Goal: Task Accomplishment & Management: Manage account settings

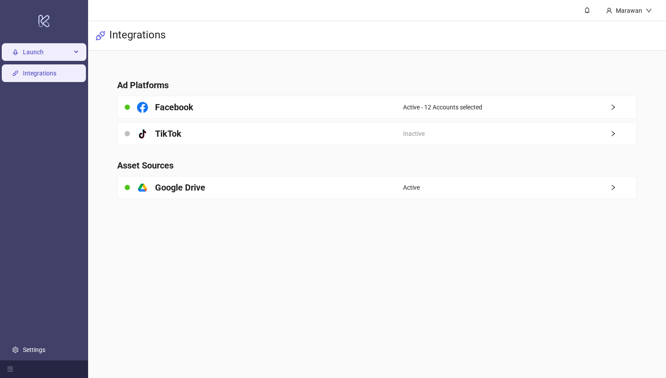
click at [36, 58] on span "Launch" at bounding box center [47, 53] width 48 height 18
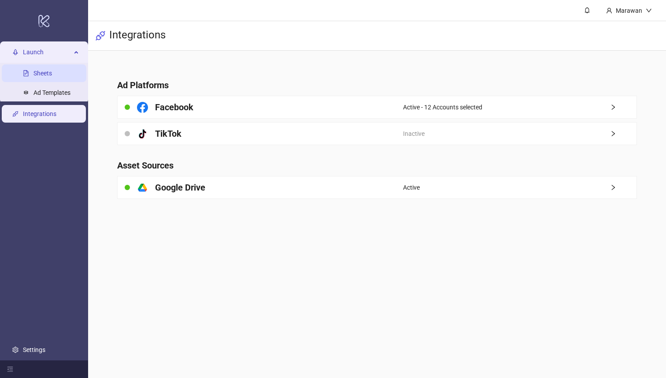
click at [52, 76] on link "Sheets" at bounding box center [42, 73] width 19 height 7
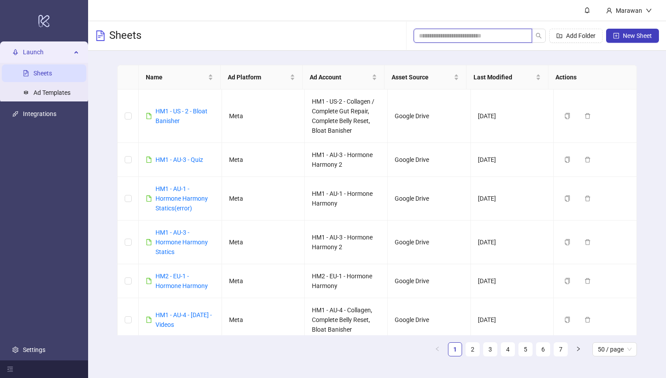
click at [472, 38] on input "search" at bounding box center [469, 36] width 101 height 10
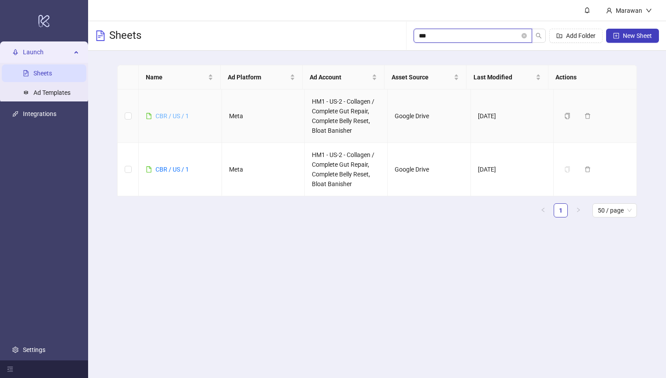
type input "***"
click at [171, 112] on link "CBR / US / 1" at bounding box center [172, 115] width 33 height 7
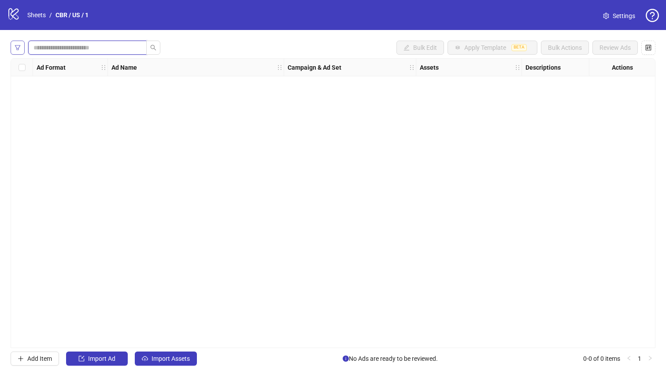
click at [77, 45] on input "search" at bounding box center [83, 48] width 101 height 10
click at [14, 47] on button "button" at bounding box center [18, 48] width 14 height 14
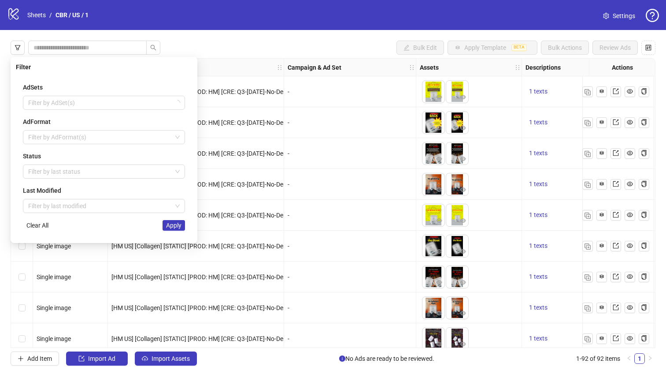
click at [294, 57] on div "Bulk Edit Apply Template BETA Bulk Actions Review Ads Ad Format Ad Name Campaig…" at bounding box center [333, 203] width 666 height 346
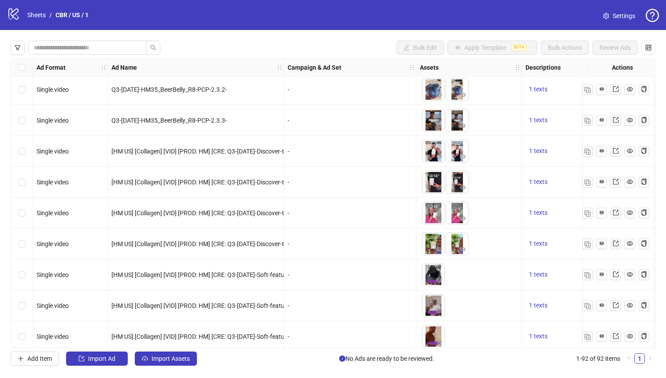
scroll to position [2571, 0]
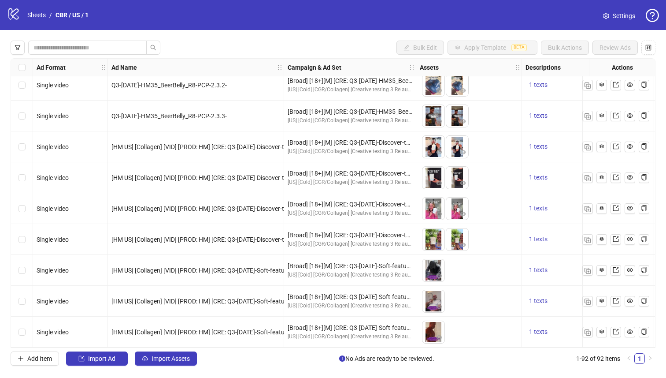
click at [13, 262] on div "Select row 90" at bounding box center [22, 270] width 22 height 31
click at [20, 240] on label "Select row 89" at bounding box center [22, 239] width 7 height 10
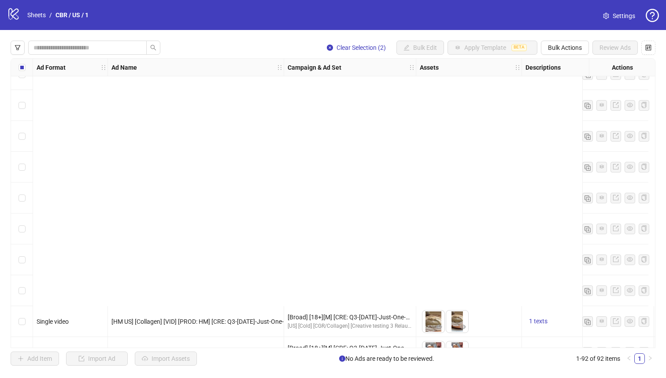
scroll to position [2486, 0]
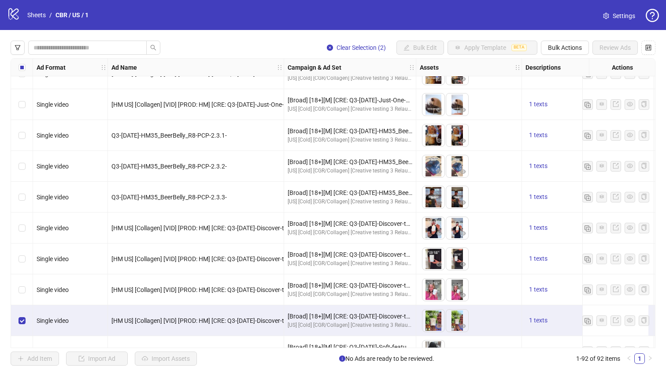
drag, startPoint x: 25, startPoint y: 325, endPoint x: 26, endPoint y: 314, distance: 11.0
click at [25, 325] on div "Select row 89" at bounding box center [22, 320] width 22 height 31
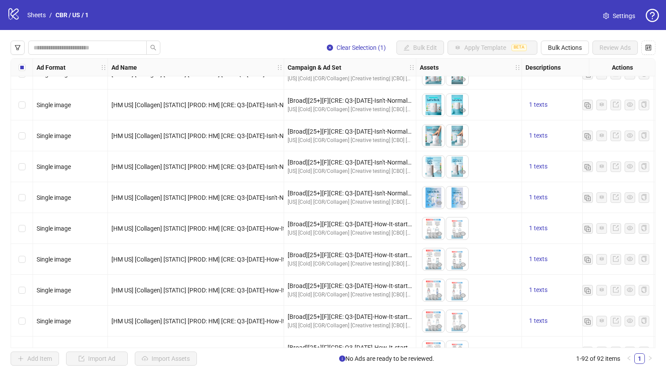
scroll to position [294, 0]
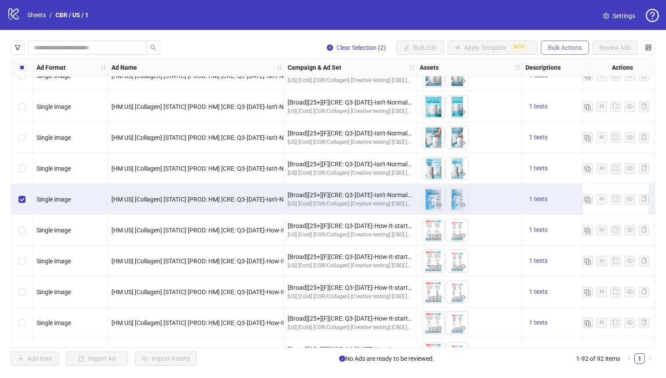
click at [577, 55] on button "Bulk Actions" at bounding box center [565, 48] width 48 height 14
click at [581, 81] on span "Duplicate" at bounding box center [577, 80] width 60 height 10
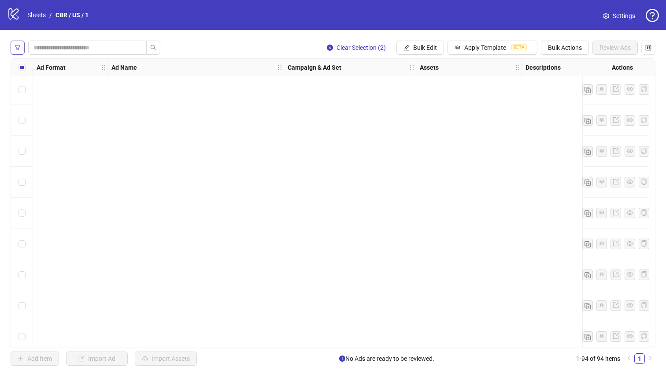
click at [19, 48] on icon "filter" at bounding box center [18, 48] width 6 height 6
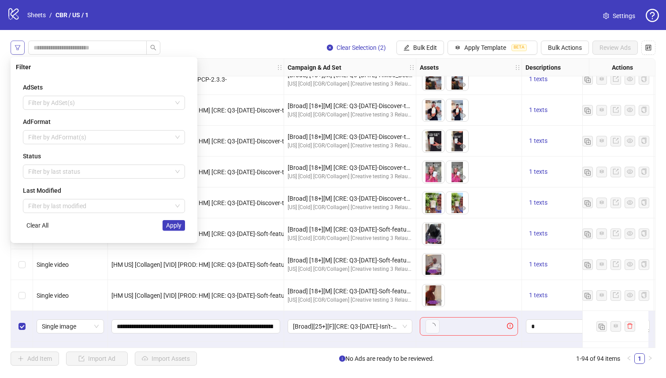
scroll to position [2633, 0]
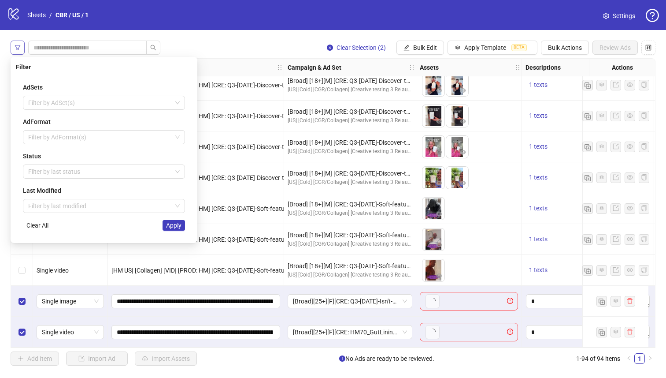
click at [15, 45] on icon "filter" at bounding box center [17, 47] width 5 height 5
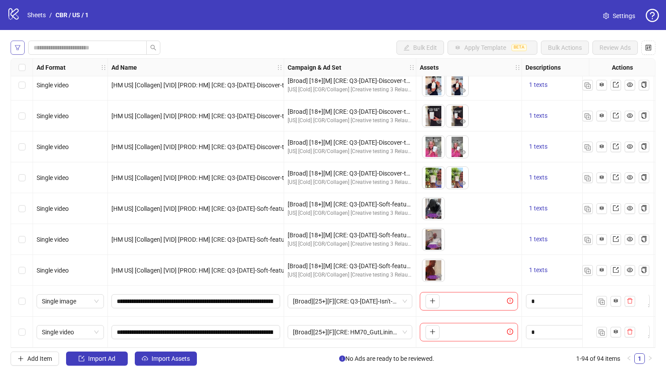
click at [22, 48] on button "button" at bounding box center [18, 48] width 14 height 14
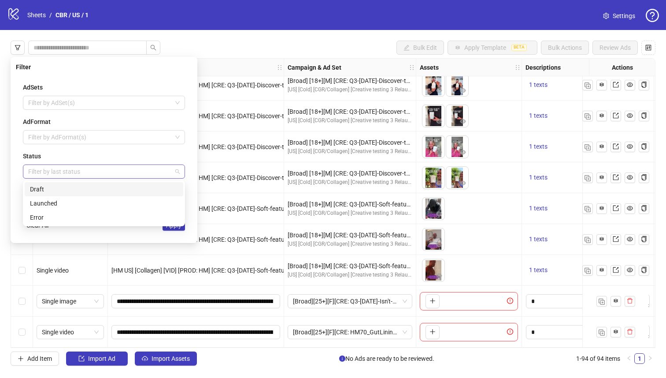
click at [97, 172] on div at bounding box center [99, 171] width 149 height 12
click at [93, 191] on div "Draft" at bounding box center [104, 189] width 148 height 10
click at [179, 230] on button "Apply" at bounding box center [174, 225] width 22 height 11
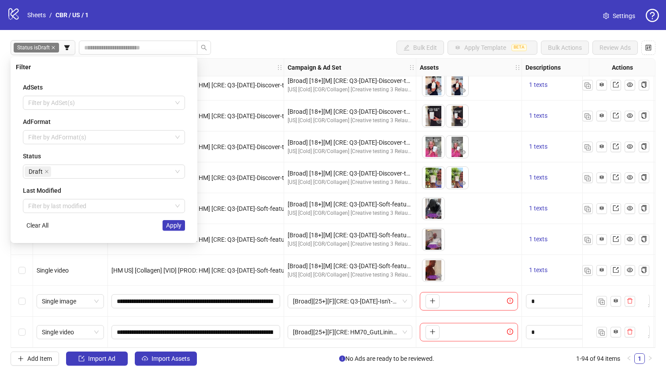
scroll to position [0, 0]
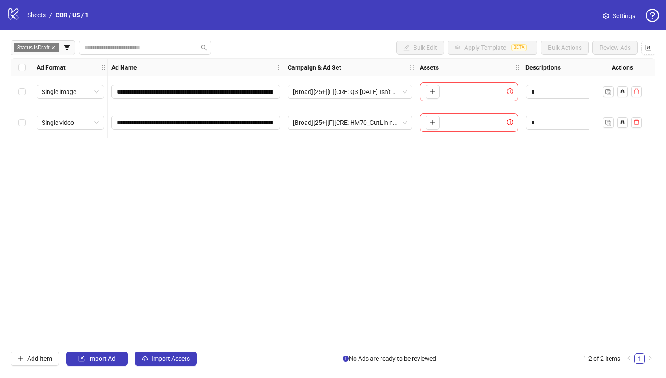
click at [324, 244] on div "**********" at bounding box center [333, 203] width 645 height 290
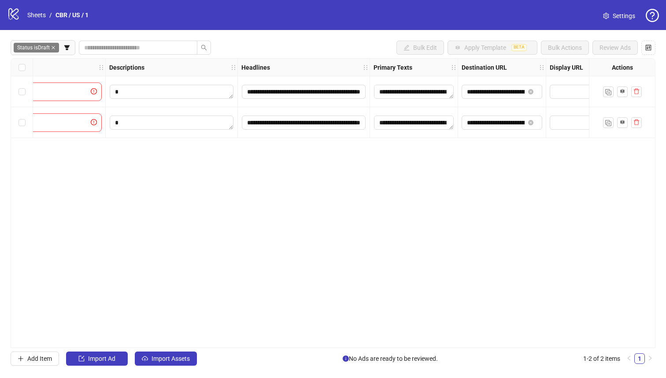
scroll to position [0, 421]
click at [11, 123] on div "Select row 2" at bounding box center [22, 122] width 22 height 31
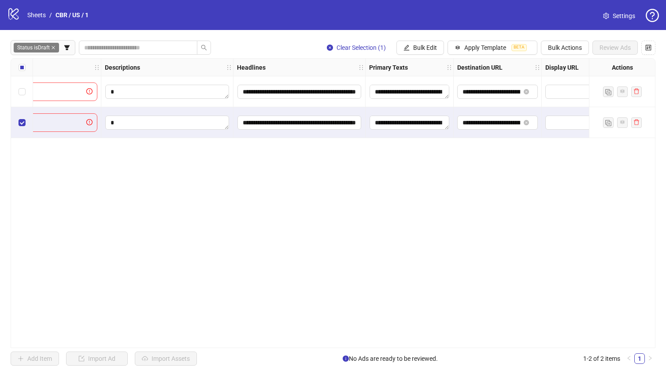
click at [21, 98] on div "Select row 1" at bounding box center [22, 91] width 22 height 31
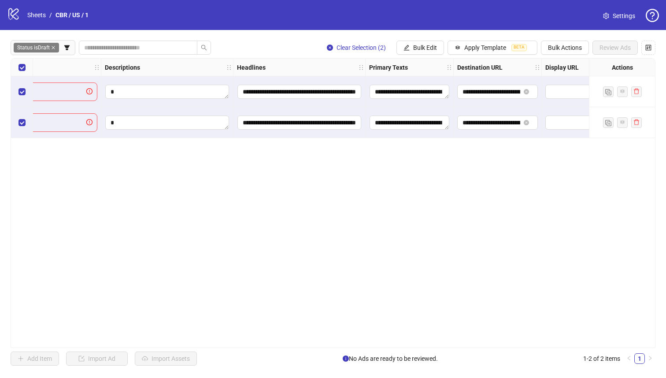
click at [16, 63] on div "Select all rows" at bounding box center [22, 68] width 22 height 18
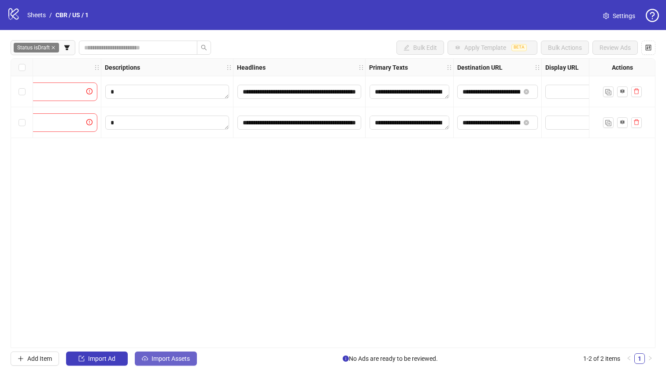
click at [147, 355] on icon "cloud-upload" at bounding box center [145, 358] width 6 height 6
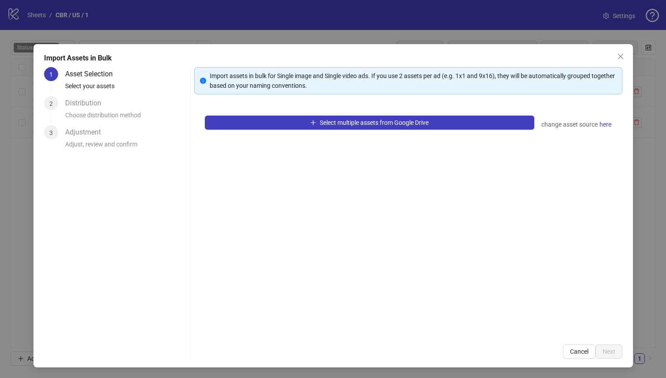
click at [147, 355] on div "1 Asset Selection Select your assets 2 Distribution Choose distribution method …" at bounding box center [115, 212] width 143 height 291
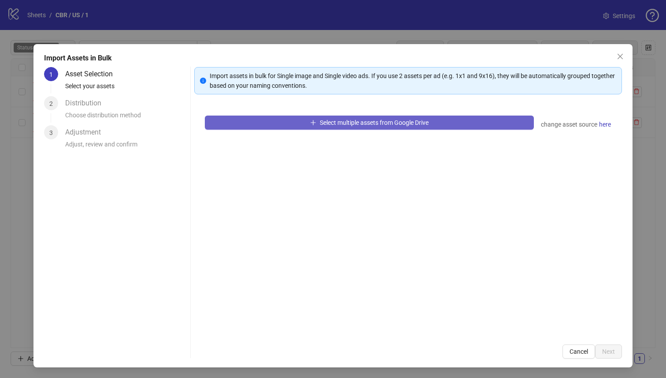
click at [310, 125] on icon "plus" at bounding box center [313, 122] width 6 height 6
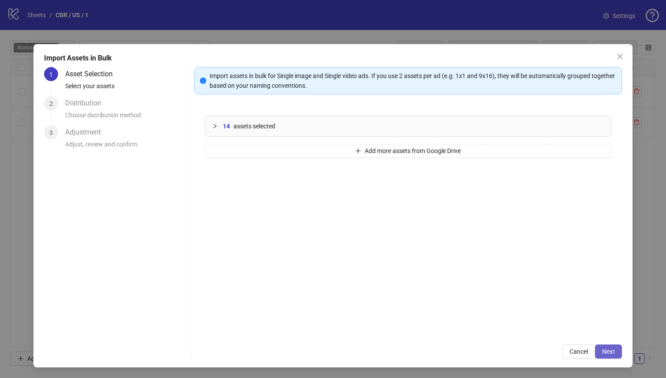
drag, startPoint x: 612, startPoint y: 356, endPoint x: 611, endPoint y: 352, distance: 4.4
click at [611, 352] on button "Next" at bounding box center [608, 351] width 27 height 14
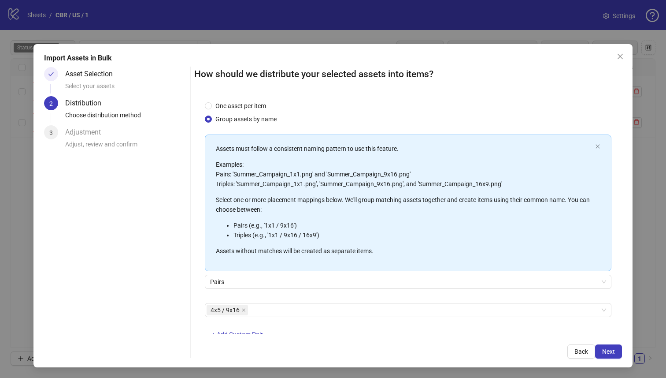
scroll to position [32, 0]
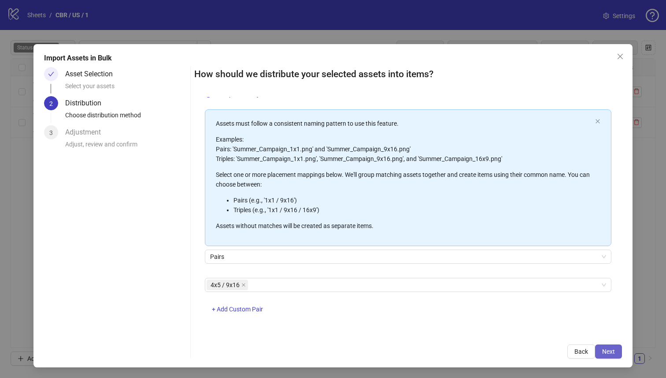
click at [609, 356] on button "Next" at bounding box center [608, 351] width 27 height 14
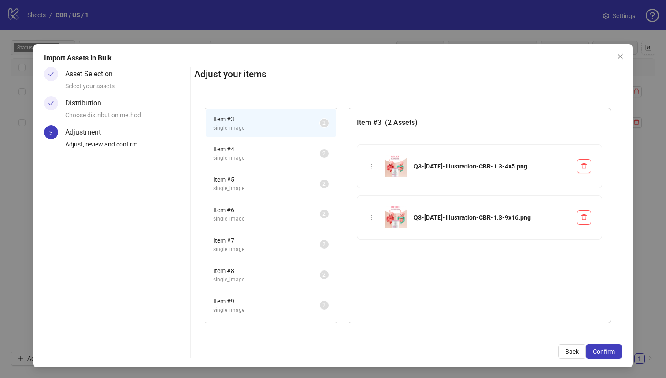
drag, startPoint x: 609, startPoint y: 352, endPoint x: 606, endPoint y: 343, distance: 8.7
click at [609, 352] on span "Confirm" at bounding box center [604, 351] width 22 height 7
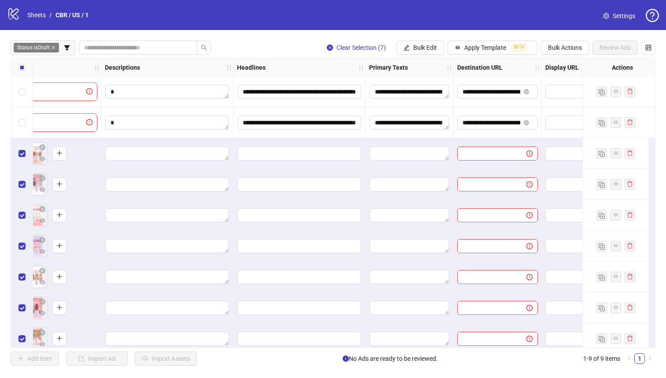
scroll to position [10, 421]
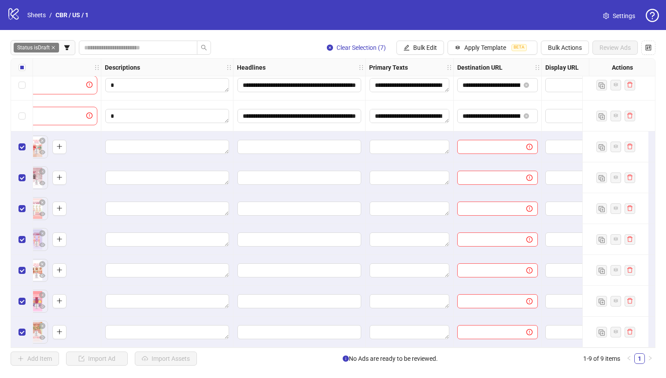
click at [26, 68] on div "Select all rows" at bounding box center [22, 68] width 22 height 18
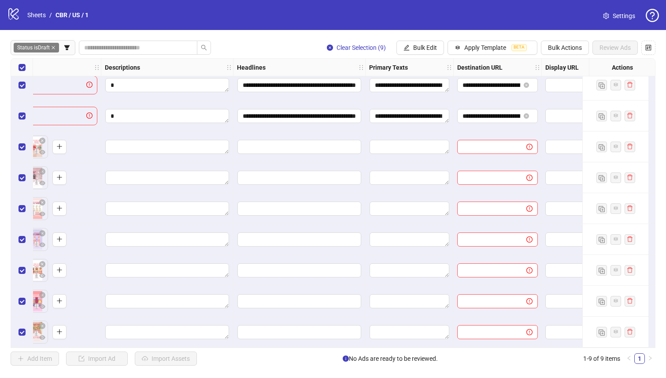
click at [26, 68] on div "Select all rows" at bounding box center [22, 68] width 22 height 18
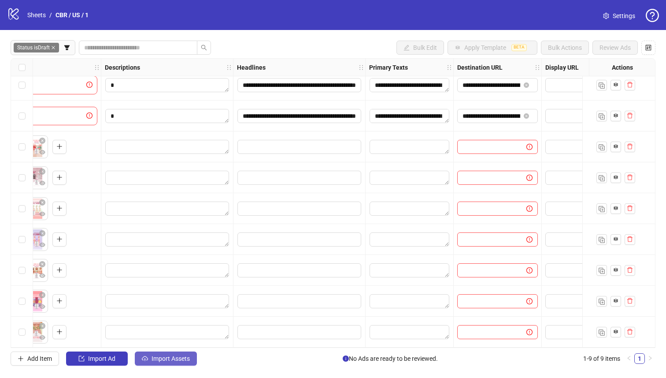
click at [180, 360] on span "Import Assets" at bounding box center [171, 358] width 38 height 7
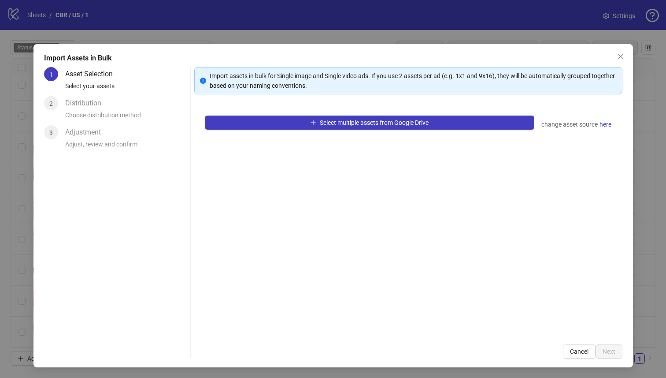
click at [181, 360] on div "Import Assets in Bulk 1 Asset Selection Select your assets 2 Distribution Choos…" at bounding box center [333, 205] width 600 height 323
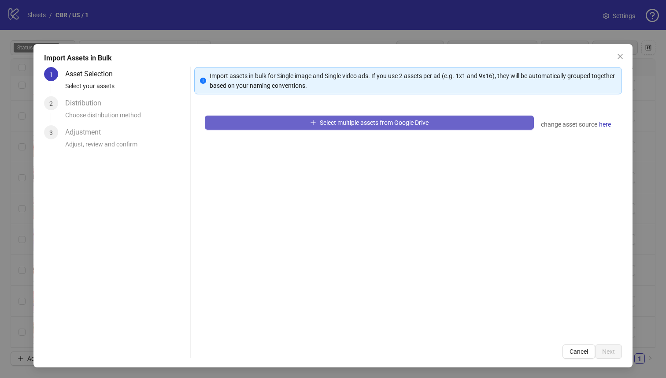
click at [274, 125] on button "Select multiple assets from Google Drive" at bounding box center [370, 122] width 330 height 14
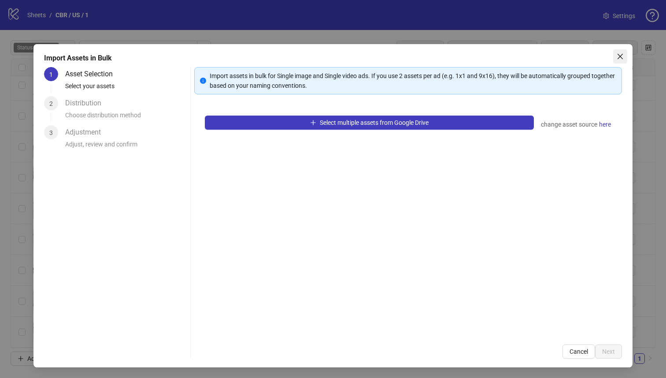
click at [617, 55] on icon "close" at bounding box center [620, 56] width 7 height 7
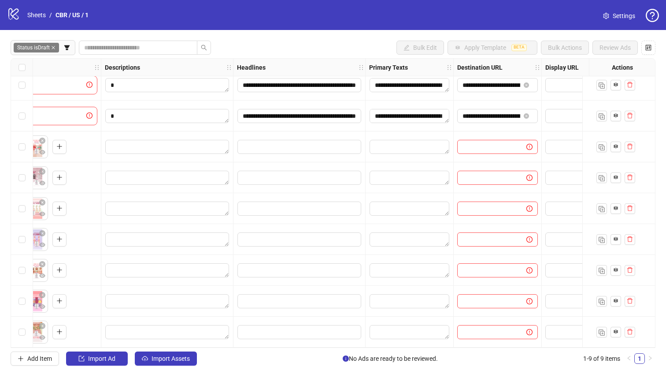
click at [331, 348] on div "**********" at bounding box center [333, 203] width 666 height 346
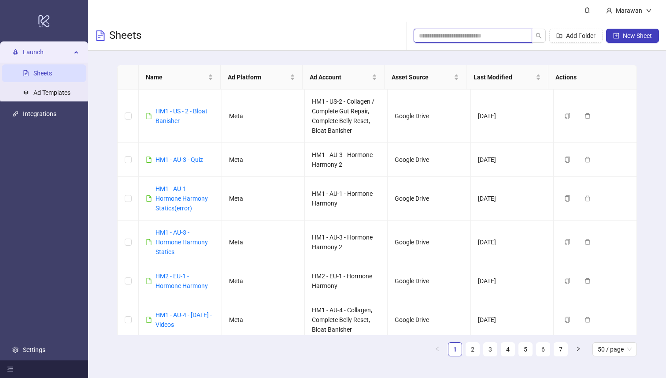
click at [492, 35] on input "search" at bounding box center [469, 36] width 101 height 10
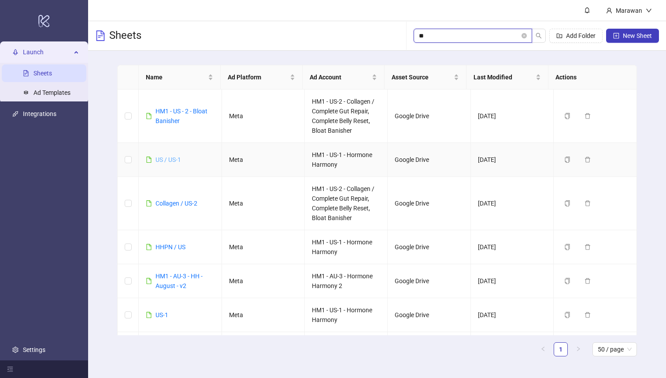
type input "**"
click at [174, 160] on link "US / US-1" at bounding box center [169, 159] width 26 height 7
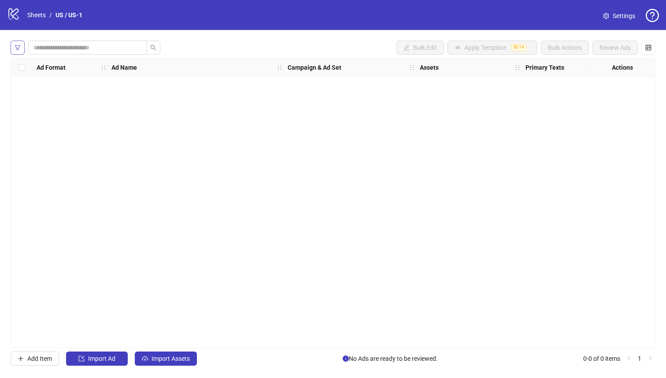
click at [11, 50] on button "button" at bounding box center [18, 48] width 14 height 14
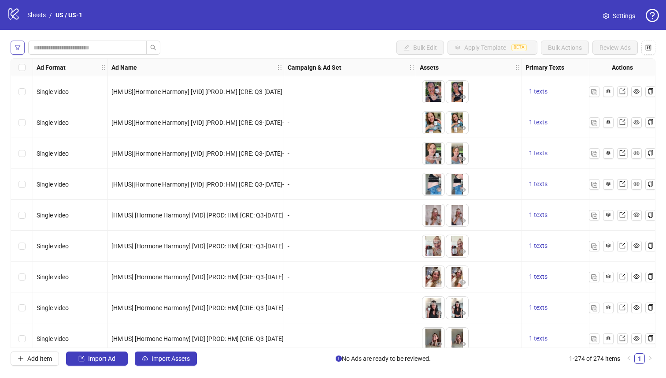
click at [15, 51] on span "button" at bounding box center [18, 47] width 6 height 7
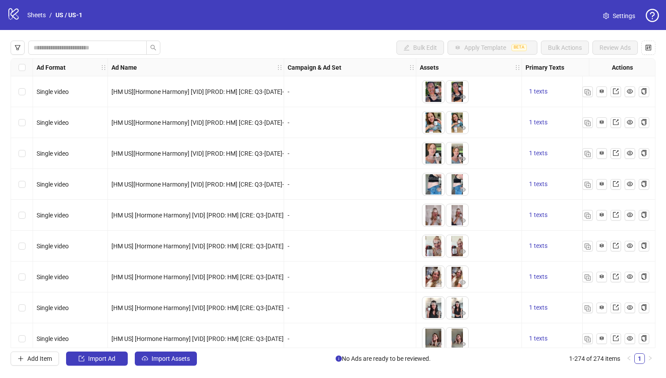
click at [26, 45] on div at bounding box center [86, 48] width 150 height 14
click at [17, 46] on icon "filter" at bounding box center [18, 48] width 6 height 6
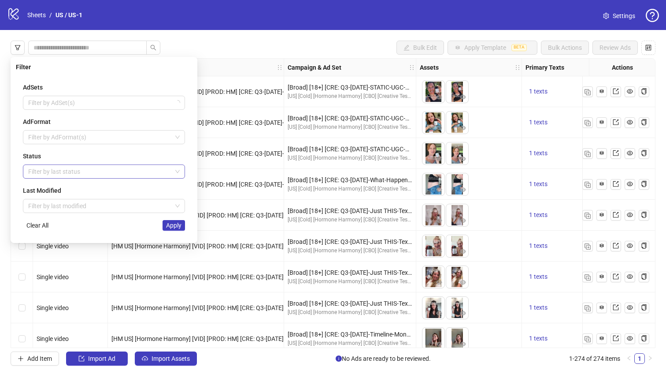
click at [71, 173] on div at bounding box center [99, 171] width 149 height 12
click at [91, 190] on div "Draft" at bounding box center [104, 189] width 148 height 10
click at [179, 231] on div "AdSets Filter by AdSet(s) AdFormat Filter by AdFormat(s) Status Draft Last Modi…" at bounding box center [104, 156] width 176 height 162
click at [179, 229] on button "Apply" at bounding box center [174, 225] width 22 height 11
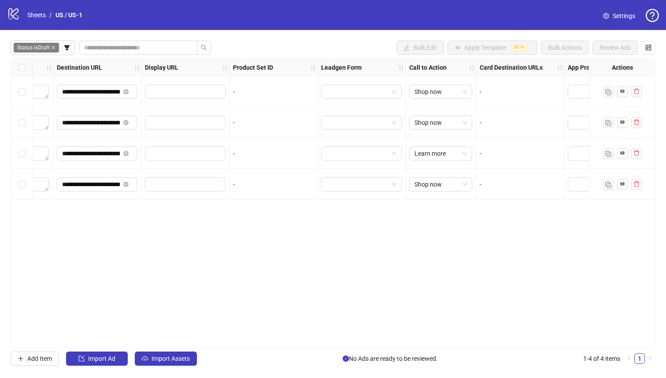
scroll to position [0, 822]
click at [192, 357] on button "Import Assets" at bounding box center [166, 358] width 62 height 14
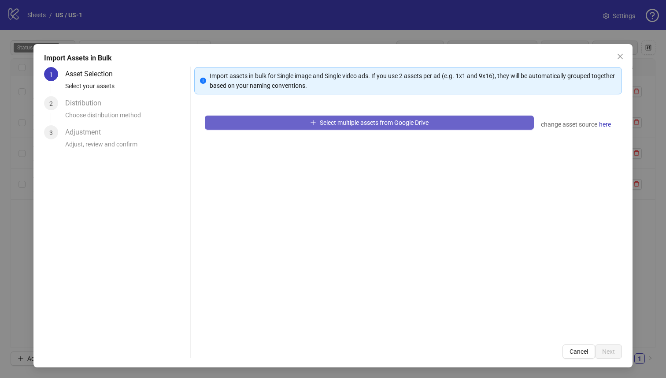
click at [256, 115] on button "Select multiple assets from Google Drive" at bounding box center [370, 122] width 330 height 14
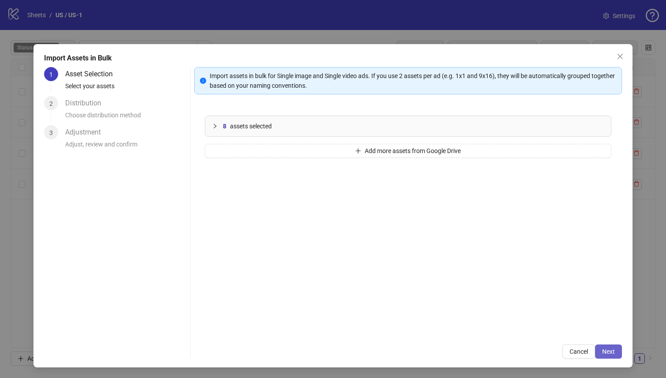
click at [603, 354] on span "Next" at bounding box center [609, 351] width 13 height 7
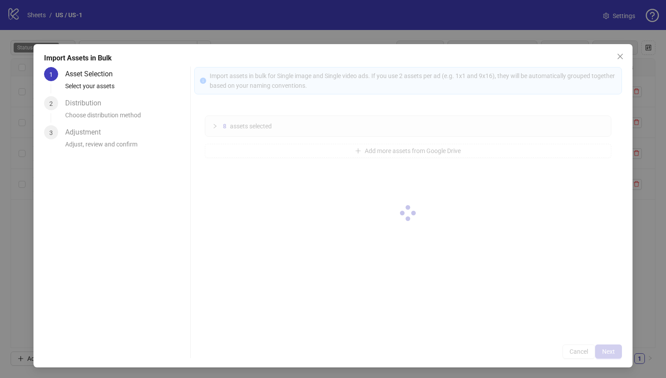
click at [602, 354] on div at bounding box center [408, 212] width 428 height 291
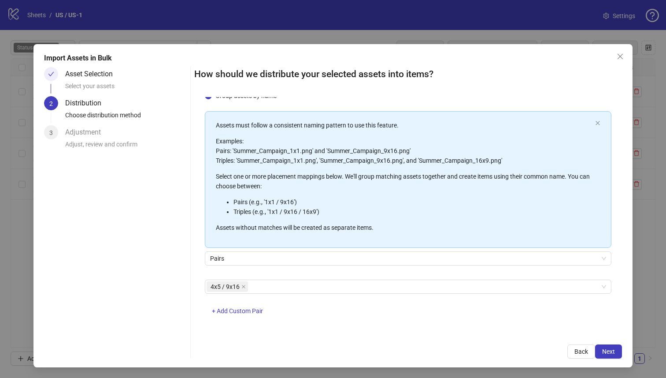
scroll to position [32, 0]
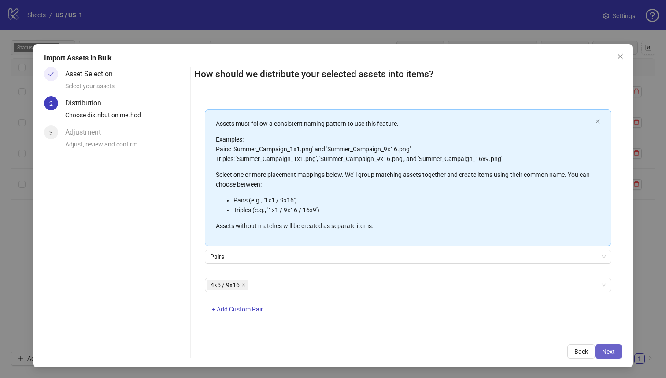
click at [613, 355] on button "Next" at bounding box center [608, 351] width 27 height 14
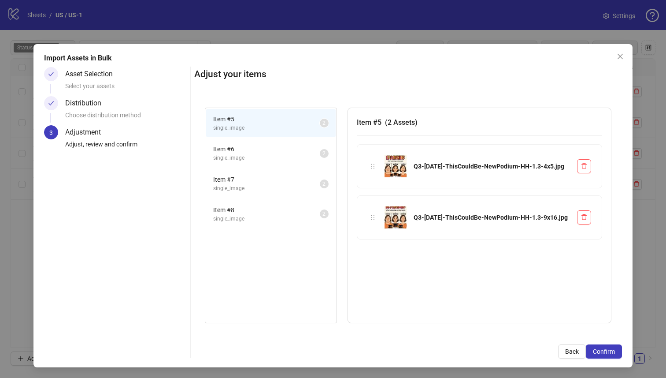
click at [613, 355] on button "Confirm" at bounding box center [604, 351] width 36 height 14
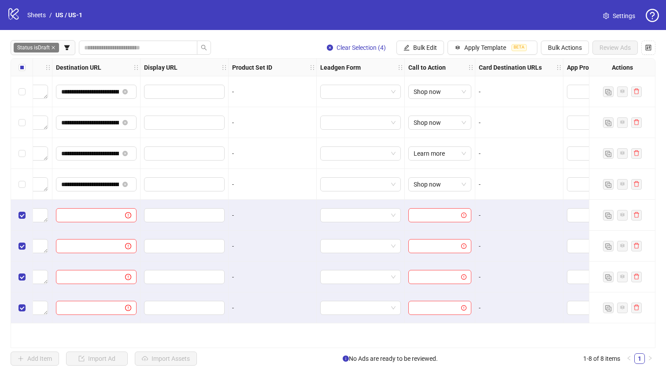
scroll to position [0, 0]
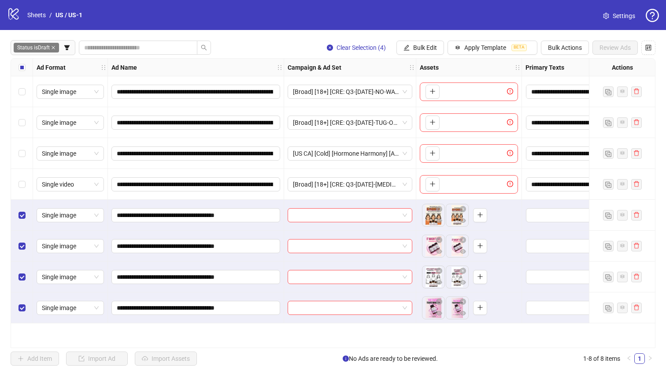
click at [29, 86] on div "Select row 1" at bounding box center [22, 91] width 22 height 31
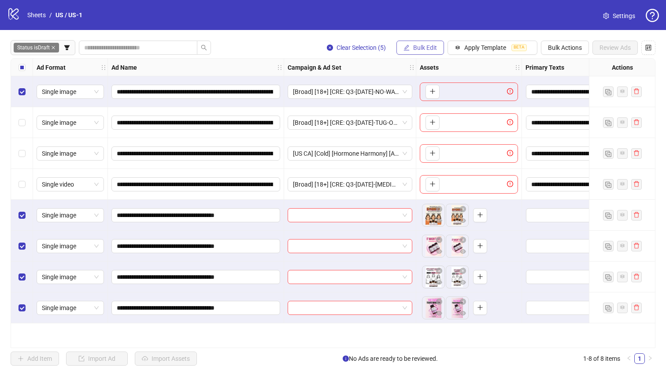
click at [405, 45] on icon "edit" at bounding box center [407, 48] width 6 height 6
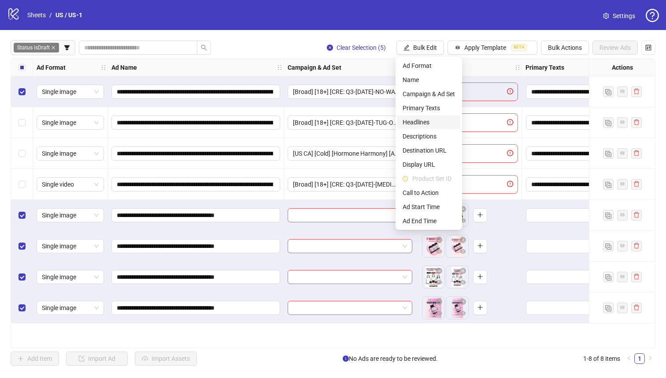
click at [420, 122] on span "Headlines" at bounding box center [429, 122] width 52 height 10
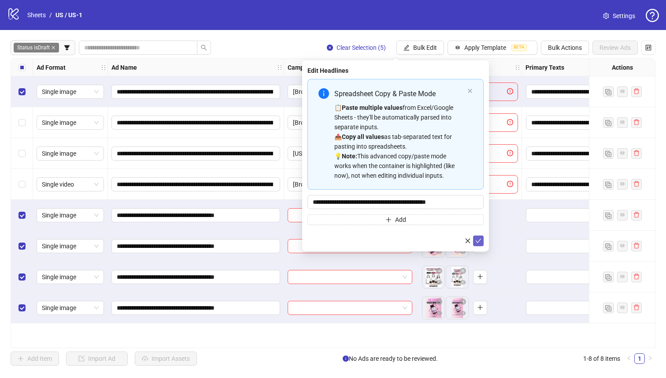
click at [480, 240] on icon "check" at bounding box center [479, 241] width 6 height 6
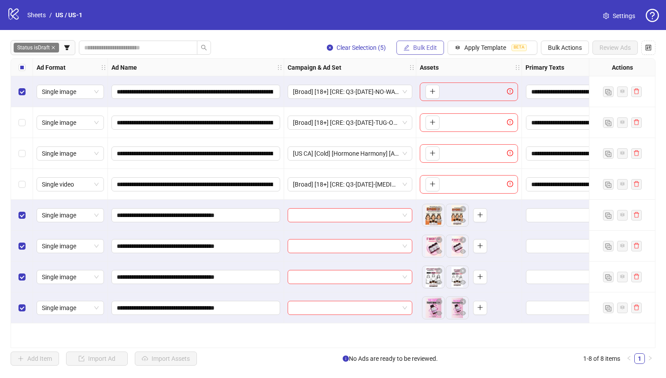
click at [413, 50] on button "Bulk Edit" at bounding box center [421, 48] width 48 height 14
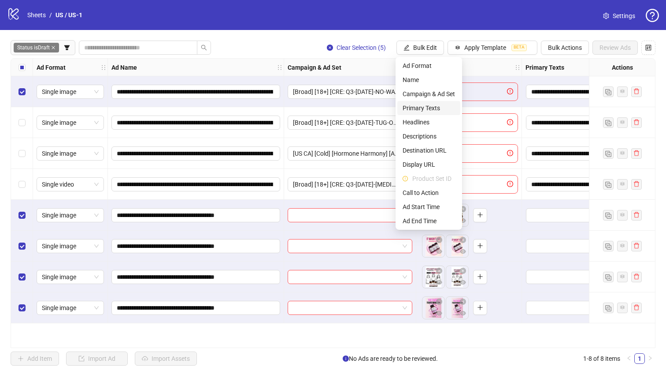
click at [435, 111] on span "Primary Texts" at bounding box center [429, 108] width 52 height 10
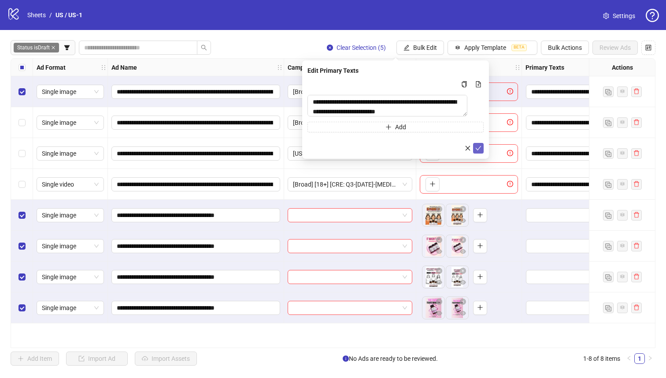
click at [475, 150] on button "submit" at bounding box center [478, 148] width 11 height 11
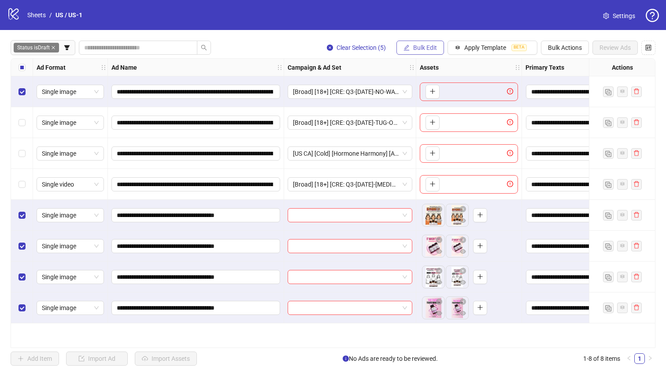
click at [426, 42] on button "Bulk Edit" at bounding box center [421, 48] width 48 height 14
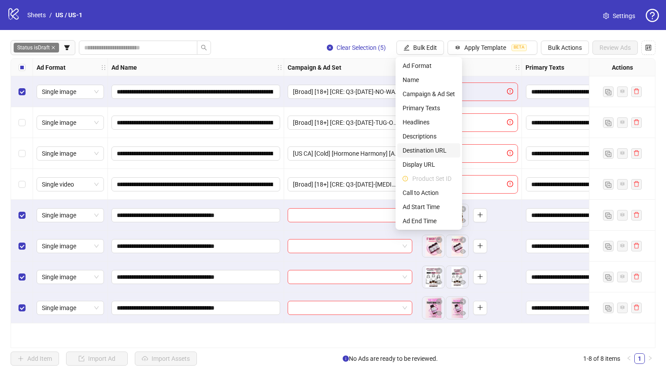
click at [444, 151] on span "Destination URL" at bounding box center [429, 150] width 52 height 10
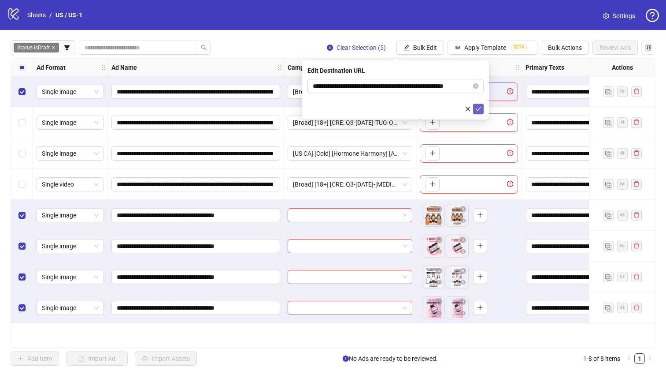
click at [480, 107] on icon "check" at bounding box center [479, 109] width 6 height 4
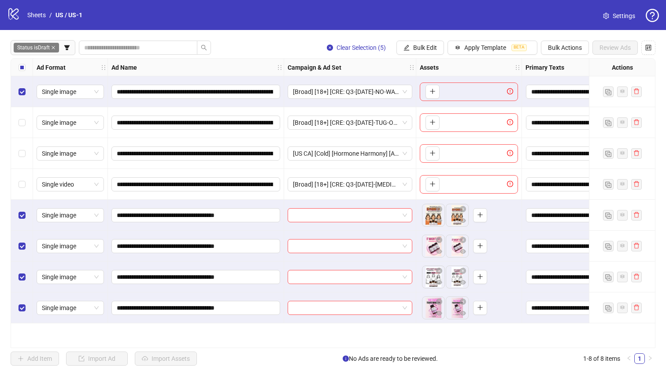
click at [30, 86] on div "Select row 1" at bounding box center [22, 91] width 22 height 31
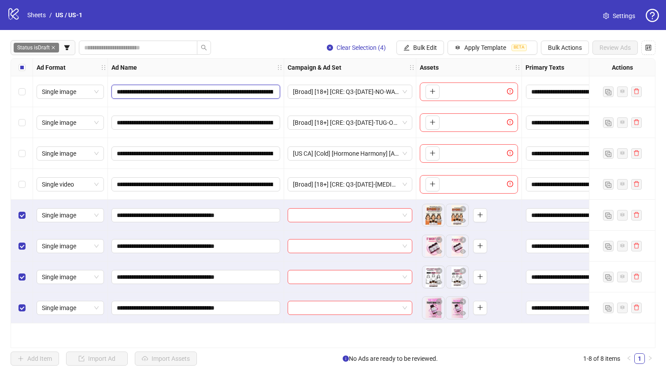
click at [212, 92] on input "**********" at bounding box center [195, 92] width 156 height 10
drag, startPoint x: 229, startPoint y: 94, endPoint x: 139, endPoint y: 91, distance: 89.5
click at [139, 91] on input "**********" at bounding box center [195, 92] width 156 height 10
click at [154, 89] on input "**********" at bounding box center [195, 92] width 156 height 10
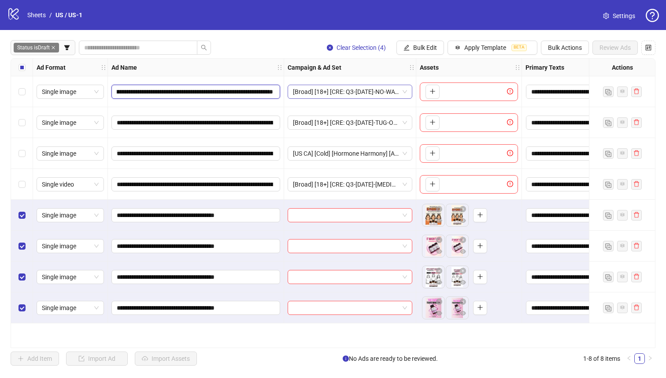
scroll to position [0, 432]
drag, startPoint x: 167, startPoint y: 93, endPoint x: 347, endPoint y: 93, distance: 179.8
click at [413, 48] on span "Bulk Edit" at bounding box center [425, 47] width 24 height 7
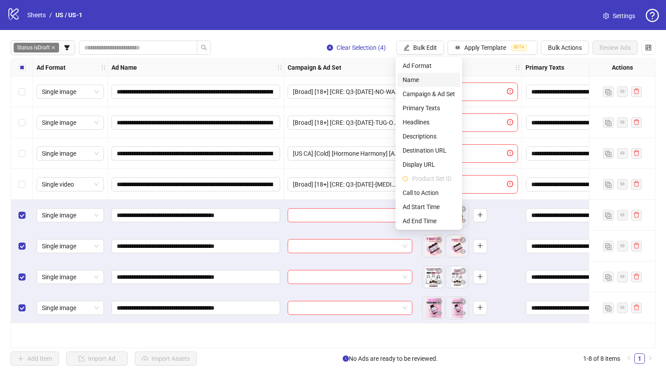
click at [411, 80] on span "Name" at bounding box center [429, 80] width 52 height 10
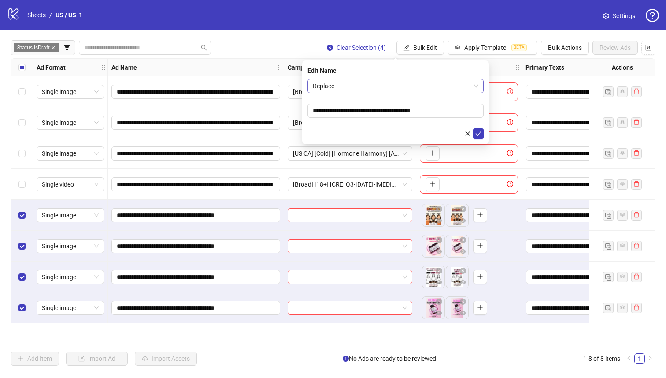
drag, startPoint x: 387, startPoint y: 80, endPoint x: 337, endPoint y: 83, distance: 50.3
click at [337, 82] on span "Replace" at bounding box center [396, 85] width 166 height 13
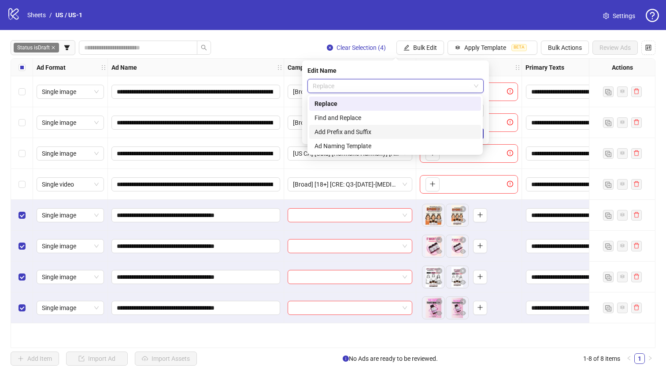
click at [355, 134] on div "Add Prefix and Suffix" at bounding box center [395, 132] width 161 height 10
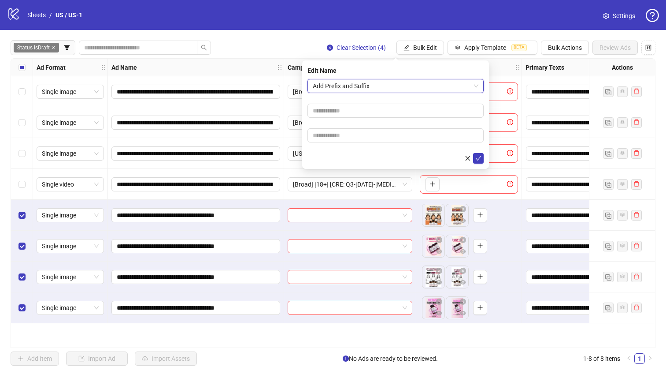
click at [354, 133] on input "text" at bounding box center [396, 135] width 176 height 14
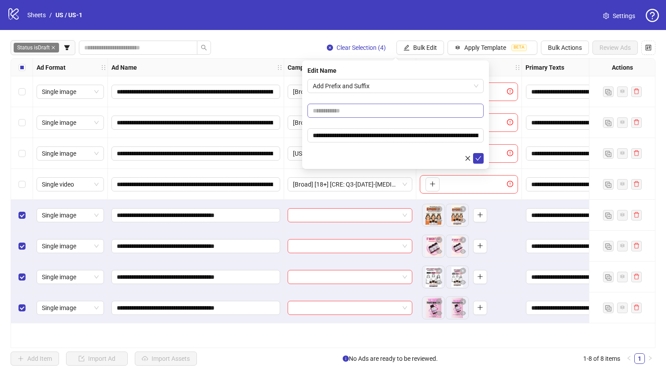
scroll to position [0, 78]
type input "**********"
click at [364, 110] on input "text" at bounding box center [396, 111] width 176 height 14
drag, startPoint x: 324, startPoint y: 112, endPoint x: 513, endPoint y: 118, distance: 189.2
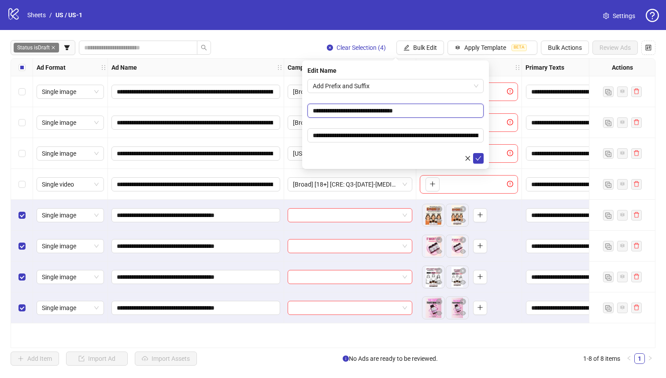
click at [513, 118] on body "**********" at bounding box center [333, 189] width 666 height 378
type input "**********"
click at [479, 160] on icon "check" at bounding box center [479, 158] width 6 height 6
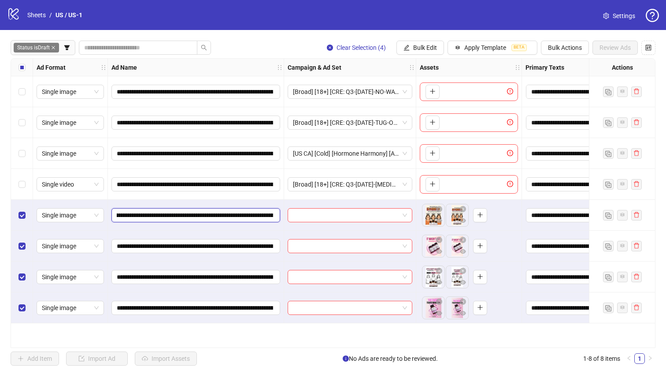
drag, startPoint x: 254, startPoint y: 219, endPoint x: 270, endPoint y: 219, distance: 15.9
click at [270, 219] on input "**********" at bounding box center [195, 215] width 156 height 10
drag, startPoint x: 251, startPoint y: 219, endPoint x: 227, endPoint y: 219, distance: 24.2
click at [251, 219] on input "**********" at bounding box center [195, 215] width 156 height 10
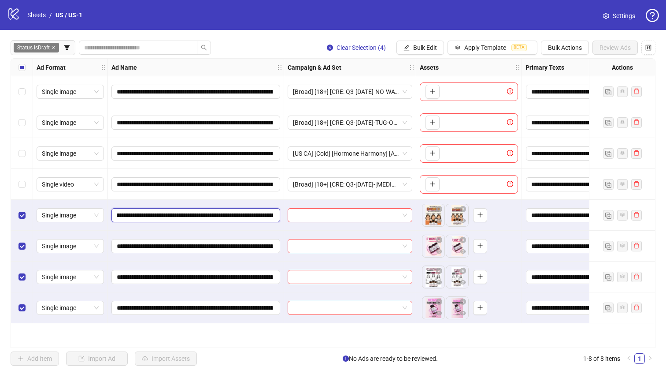
scroll to position [0, 236]
drag, startPoint x: 208, startPoint y: 217, endPoint x: 163, endPoint y: 216, distance: 45.8
click at [163, 216] on input "**********" at bounding box center [195, 215] width 156 height 10
click at [415, 45] on span "Bulk Edit" at bounding box center [425, 47] width 24 height 7
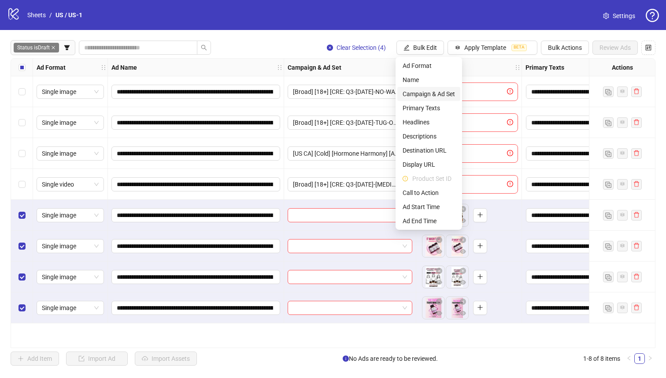
click at [424, 94] on span "Campaign & Ad Set" at bounding box center [429, 94] width 52 height 10
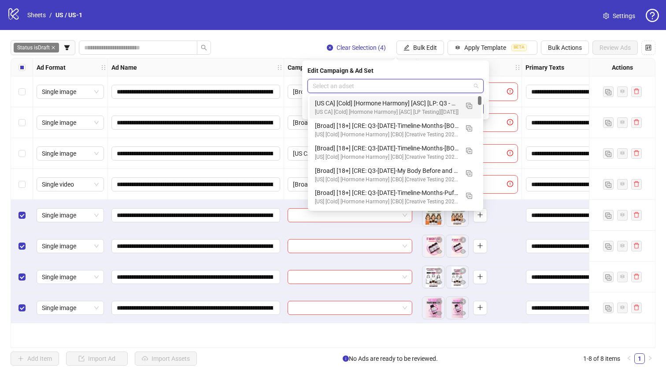
click at [391, 88] on input "search" at bounding box center [392, 85] width 158 height 13
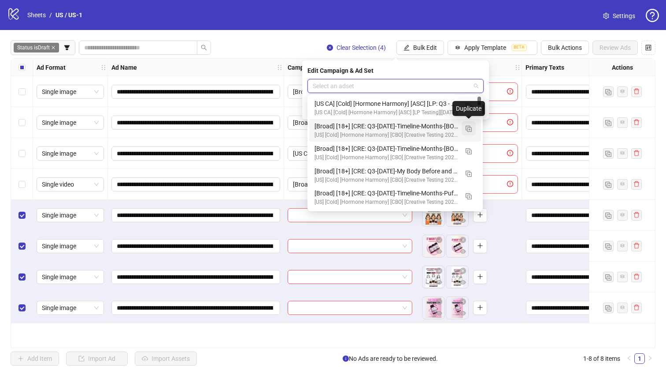
click at [469, 131] on button "button" at bounding box center [469, 128] width 14 height 14
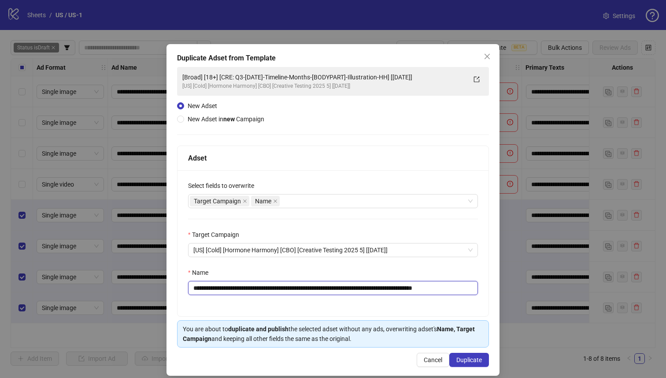
drag, startPoint x: 413, startPoint y: 288, endPoint x: 245, endPoint y: 292, distance: 167.1
click at [245, 292] on input "**********" at bounding box center [333, 288] width 290 height 14
paste input "text"
type input "**********"
click at [471, 361] on span "Duplicate" at bounding box center [470, 359] width 26 height 7
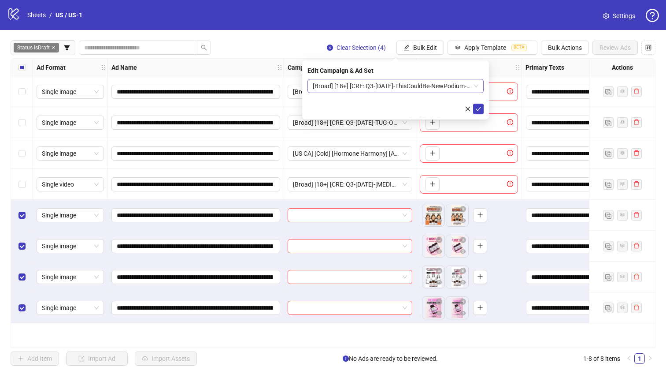
drag, startPoint x: 424, startPoint y: 84, endPoint x: 424, endPoint y: 89, distance: 5.3
click at [424, 84] on span "[Broad] [18+] [CRE: Q3-[DATE]-ThisCouldBe-NewPodium-HH] [[DATE]]" at bounding box center [396, 85] width 166 height 13
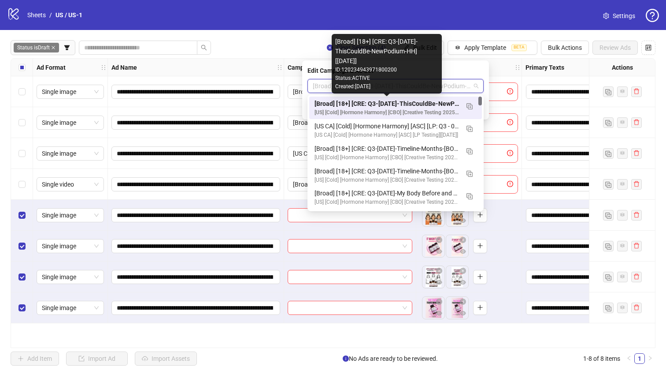
click at [424, 104] on div "[Broad] [18+] [CRE: Q3-[DATE]-ThisCouldBe-NewPodium-HH] [[DATE]]" at bounding box center [387, 104] width 145 height 10
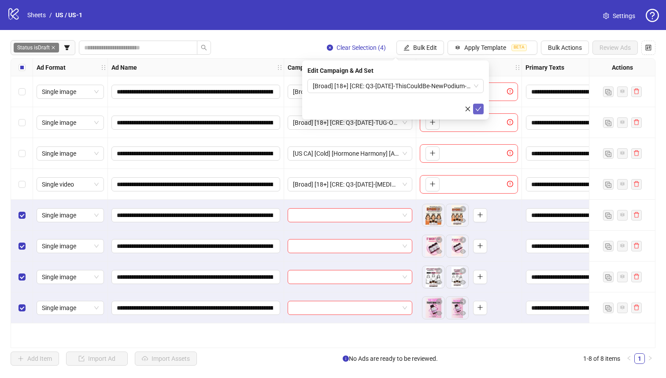
click at [479, 108] on icon "check" at bounding box center [479, 109] width 6 height 4
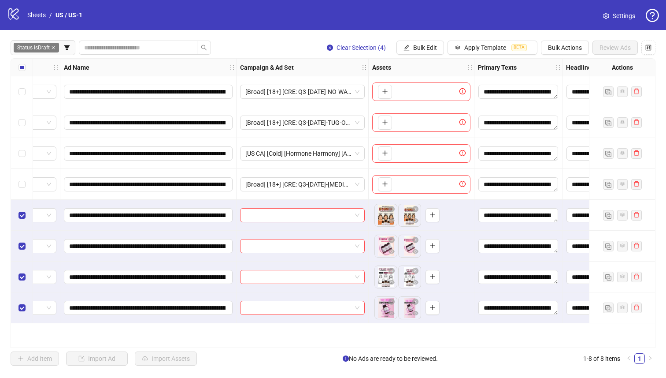
scroll to position [0, 48]
click at [421, 36] on div "**********" at bounding box center [333, 203] width 666 height 346
click at [417, 45] on span "Bulk Edit" at bounding box center [425, 47] width 24 height 7
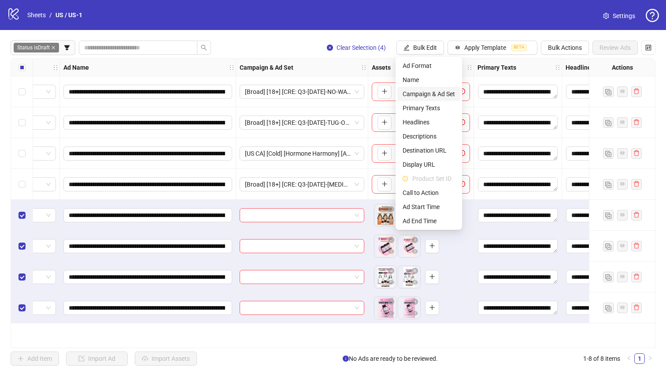
click at [423, 89] on span "Campaign & Ad Set" at bounding box center [429, 94] width 52 height 10
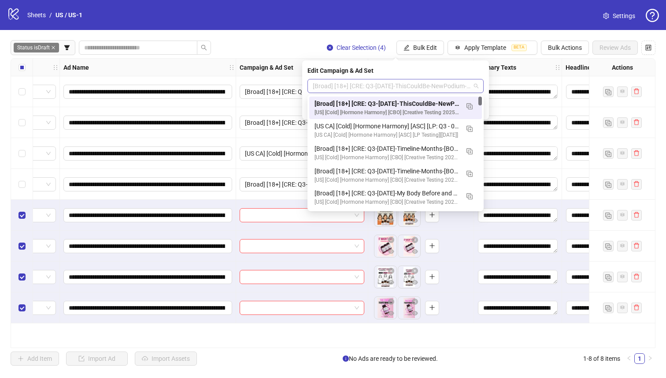
click at [408, 89] on span "[Broad] [18+] [CRE: Q3-[DATE]-ThisCouldBe-NewPodium-HH] [[DATE]]" at bounding box center [396, 85] width 166 height 13
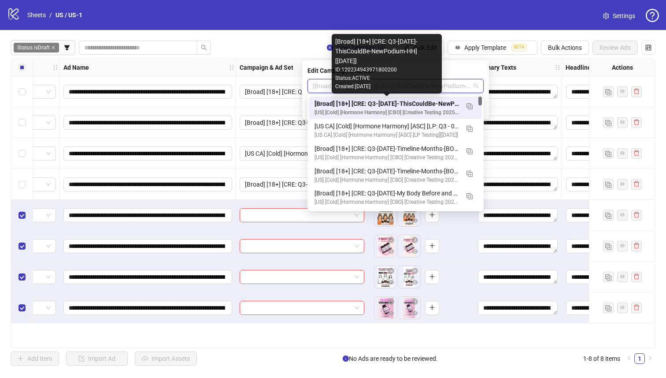
click at [425, 104] on div "[Broad] [18+] [CRE: Q3-[DATE]-ThisCouldBe-NewPodium-HH] [[DATE]]" at bounding box center [387, 104] width 145 height 10
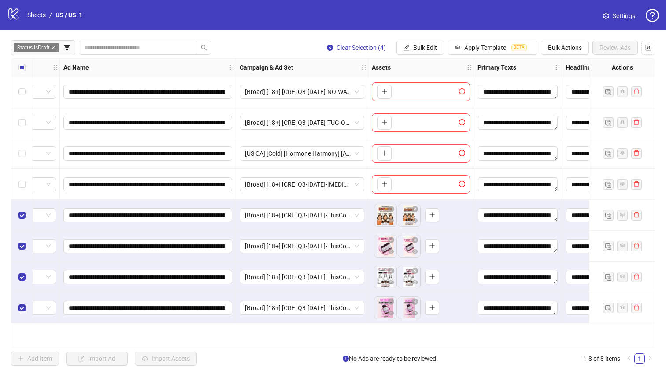
click at [478, 107] on div at bounding box center [518, 91] width 88 height 31
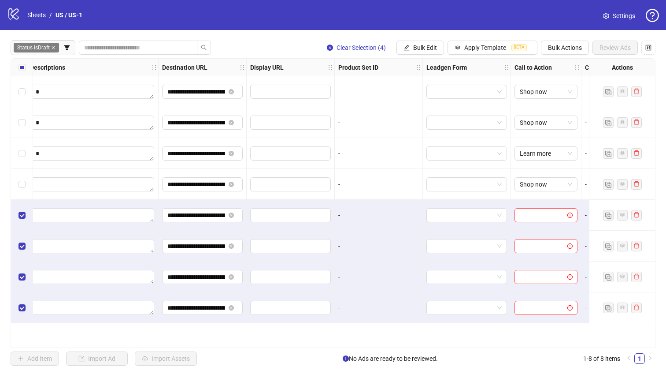
scroll to position [0, 874]
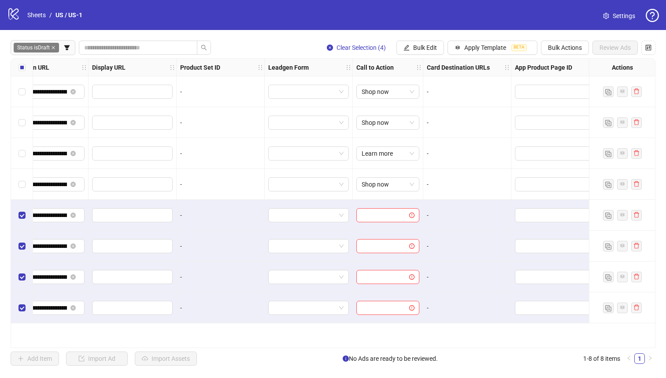
drag, startPoint x: 417, startPoint y: 48, endPoint x: 422, endPoint y: 59, distance: 12.4
click at [417, 48] on span "Bulk Edit" at bounding box center [425, 47] width 24 height 7
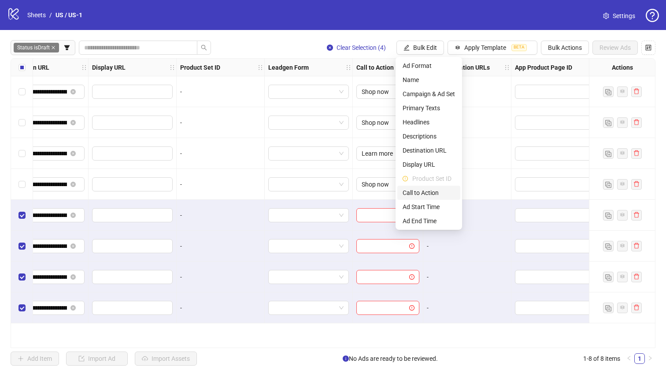
click at [439, 195] on span "Call to Action" at bounding box center [429, 193] width 52 height 10
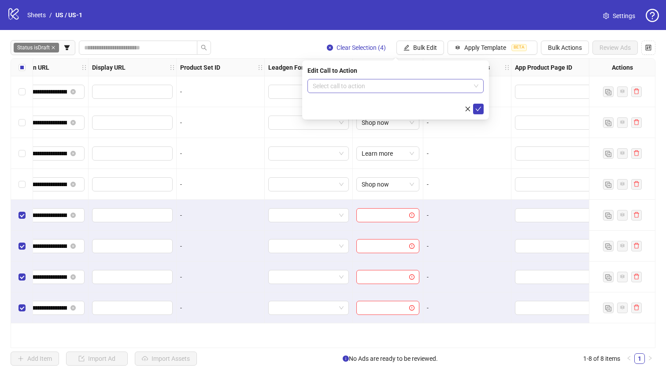
click at [414, 81] on input "search" at bounding box center [392, 85] width 158 height 13
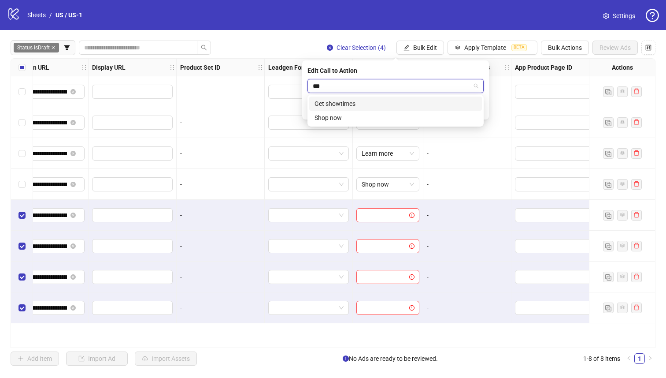
type input "****"
click at [419, 101] on div "Shop now" at bounding box center [396, 104] width 162 height 10
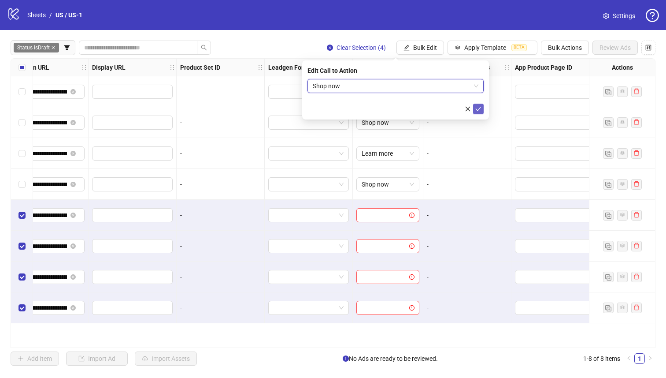
click at [479, 110] on icon "check" at bounding box center [479, 109] width 6 height 6
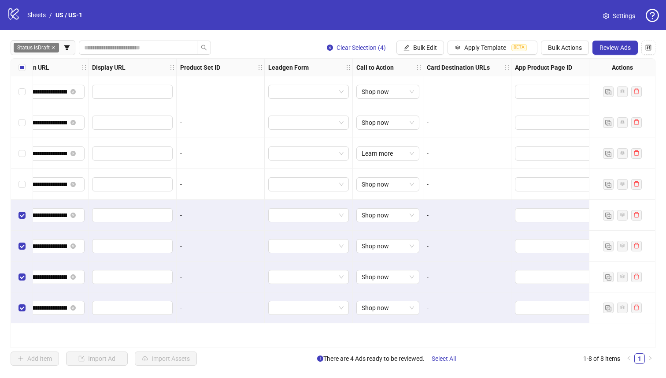
scroll to position [0, 1061]
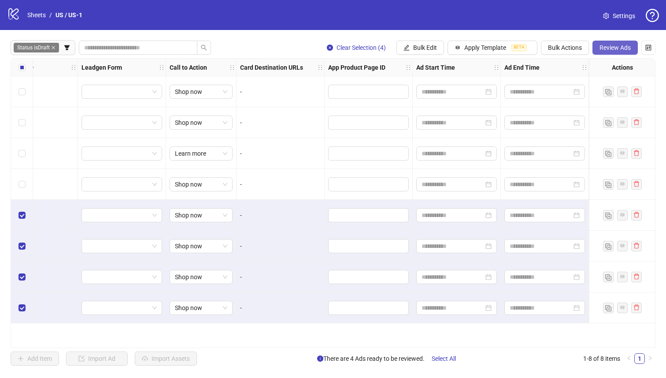
click at [606, 46] on span "Review Ads" at bounding box center [615, 47] width 31 height 7
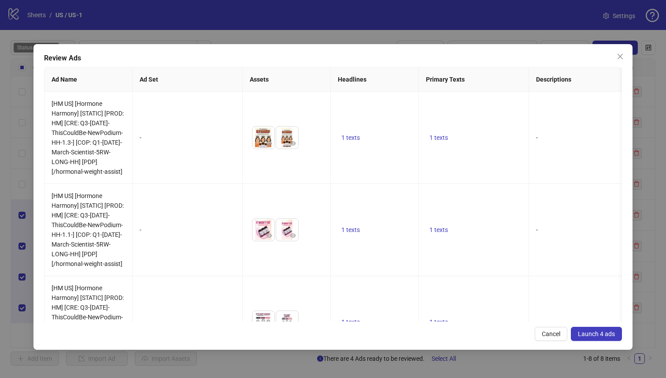
click at [598, 332] on span "Launch 4 ads" at bounding box center [596, 333] width 37 height 7
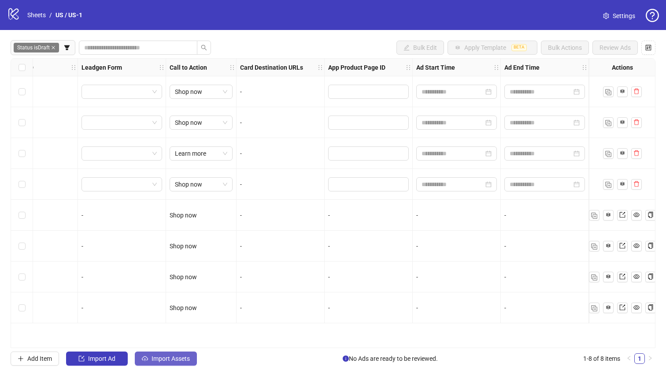
click at [184, 362] on button "Import Assets" at bounding box center [166, 358] width 62 height 14
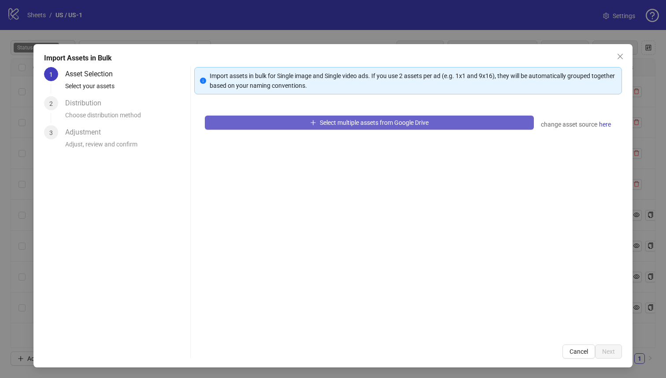
click at [271, 126] on button "Select multiple assets from Google Drive" at bounding box center [370, 122] width 330 height 14
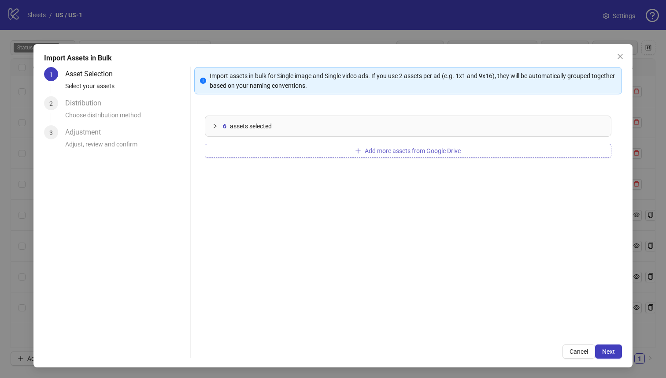
click at [440, 146] on button "Add more assets from Google Drive" at bounding box center [408, 151] width 407 height 14
click at [607, 358] on button "Next" at bounding box center [608, 351] width 27 height 14
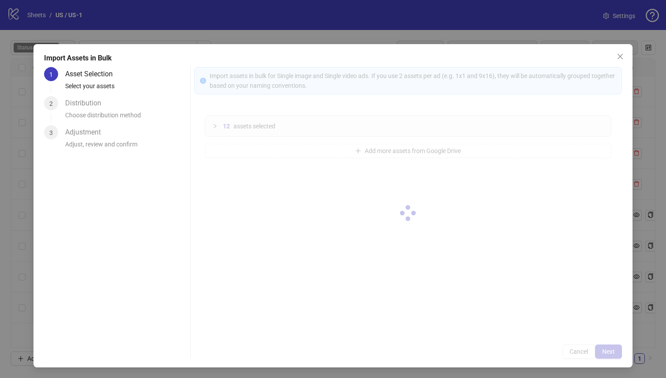
click at [607, 357] on div at bounding box center [408, 212] width 428 height 291
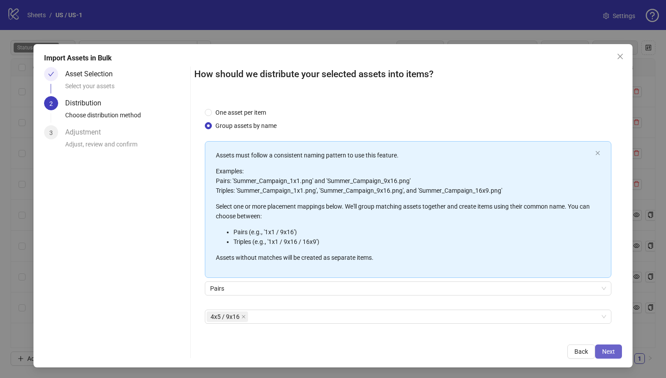
click at [603, 353] on span "Next" at bounding box center [609, 351] width 13 height 7
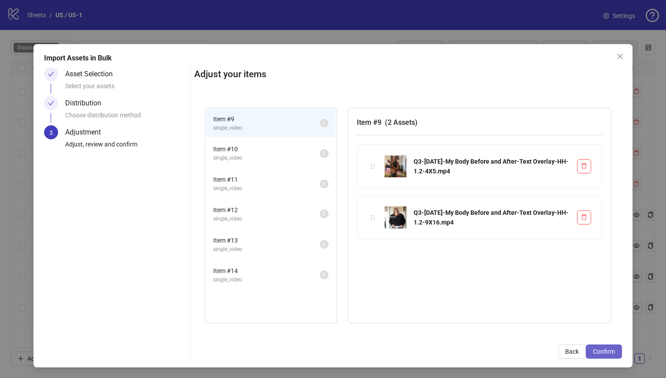
click at [601, 353] on span "Confirm" at bounding box center [604, 351] width 22 height 7
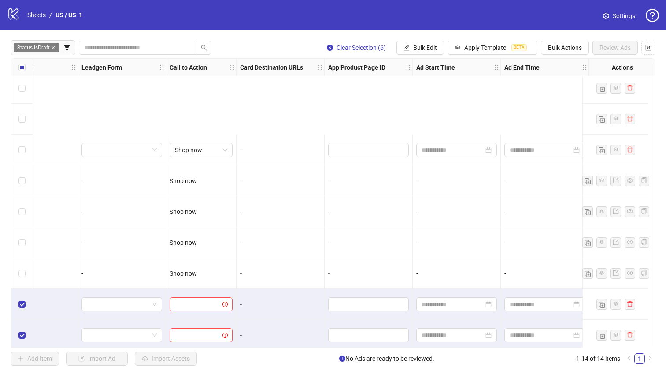
scroll to position [164, 1061]
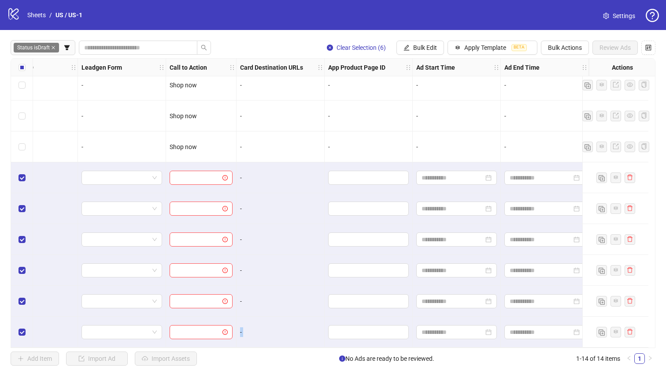
drag, startPoint x: 426, startPoint y: 347, endPoint x: 191, endPoint y: 337, distance: 235.2
click at [191, 337] on div "Ad Format Ad Name Campaign & Ad Set Assets Primary Texts Headlines Descriptions…" at bounding box center [333, 203] width 645 height 290
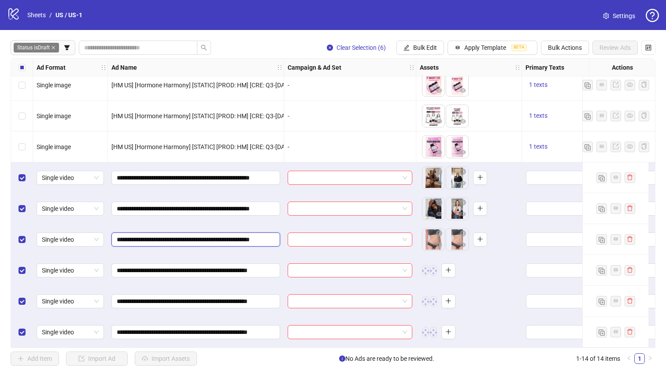
click at [269, 238] on input "**********" at bounding box center [195, 239] width 156 height 10
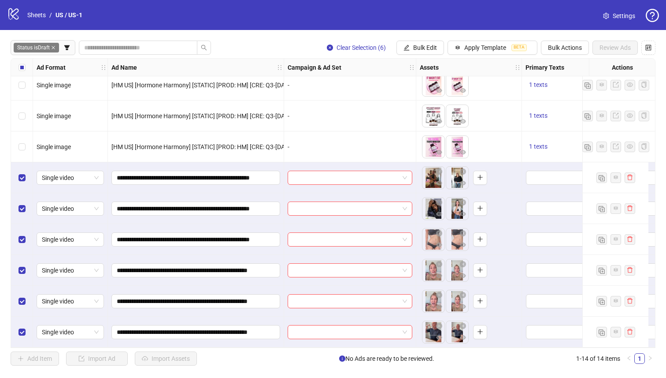
click at [245, 342] on div "**********" at bounding box center [196, 331] width 176 height 31
click at [412, 43] on button "Bulk Edit" at bounding box center [421, 48] width 48 height 14
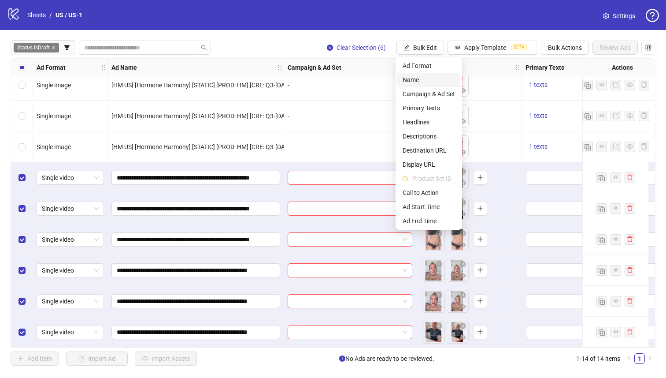
click at [413, 79] on span "Name" at bounding box center [429, 80] width 52 height 10
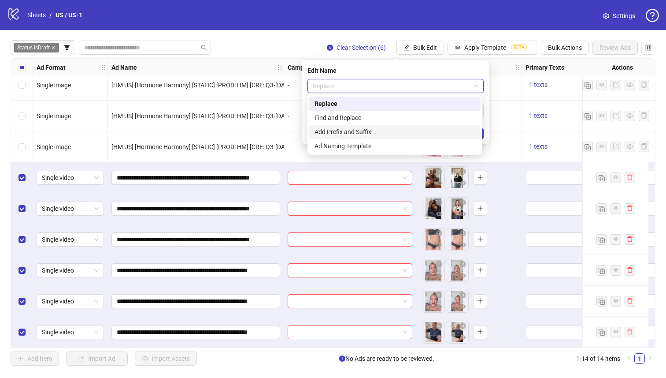
click at [371, 133] on div "Add Prefix and Suffix" at bounding box center [395, 132] width 161 height 10
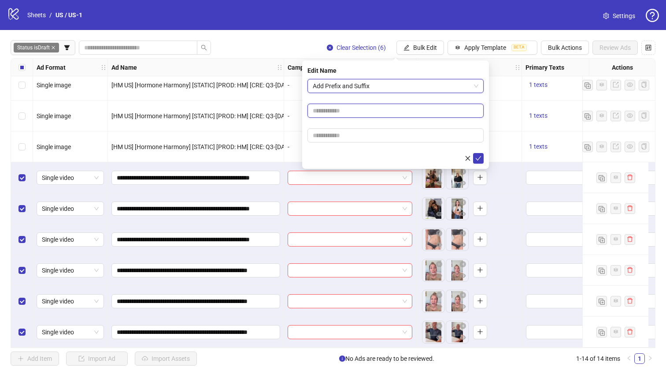
click at [364, 114] on input "text" at bounding box center [396, 111] width 176 height 14
drag, startPoint x: 323, startPoint y: 112, endPoint x: 553, endPoint y: 126, distance: 230.5
click at [553, 126] on body "**********" at bounding box center [333, 189] width 666 height 378
click at [354, 109] on input "******" at bounding box center [396, 111] width 176 height 14
type input "**********"
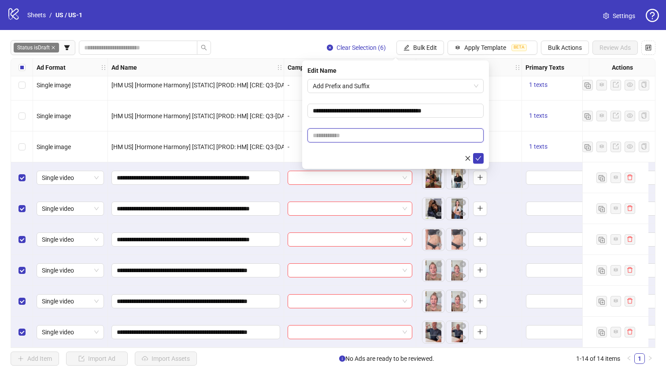
click at [410, 135] on input "text" at bounding box center [396, 135] width 176 height 14
click at [390, 137] on input "text" at bounding box center [396, 135] width 176 height 14
paste input "**********"
drag, startPoint x: 427, startPoint y: 134, endPoint x: 334, endPoint y: 132, distance: 93.0
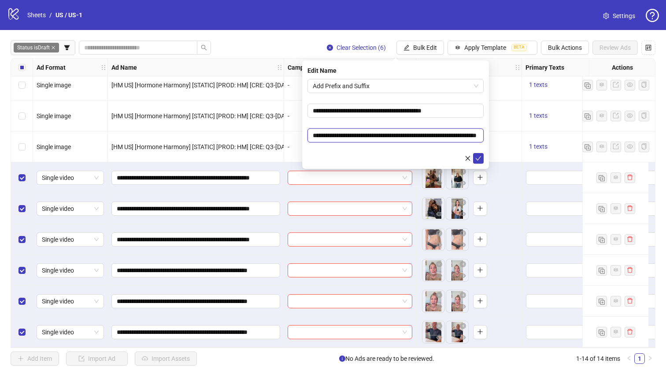
click at [334, 132] on input "**********" at bounding box center [396, 135] width 176 height 14
paste input "******"
type input "**********"
click at [380, 120] on form "**********" at bounding box center [396, 121] width 176 height 85
click at [476, 154] on button "submit" at bounding box center [478, 158] width 11 height 11
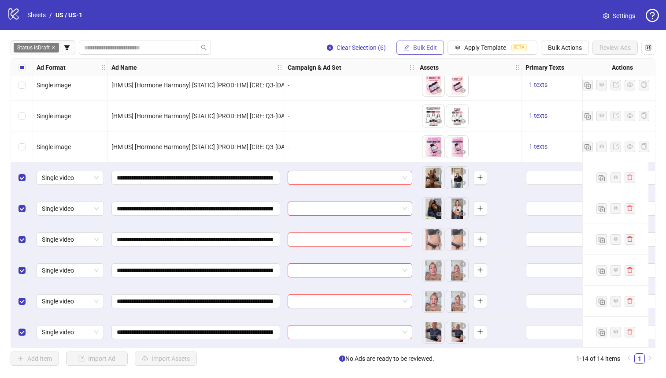
click at [419, 47] on span "Bulk Edit" at bounding box center [425, 47] width 24 height 7
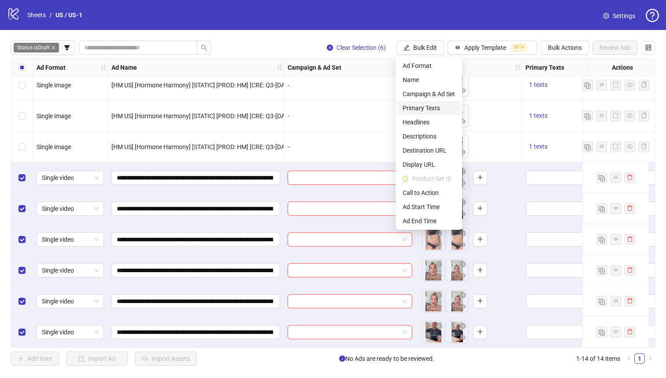
click at [428, 108] on span "Primary Texts" at bounding box center [429, 108] width 52 height 10
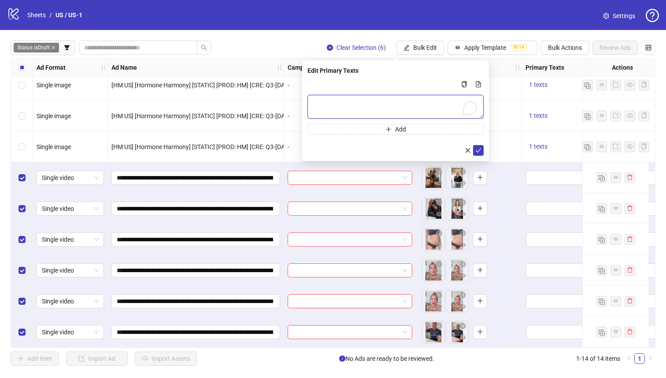
click at [389, 103] on textarea "To enrich screen reader interactions, please activate Accessibility in Grammarl…" at bounding box center [396, 107] width 176 height 24
paste textarea "**********"
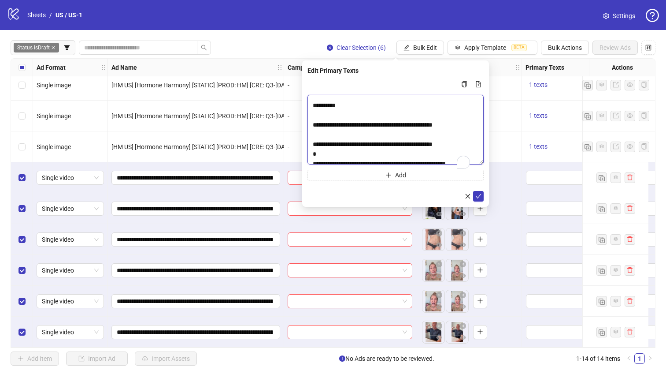
scroll to position [222, 0]
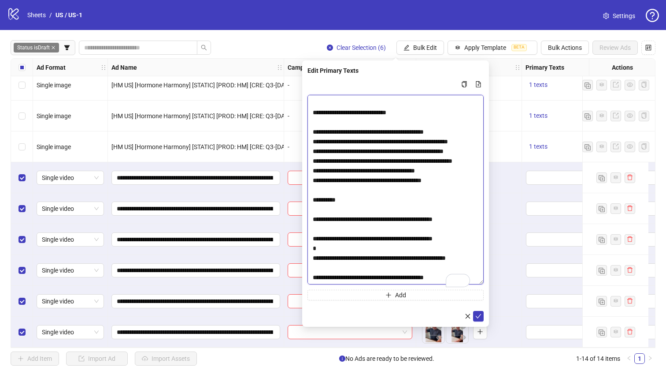
drag, startPoint x: 478, startPoint y: 115, endPoint x: 471, endPoint y: 291, distance: 176.0
click at [471, 284] on textarea "To enrich screen reader interactions, please activate Accessibility in Grammarl…" at bounding box center [396, 190] width 176 height 190
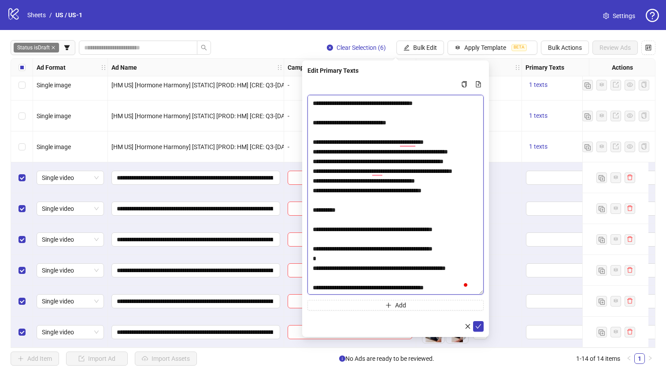
scroll to position [212, 0]
click at [347, 284] on textarea "To enrich screen reader interactions, please activate Accessibility in Grammarl…" at bounding box center [396, 195] width 176 height 200
click at [346, 288] on textarea "To enrich screen reader interactions, please activate Accessibility in Grammarl…" at bounding box center [396, 195] width 176 height 200
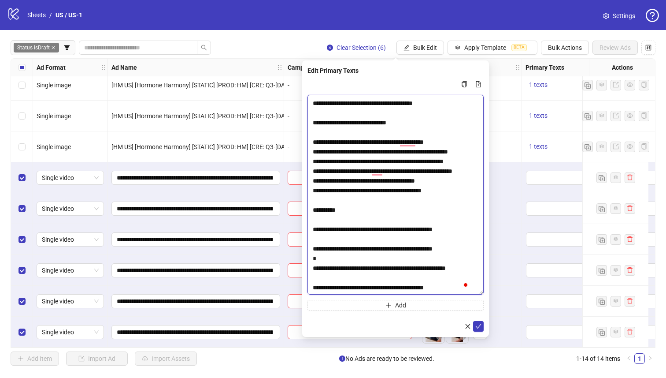
paste textarea "*********"
type textarea "**********"
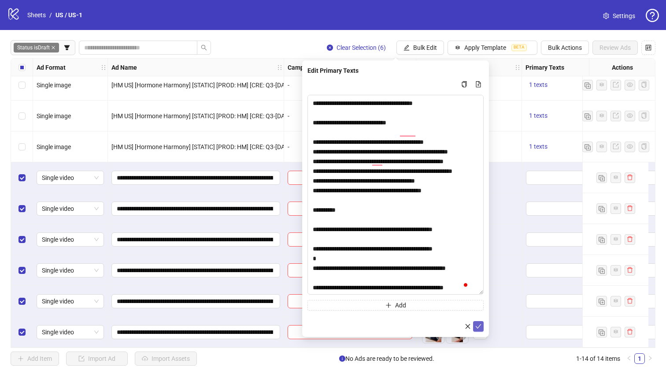
click at [478, 327] on icon "check" at bounding box center [479, 326] width 6 height 4
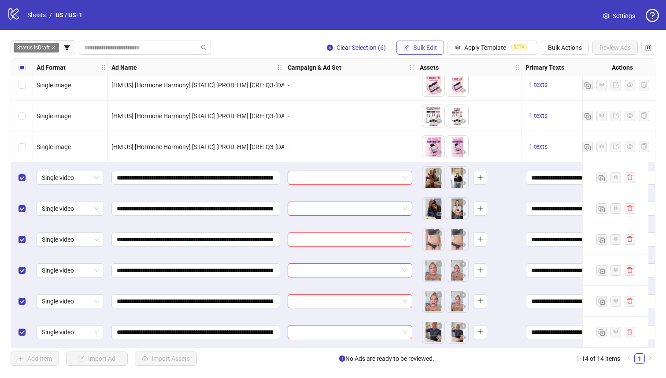
click at [424, 50] on span "Bulk Edit" at bounding box center [425, 47] width 24 height 7
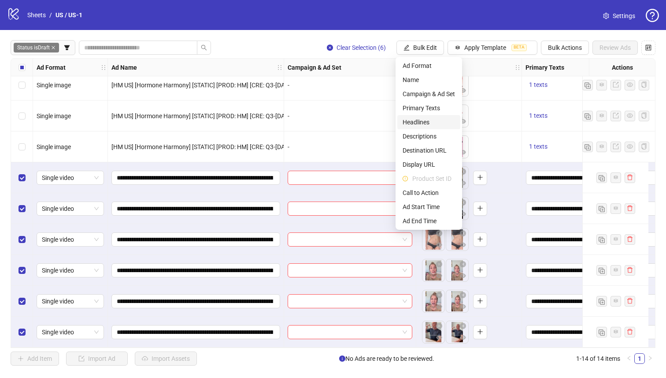
click at [426, 125] on span "Headlines" at bounding box center [429, 122] width 52 height 10
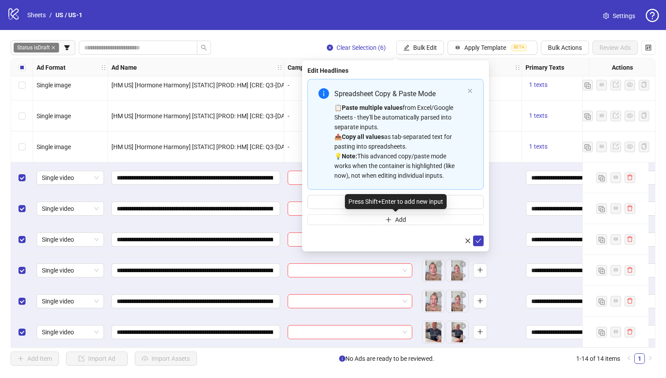
drag, startPoint x: 392, startPoint y: 204, endPoint x: 346, endPoint y: 201, distance: 45.9
click at [392, 204] on div "Press Shift+Enter to add new input" at bounding box center [396, 201] width 102 height 15
click at [334, 202] on input "Multi-input container - paste or copy values" at bounding box center [396, 202] width 176 height 14
paste input "**********"
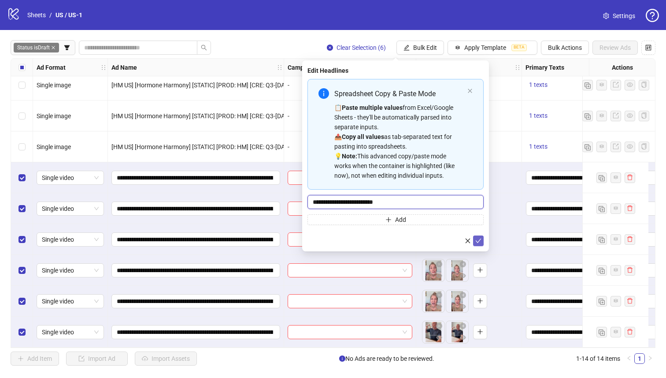
type input "**********"
click at [475, 239] on button "submit" at bounding box center [478, 240] width 11 height 11
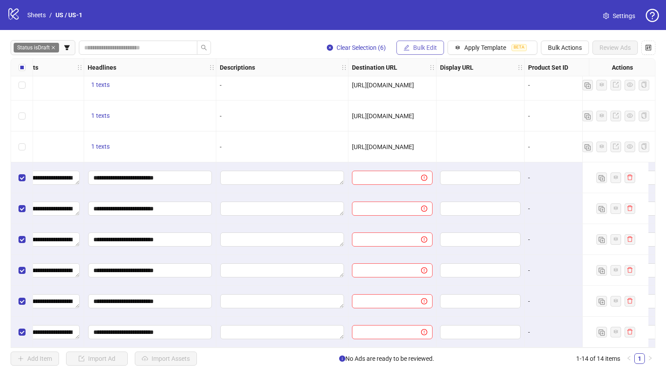
click at [420, 48] on span "Bulk Edit" at bounding box center [425, 47] width 24 height 7
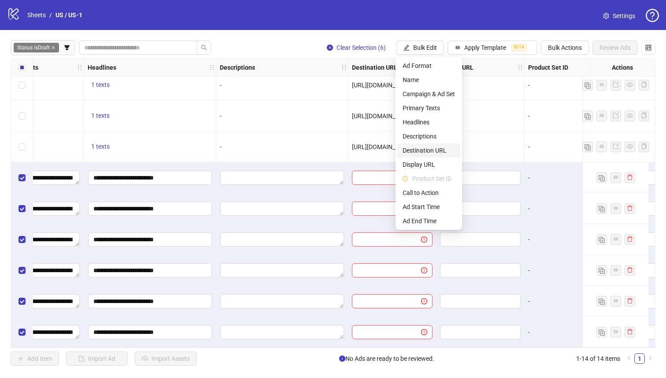
click at [439, 149] on span "Destination URL" at bounding box center [429, 150] width 52 height 10
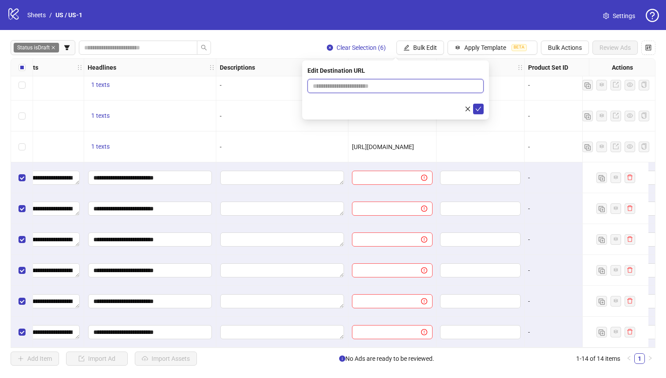
click at [387, 87] on input "text" at bounding box center [392, 86] width 159 height 10
paste input "**********"
type input "**********"
click at [477, 106] on icon "check" at bounding box center [479, 109] width 6 height 6
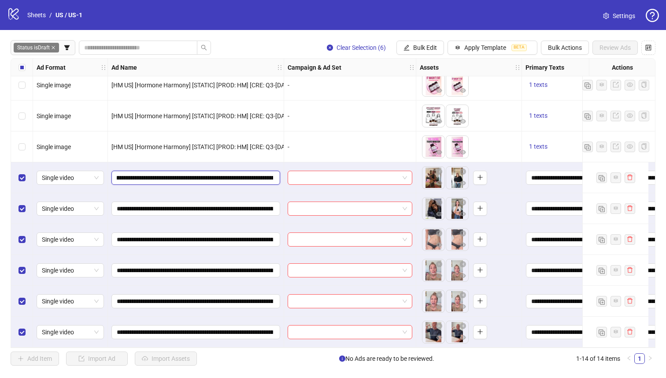
scroll to position [0, 177]
drag, startPoint x: 263, startPoint y: 175, endPoint x: 246, endPoint y: 172, distance: 17.3
click at [246, 173] on input "**********" at bounding box center [195, 178] width 156 height 10
click at [21, 63] on label "Select all rows" at bounding box center [22, 68] width 7 height 10
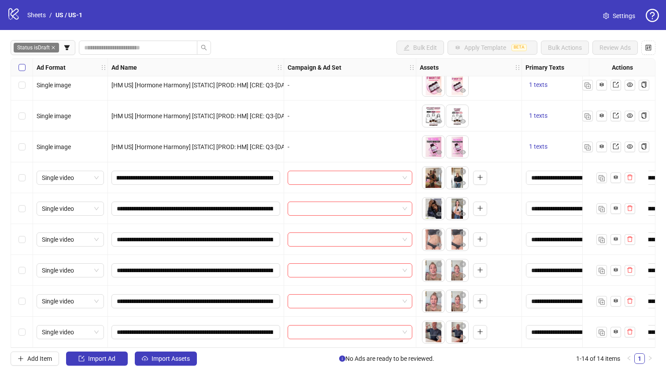
scroll to position [0, 0]
click at [21, 63] on label "Select all rows" at bounding box center [22, 68] width 7 height 10
click at [11, 241] on div "**********" at bounding box center [333, 203] width 666 height 346
drag, startPoint x: 23, startPoint y: 215, endPoint x: 22, endPoint y: 198, distance: 16.8
click at [24, 214] on div "Select row 10" at bounding box center [22, 208] width 22 height 31
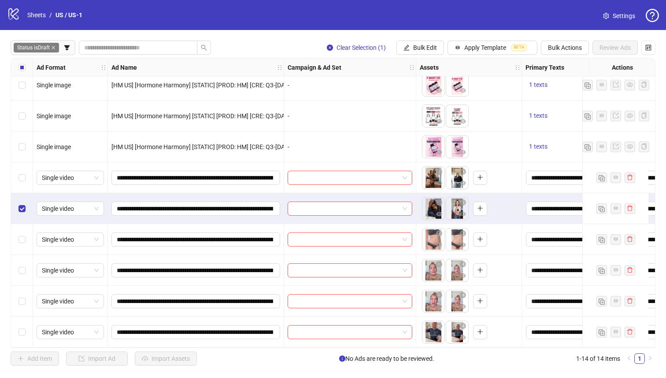
drag, startPoint x: 22, startPoint y: 194, endPoint x: 21, endPoint y: 187, distance: 7.1
click at [22, 193] on div "Select row 10" at bounding box center [22, 208] width 22 height 31
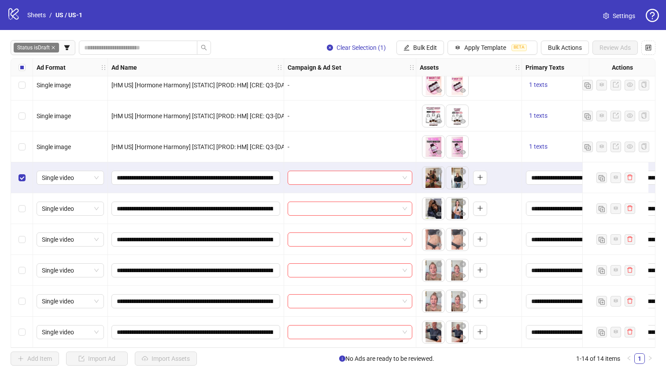
click at [26, 242] on div "Select row 11" at bounding box center [22, 239] width 22 height 31
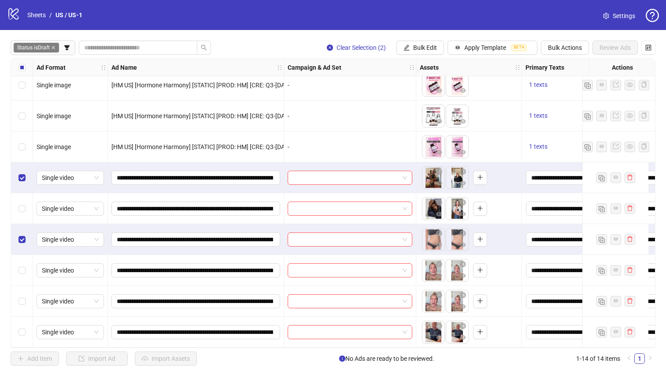
click at [27, 216] on div "Select row 10" at bounding box center [22, 208] width 22 height 31
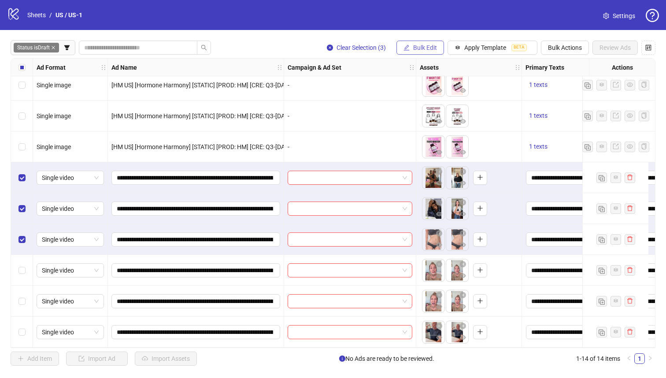
click at [424, 53] on button "Bulk Edit" at bounding box center [421, 48] width 48 height 14
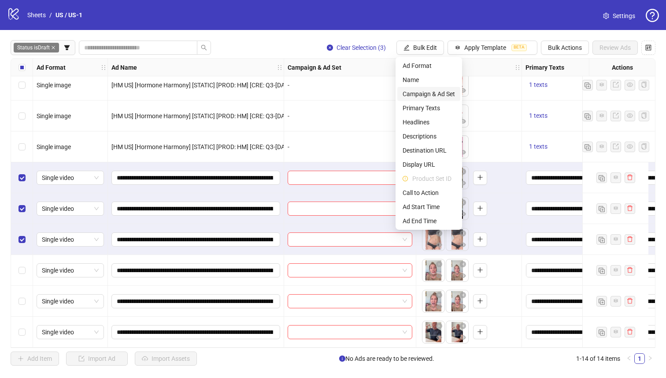
click at [442, 94] on span "Campaign & Ad Set" at bounding box center [429, 94] width 52 height 10
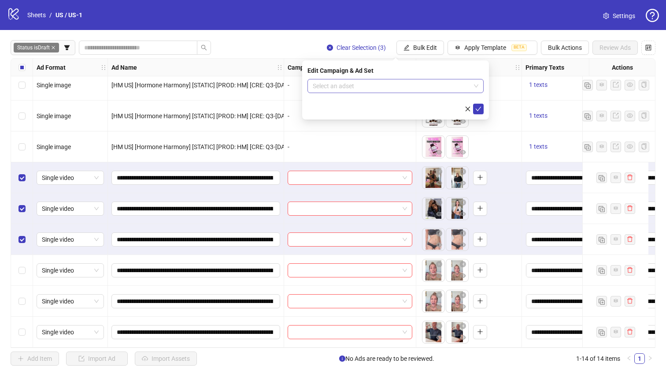
click at [424, 90] on input "search" at bounding box center [392, 85] width 158 height 13
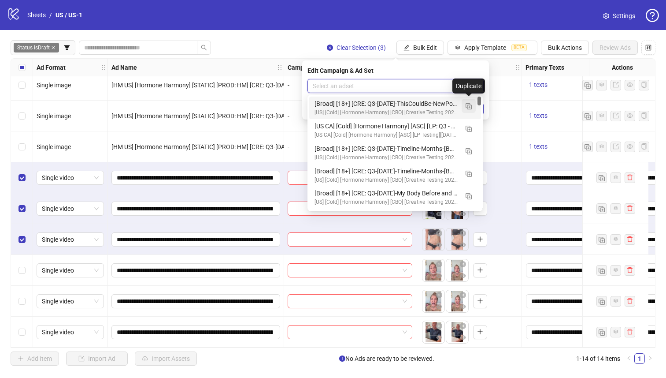
click at [472, 104] on button "button" at bounding box center [469, 106] width 14 height 14
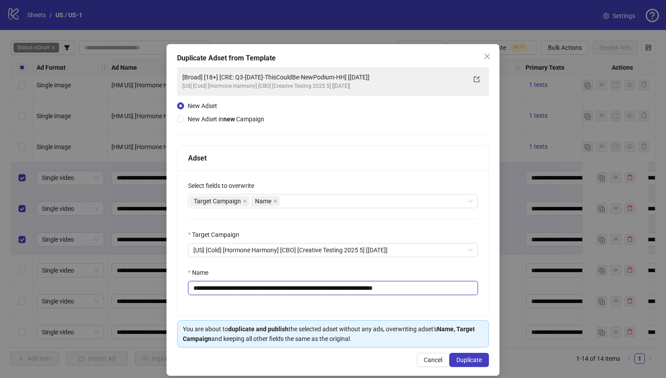
drag, startPoint x: 370, startPoint y: 288, endPoint x: 245, endPoint y: 289, distance: 124.7
click at [245, 289] on input "**********" at bounding box center [333, 288] width 290 height 14
paste input "**********"
type input "**********"
click at [471, 364] on button "Duplicate" at bounding box center [470, 360] width 40 height 14
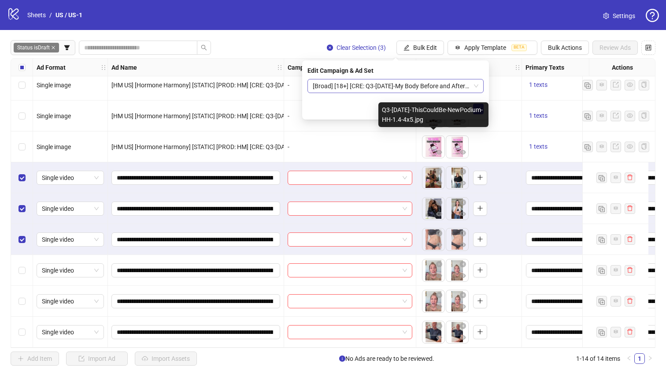
click at [386, 86] on span "[Broad] [18+] [CRE: Q3-[DATE]-My Body Before and After-Text Overlay-HH] [[DATE]]" at bounding box center [396, 85] width 166 height 13
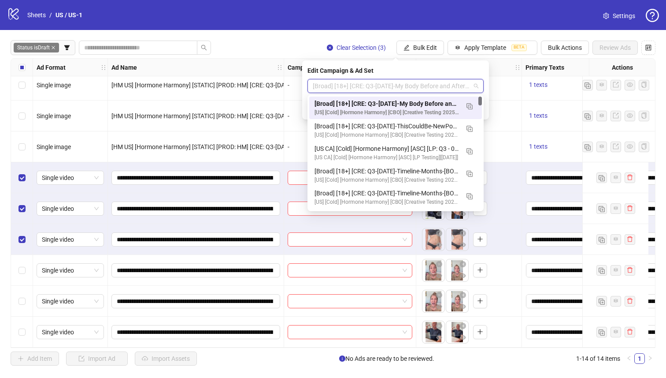
click at [391, 102] on div "[Broad] [18+] [CRE: Q3-[DATE]-My Body Before and After-Text Overlay-HH] [[DATE]]" at bounding box center [387, 104] width 145 height 10
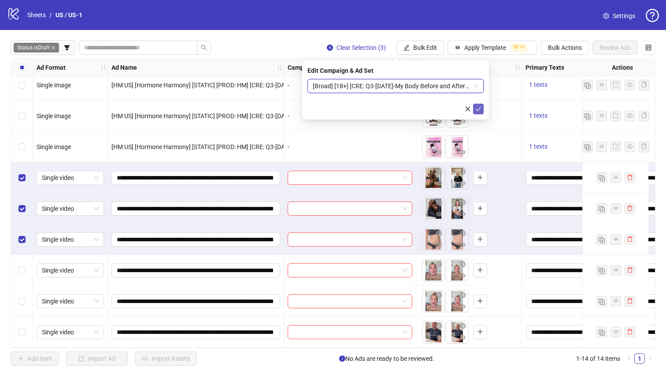
click at [477, 107] on icon "check" at bounding box center [479, 109] width 6 height 6
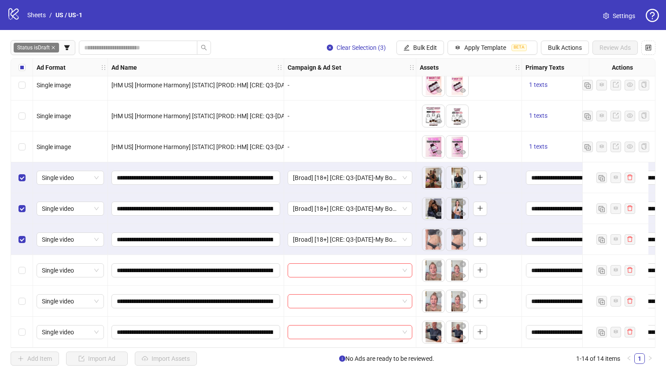
click at [20, 63] on label "Select all rows" at bounding box center [22, 68] width 7 height 10
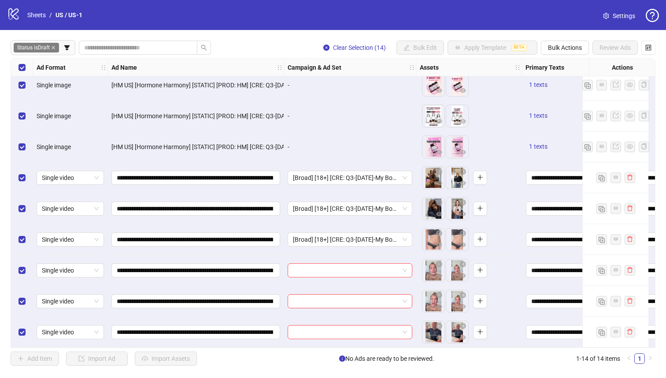
click at [26, 66] on div "Select all rows" at bounding box center [22, 68] width 22 height 18
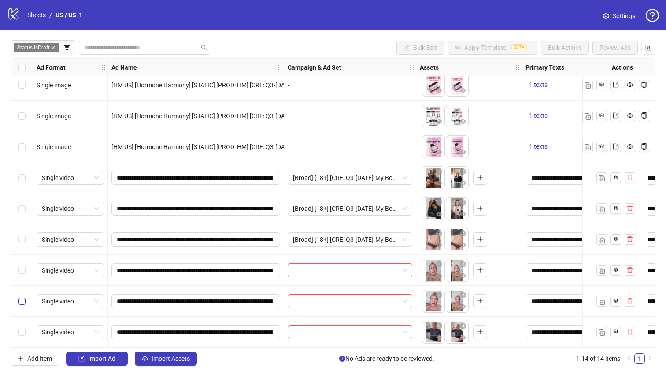
drag, startPoint x: 22, startPoint y: 333, endPoint x: 20, endPoint y: 302, distance: 31.3
click at [22, 333] on div "Select row 14" at bounding box center [22, 331] width 22 height 31
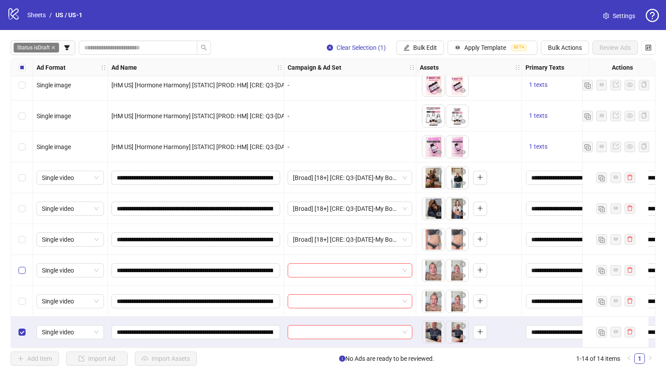
drag, startPoint x: 20, startPoint y: 302, endPoint x: 22, endPoint y: 270, distance: 31.8
click at [20, 301] on label "Select row 13" at bounding box center [22, 301] width 7 height 10
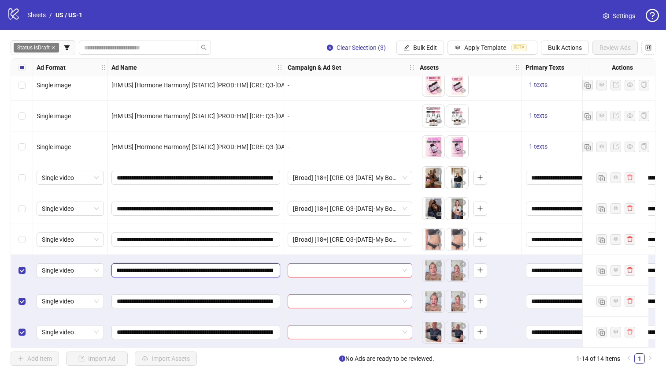
scroll to position [0, 207]
drag, startPoint x: 261, startPoint y: 269, endPoint x: 219, endPoint y: 269, distance: 42.8
click at [219, 269] on input "**********" at bounding box center [195, 270] width 156 height 10
click at [410, 45] on button "Bulk Edit" at bounding box center [421, 48] width 48 height 14
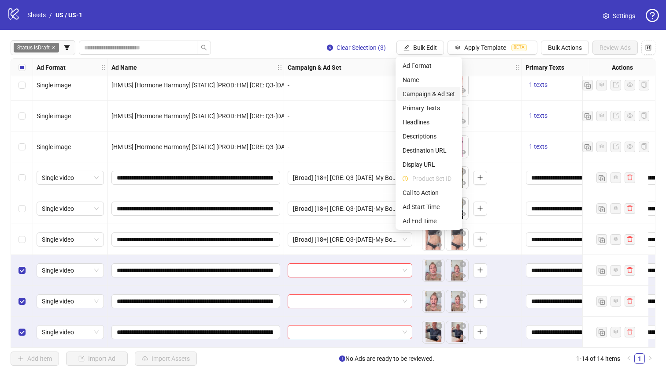
click at [439, 93] on span "Campaign & Ad Set" at bounding box center [429, 94] width 52 height 10
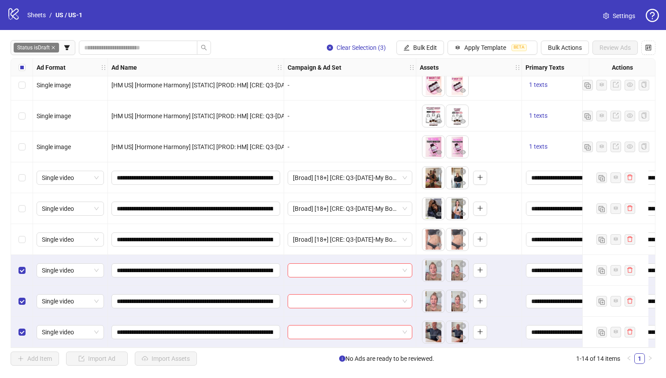
click at [396, 58] on input "search" at bounding box center [396, 58] width 0 height 0
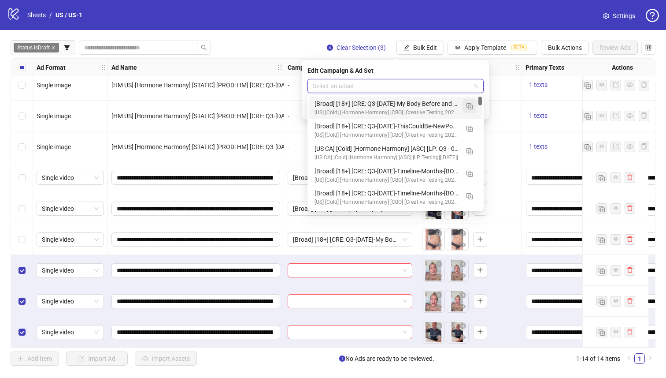
click at [465, 106] on button "button" at bounding box center [470, 106] width 14 height 14
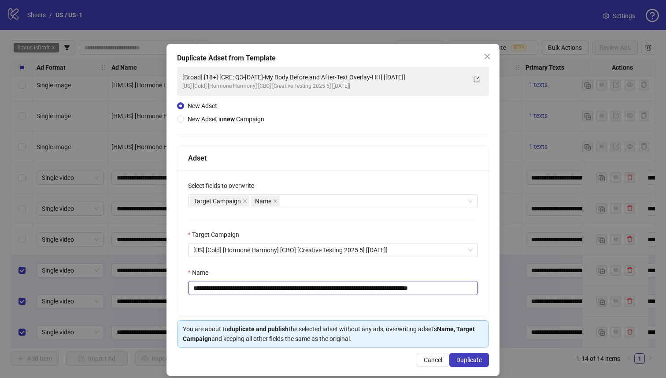
drag, startPoint x: 406, startPoint y: 289, endPoint x: 245, endPoint y: 288, distance: 160.9
click at [245, 288] on input "**********" at bounding box center [333, 288] width 290 height 14
paste input "text"
type input "**********"
click at [472, 356] on button "Duplicate" at bounding box center [470, 360] width 40 height 14
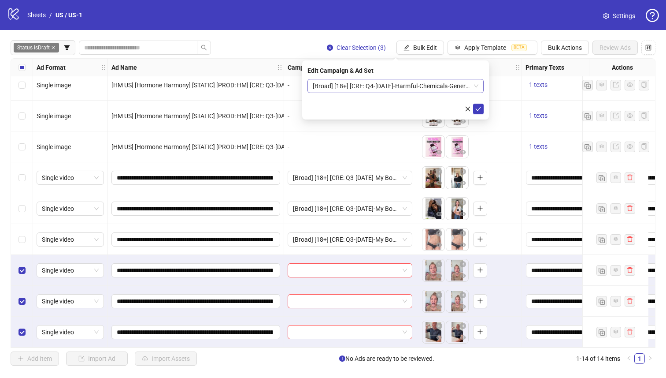
click at [402, 89] on span "[Broad] [18+] [CRE: Q4-[DATE]-Harmful-Chemicals-GeneralFeatures-AI-HH] [[DATE]]" at bounding box center [396, 85] width 166 height 13
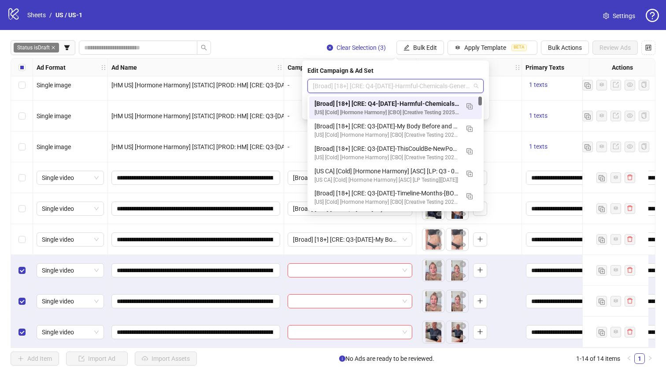
click at [405, 96] on div "120234945530360200 120234945513670200 [Broad] [18+] [CRE: Q4-10-OCT-2025-Harmfu…" at bounding box center [396, 153] width 176 height 116
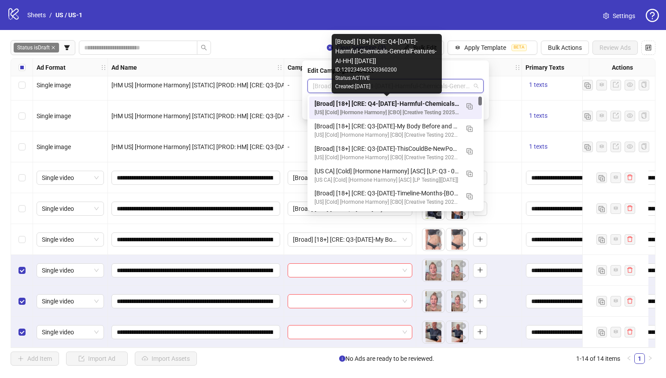
click at [447, 106] on div "[Broad] [18+] [CRE: Q4-[DATE]-Harmful-Chemicals-GeneralFeatures-AI-HH] [[DATE]]" at bounding box center [387, 104] width 145 height 10
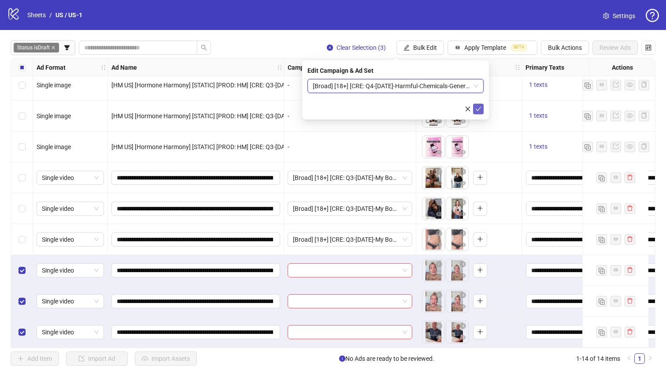
click at [481, 108] on button "submit" at bounding box center [478, 109] width 11 height 11
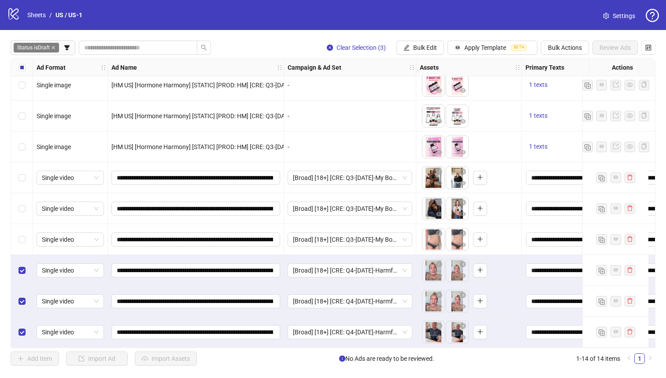
drag, startPoint x: 19, startPoint y: 231, endPoint x: 25, endPoint y: 219, distance: 13.2
click at [20, 231] on div "Select row 11" at bounding box center [22, 239] width 22 height 31
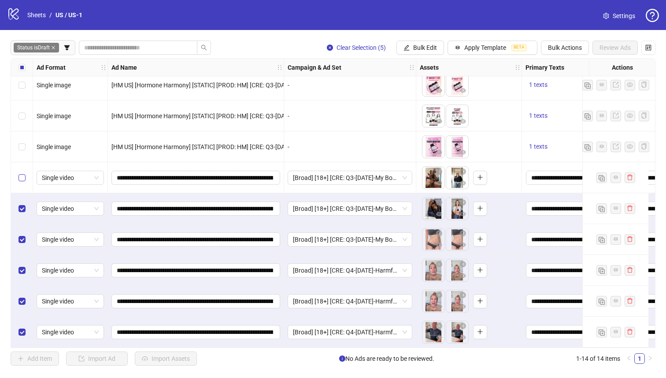
click at [24, 173] on label "Select row 9" at bounding box center [22, 178] width 7 height 10
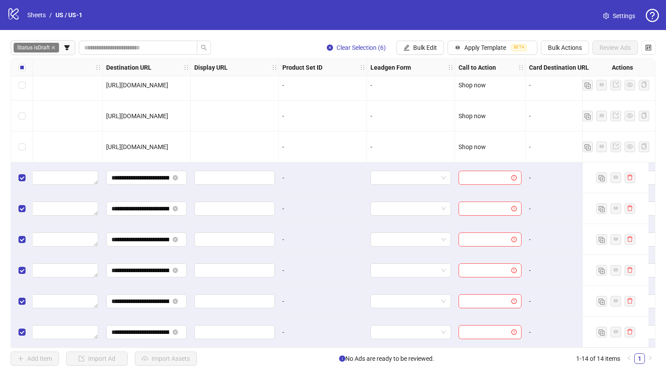
scroll to position [164, 1013]
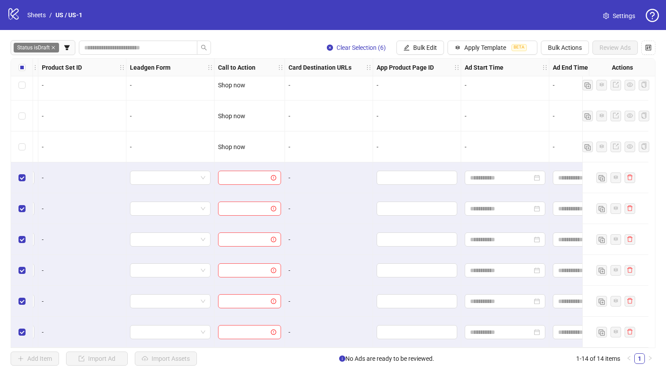
click at [408, 37] on div "**********" at bounding box center [333, 203] width 666 height 346
click at [409, 43] on button "Bulk Edit" at bounding box center [421, 48] width 48 height 14
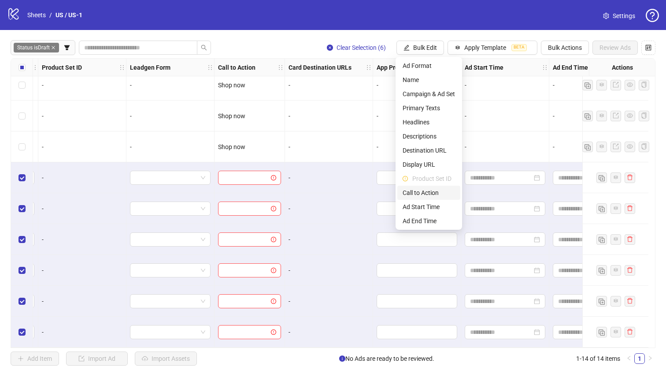
click at [434, 196] on span "Call to Action" at bounding box center [429, 193] width 52 height 10
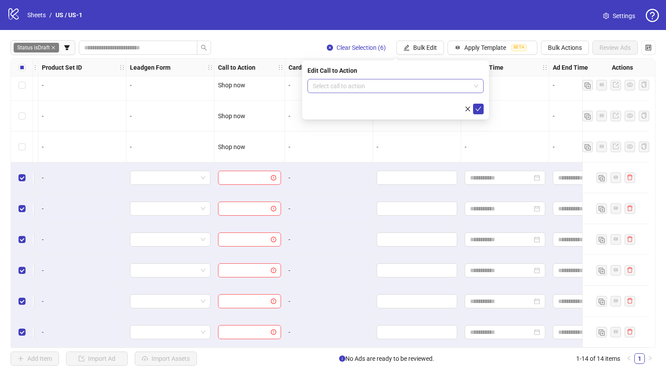
click at [420, 87] on input "search" at bounding box center [392, 85] width 158 height 13
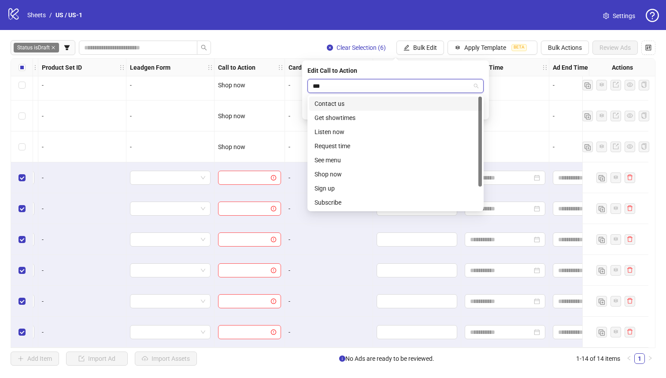
type input "****"
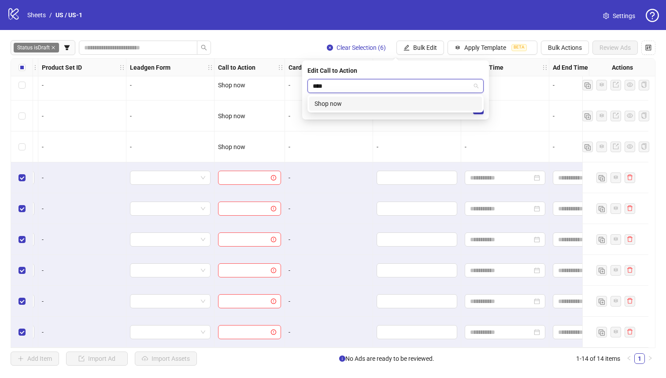
click at [435, 105] on div "Shop now" at bounding box center [396, 104] width 162 height 10
click at [478, 108] on icon "check" at bounding box center [479, 109] width 6 height 6
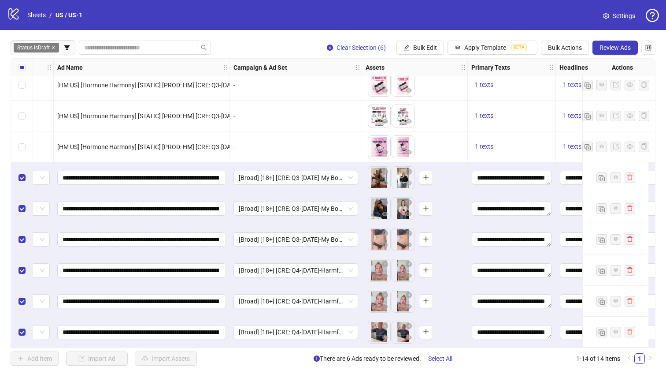
scroll to position [164, 0]
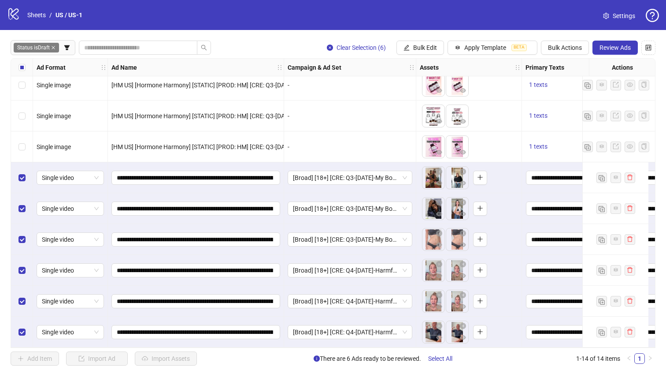
click at [614, 46] on span "Review Ads" at bounding box center [615, 47] width 31 height 7
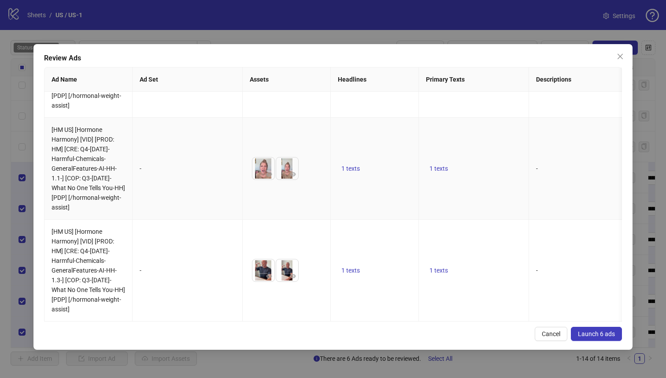
scroll to position [387, 0]
click at [619, 333] on button "Launch 6 ads" at bounding box center [596, 334] width 51 height 14
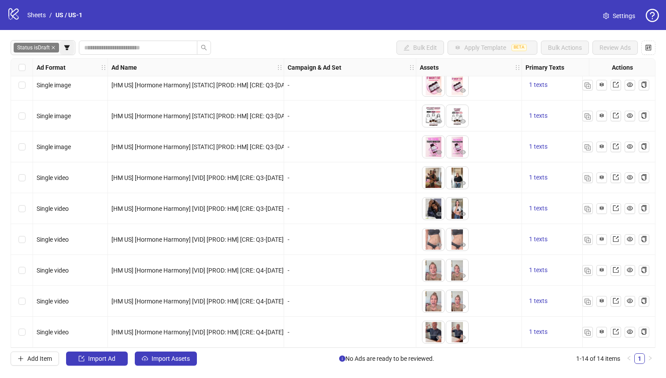
click at [63, 52] on button "button" at bounding box center [67, 48] width 14 height 14
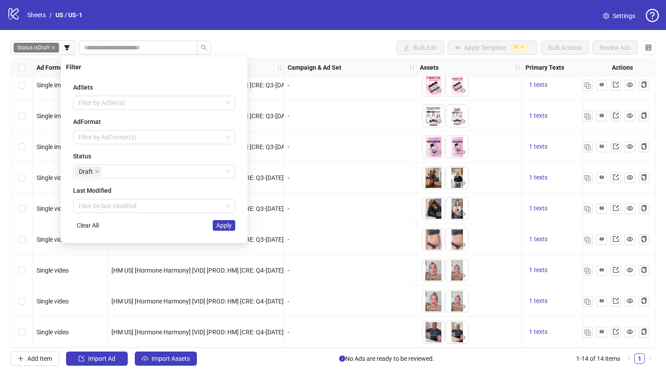
click at [208, 32] on div "**********" at bounding box center [333, 203] width 666 height 346
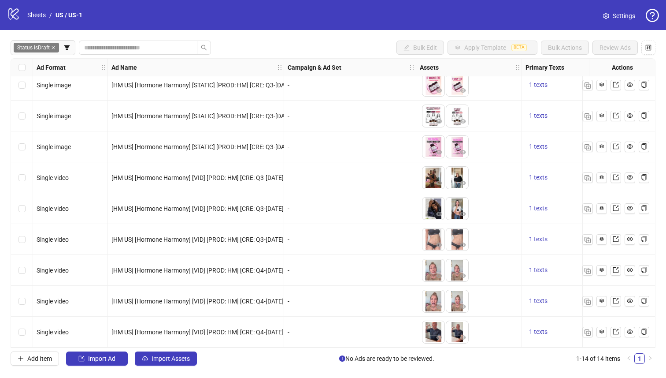
scroll to position [0, 0]
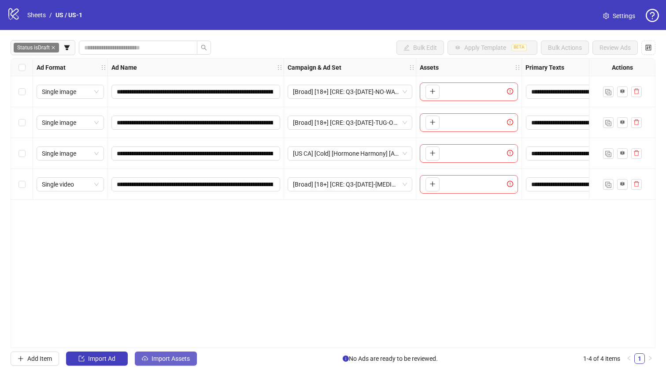
click at [166, 351] on button "Import Assets" at bounding box center [166, 358] width 62 height 14
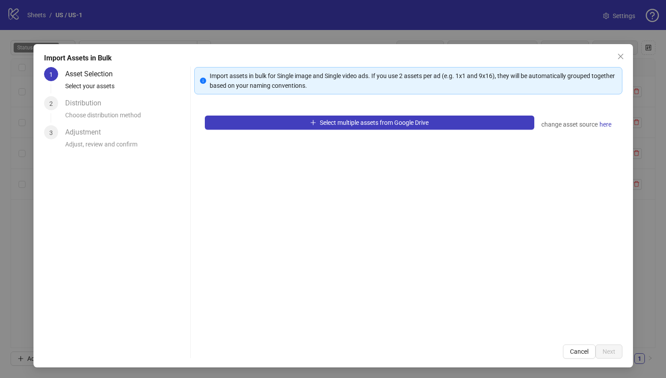
drag, startPoint x: 166, startPoint y: 351, endPoint x: 201, endPoint y: 276, distance: 83.2
click at [166, 352] on div "1 Asset Selection Select your assets 2 Distribution Choose distribution method …" at bounding box center [115, 212] width 143 height 291
click at [256, 131] on div "Select multiple assets from Google Drive change asset source here" at bounding box center [408, 219] width 428 height 229
click at [257, 130] on div "Select multiple assets from Google Drive change asset source here" at bounding box center [408, 219] width 428 height 229
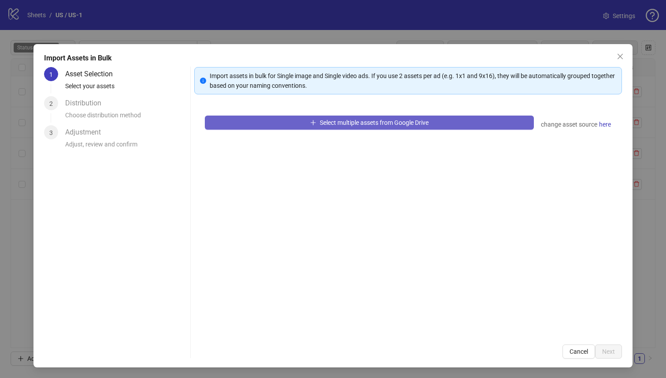
click at [259, 123] on button "Select multiple assets from Google Drive" at bounding box center [370, 122] width 330 height 14
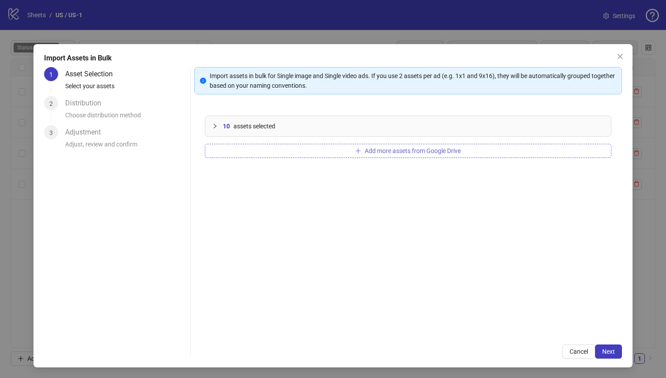
click at [311, 152] on button "Add more assets from Google Drive" at bounding box center [408, 151] width 407 height 14
click at [617, 57] on icon "close" at bounding box center [620, 56] width 7 height 7
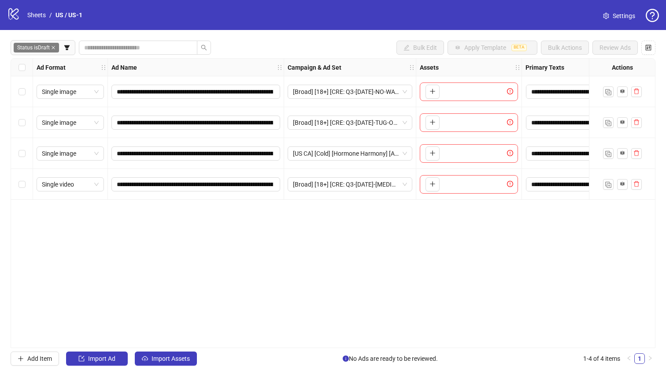
click at [152, 365] on div "**********" at bounding box center [333, 203] width 666 height 346
click at [174, 370] on div "**********" at bounding box center [333, 203] width 666 height 346
click at [177, 361] on span "Import Assets" at bounding box center [171, 358] width 38 height 7
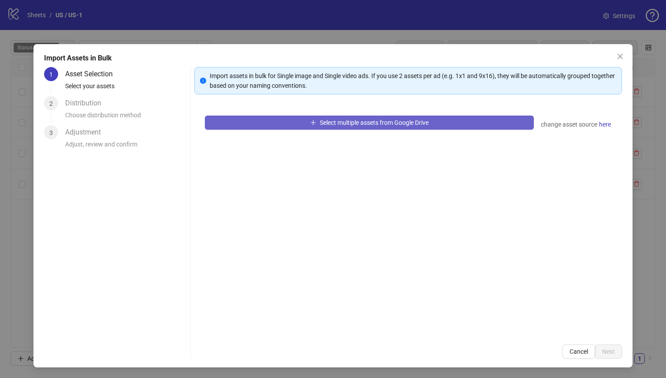
click at [253, 126] on button "Select multiple assets from Google Drive" at bounding box center [370, 122] width 330 height 14
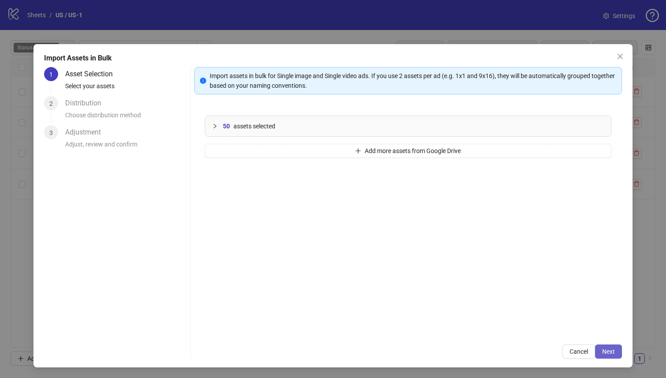
click at [606, 353] on span "Next" at bounding box center [609, 351] width 13 height 7
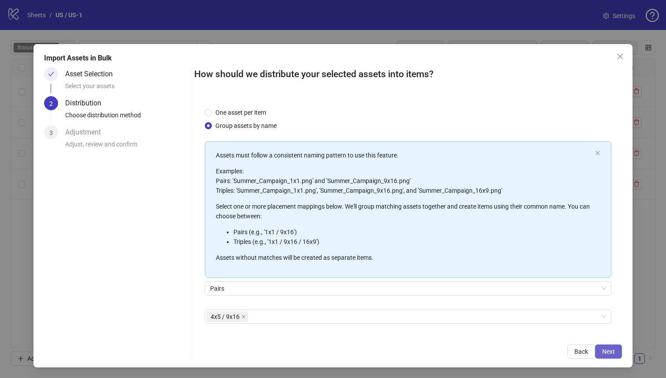
click at [603, 352] on span "Next" at bounding box center [609, 351] width 13 height 7
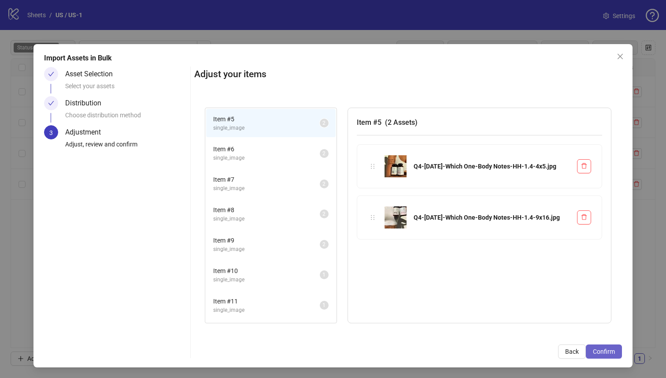
click at [603, 352] on span "Confirm" at bounding box center [604, 351] width 22 height 7
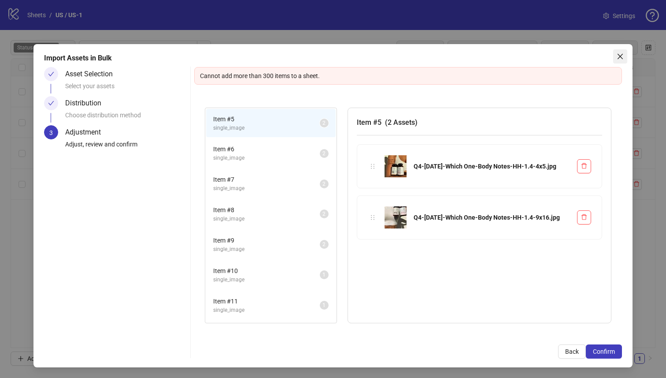
click at [614, 56] on span "Close" at bounding box center [621, 56] width 14 height 7
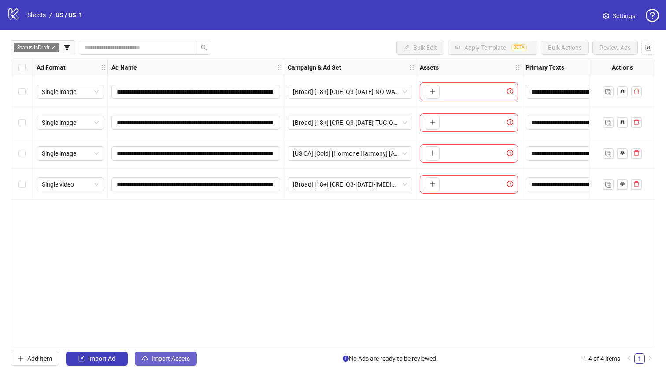
click at [169, 364] on button "Import Assets" at bounding box center [166, 358] width 62 height 14
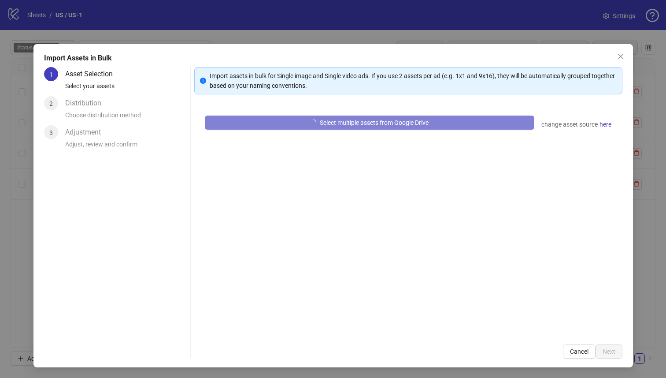
click at [174, 353] on div "1 Asset Selection Select your assets 2 Distribution Choose distribution method …" at bounding box center [115, 212] width 143 height 291
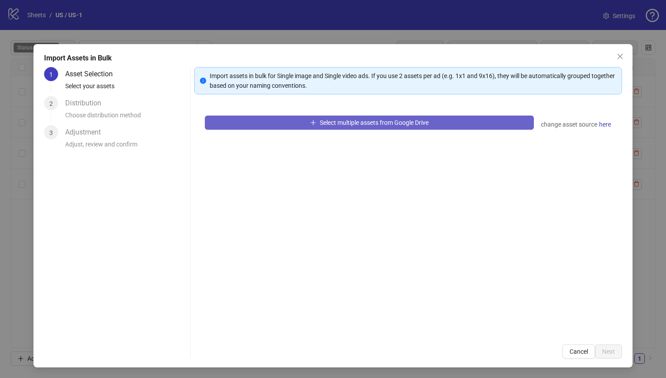
click at [278, 129] on button "Select multiple assets from Google Drive" at bounding box center [370, 122] width 330 height 14
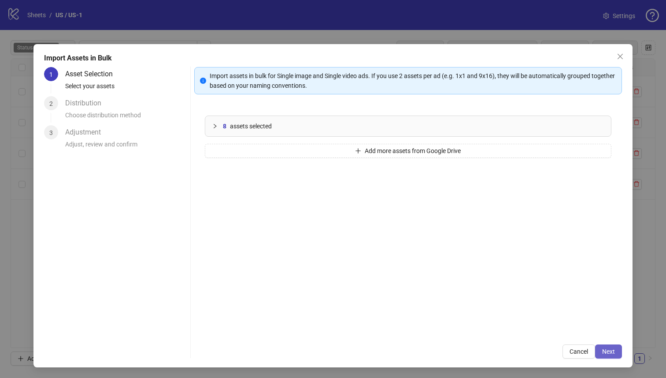
click at [595, 349] on button "Next" at bounding box center [608, 351] width 27 height 14
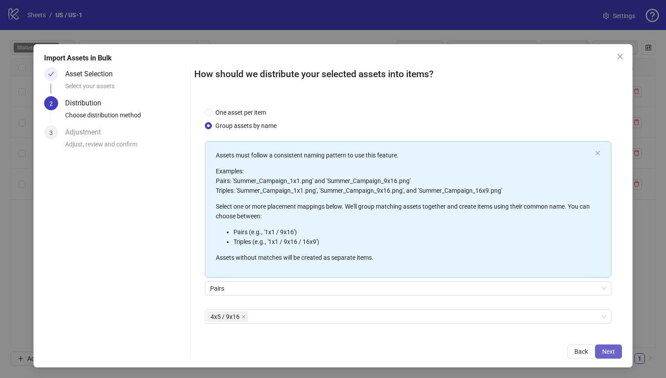
click at [605, 349] on span "Next" at bounding box center [609, 351] width 13 height 7
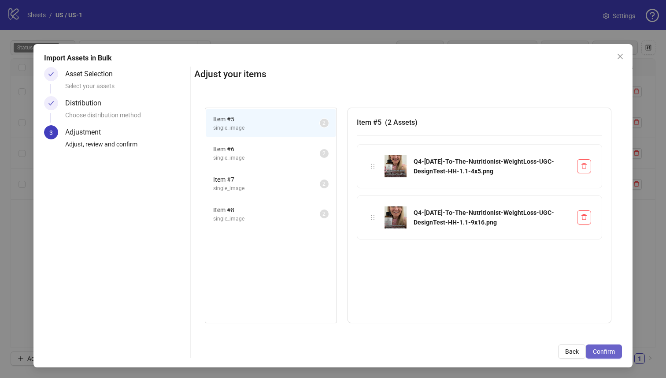
drag, startPoint x: 605, startPoint y: 349, endPoint x: 600, endPoint y: 346, distance: 5.7
click at [605, 349] on span "Confirm" at bounding box center [604, 351] width 22 height 7
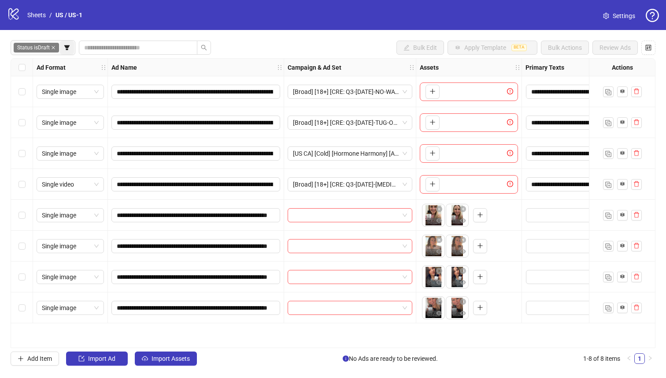
click at [64, 50] on button "button" at bounding box center [67, 48] width 14 height 14
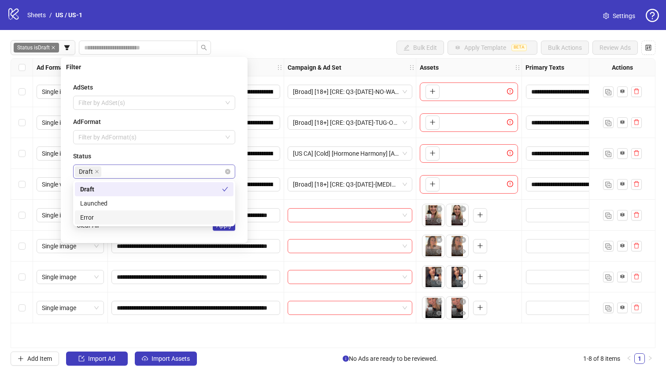
click at [123, 165] on div "Draft" at bounding box center [149, 171] width 149 height 12
click at [145, 201] on div "Launched" at bounding box center [154, 203] width 148 height 10
click at [231, 229] on button "Apply" at bounding box center [224, 225] width 22 height 11
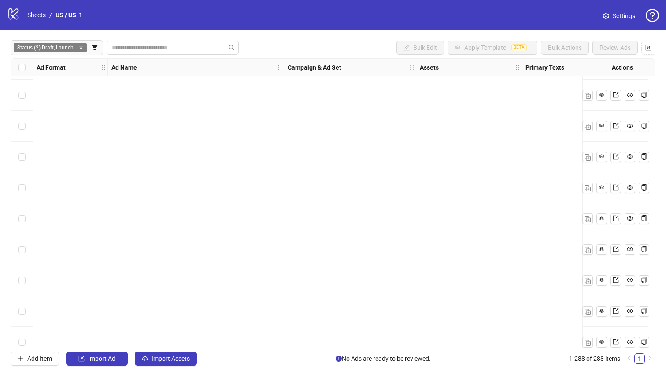
scroll to position [3007, 0]
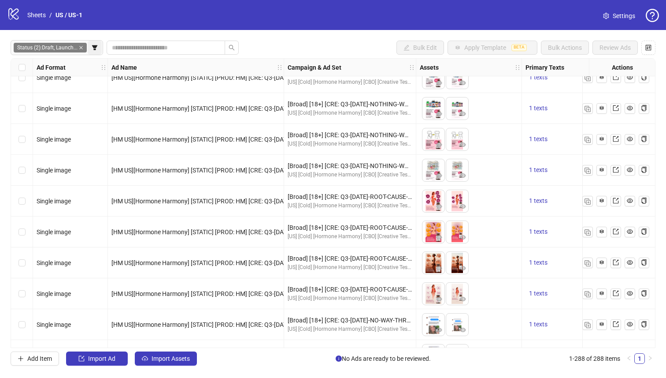
click at [88, 52] on button "button" at bounding box center [95, 48] width 14 height 14
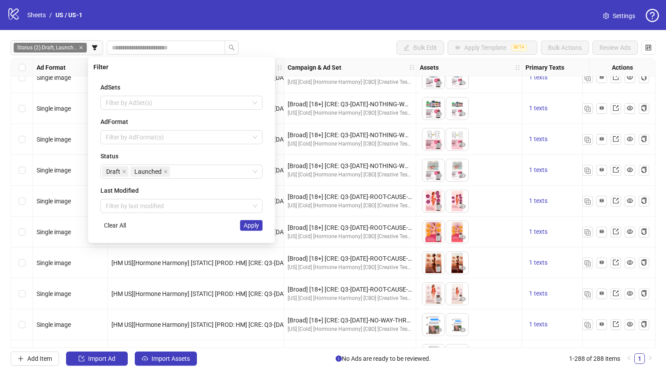
click at [183, 291] on span "[HM US][Hormone Harmony] [STATIC] [PROD: HM] [CRE: Q3-09-SEP-2025-ROOT-CAUSE-RA…" at bounding box center [395, 293] width 567 height 7
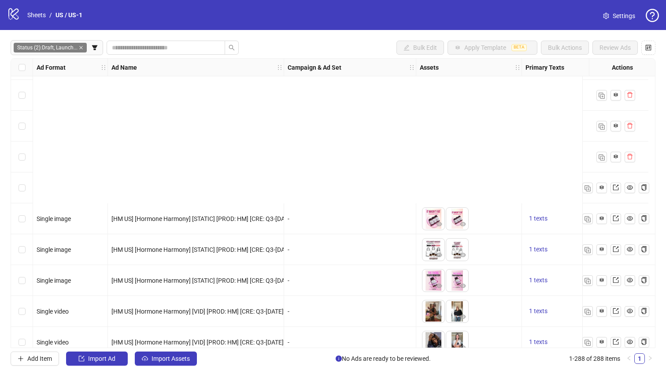
scroll to position [337, 0]
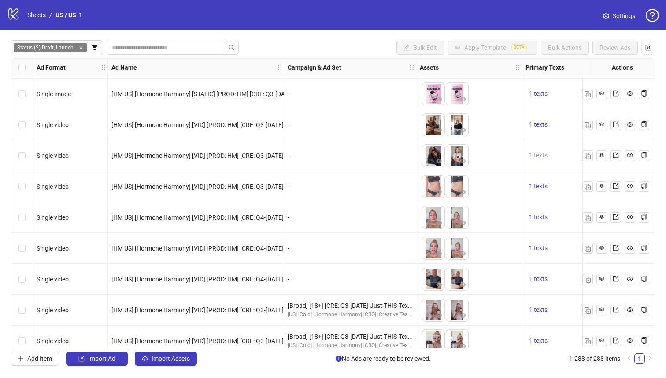
click at [534, 156] on span "1 texts" at bounding box center [538, 155] width 19 height 7
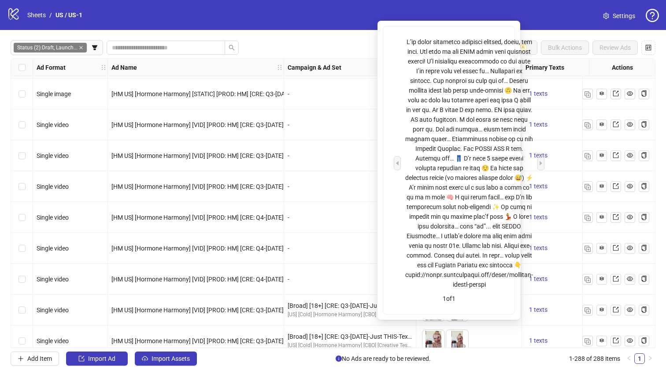
click at [346, 141] on div "-" at bounding box center [350, 155] width 132 height 31
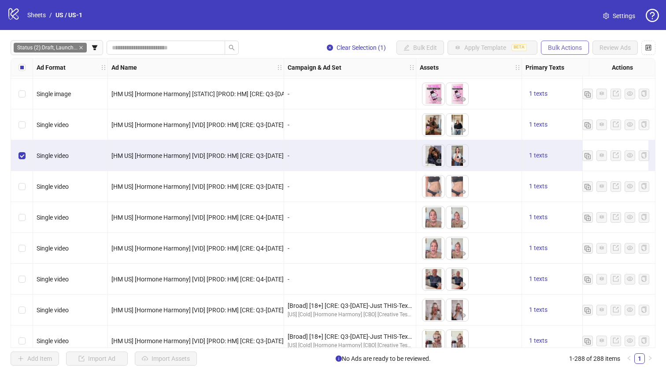
click at [571, 48] on span "Bulk Actions" at bounding box center [565, 47] width 34 height 7
click at [585, 82] on span "Duplicate" at bounding box center [577, 80] width 60 height 10
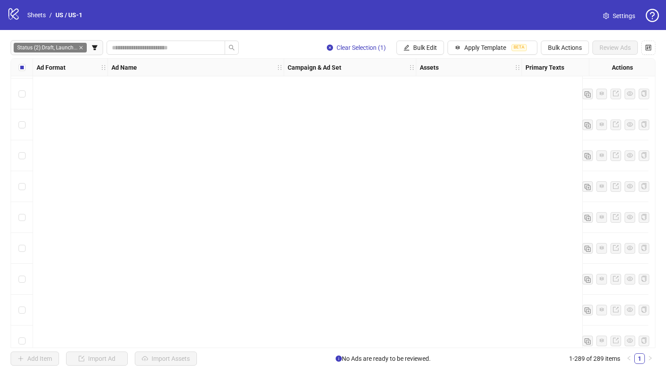
click at [74, 48] on span "Status (2): Draft, Launch..." at bounding box center [50, 48] width 73 height 10
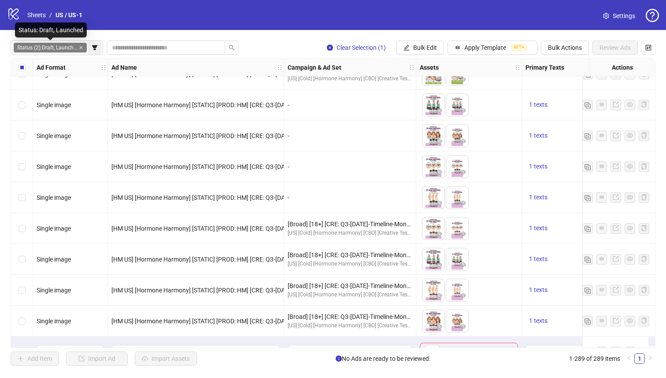
scroll to position [8649, 0]
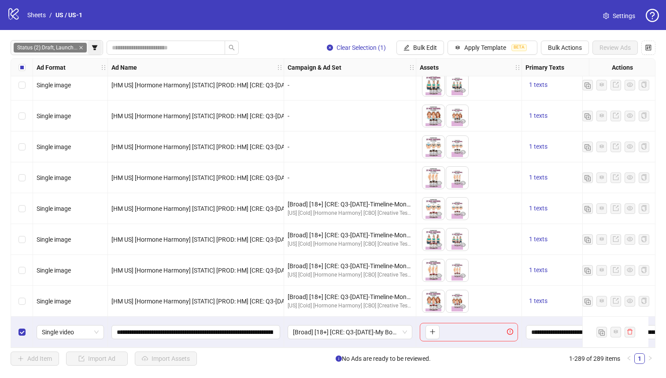
click at [96, 47] on icon "filter" at bounding box center [94, 47] width 5 height 5
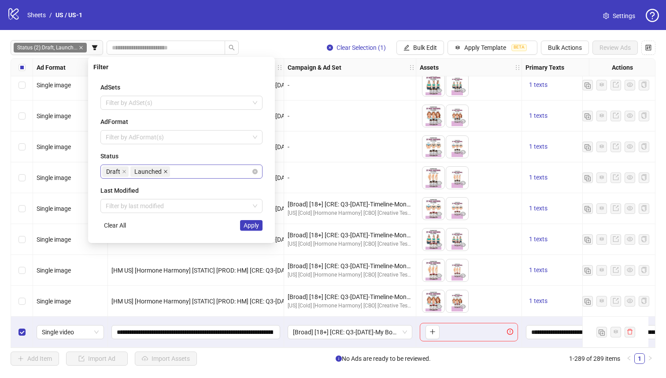
click at [164, 171] on icon "close" at bounding box center [166, 172] width 4 height 4
click at [246, 224] on span "Apply" at bounding box center [251, 225] width 15 height 7
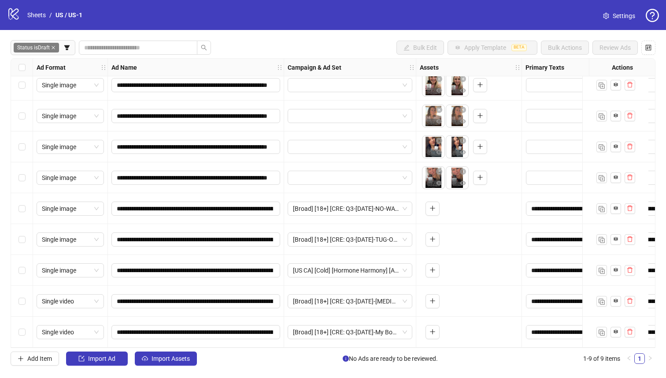
scroll to position [10, 0]
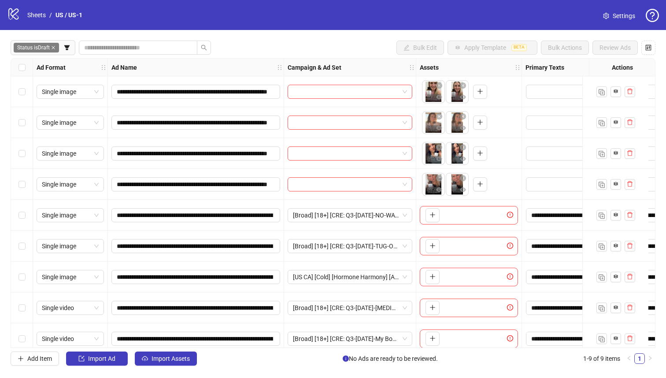
scroll to position [10, 0]
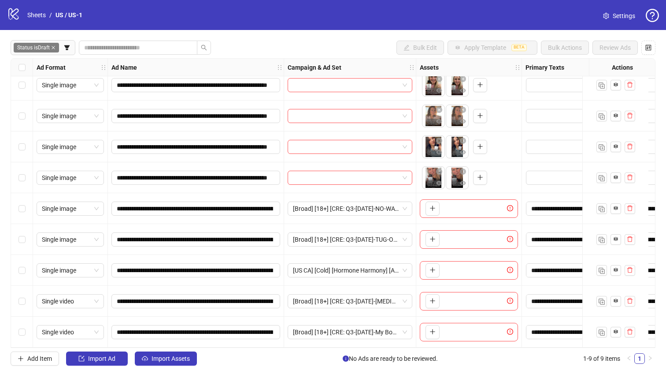
click at [33, 332] on div "Single video" at bounding box center [70, 331] width 75 height 31
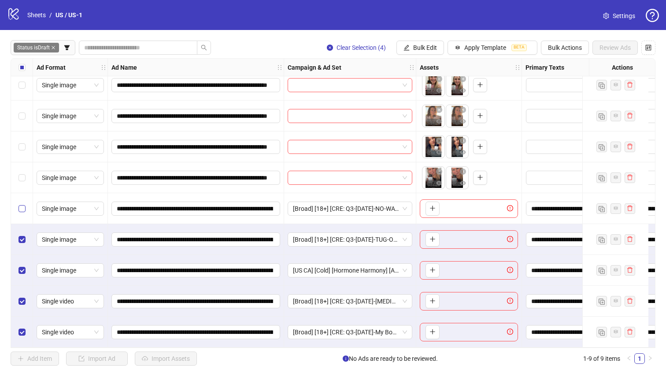
click at [24, 209] on label "Select row 5" at bounding box center [22, 209] width 7 height 10
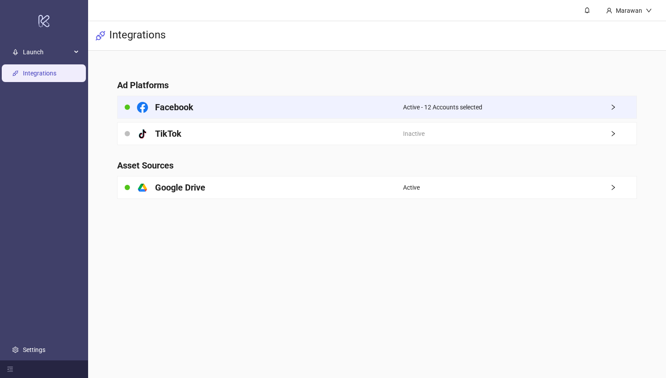
click at [316, 112] on div "Facebook" at bounding box center [260, 107] width 285 height 22
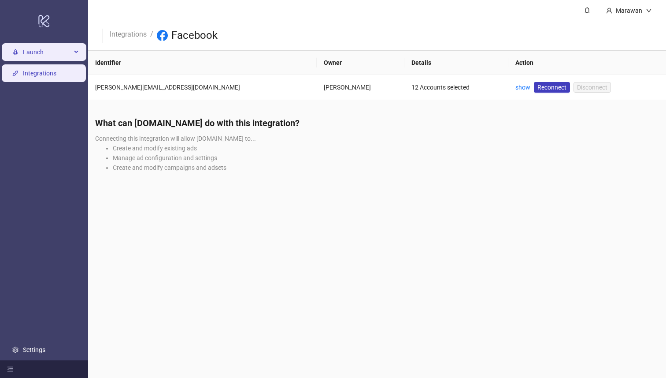
click at [56, 54] on span "Launch" at bounding box center [47, 53] width 48 height 18
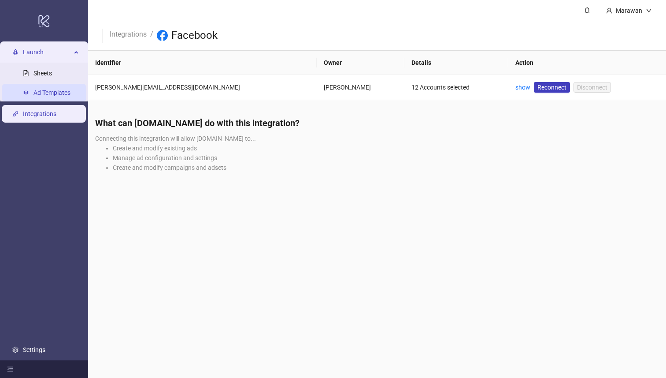
click at [62, 89] on link "Ad Templates" at bounding box center [51, 92] width 37 height 7
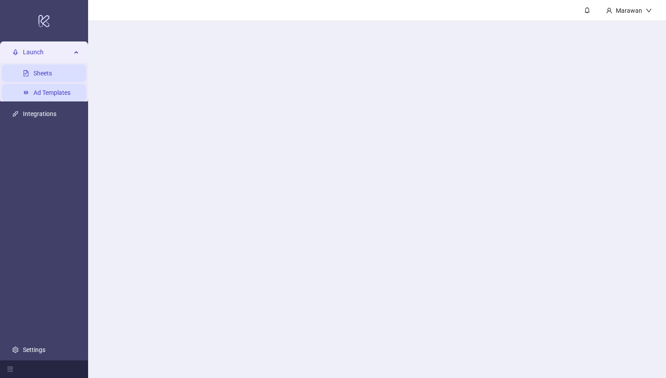
click at [52, 76] on link "Sheets" at bounding box center [42, 73] width 19 height 7
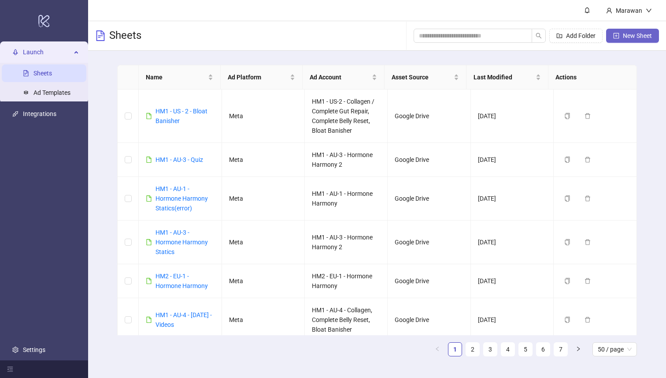
click at [637, 38] on span "New Sheet" at bounding box center [637, 35] width 29 height 7
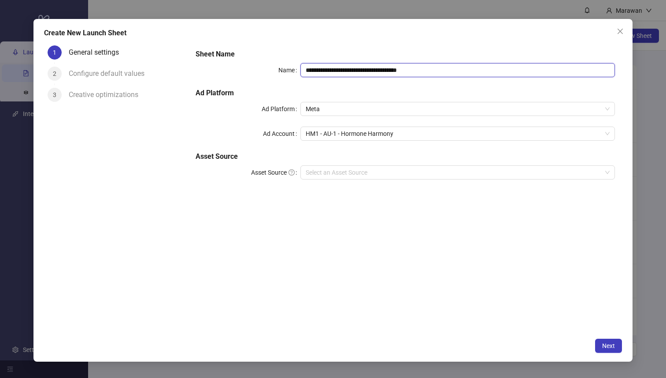
click at [371, 74] on input "**********" at bounding box center [458, 70] width 315 height 14
click at [386, 129] on span "HM1 - AU-1 - Hormone Harmony" at bounding box center [458, 133] width 304 height 13
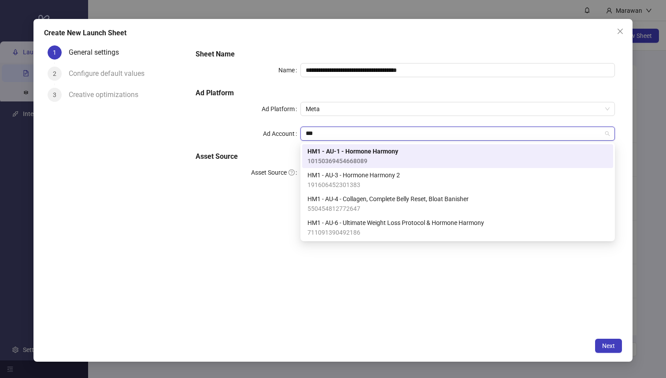
type input "****"
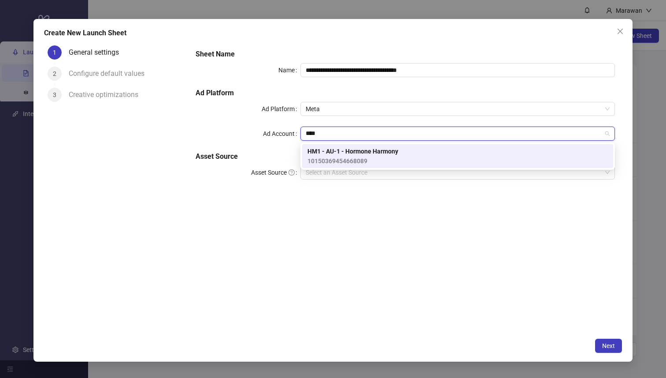
click at [408, 153] on div "HM1 - AU-1 - Hormone Harmony 10150369454668089" at bounding box center [458, 155] width 301 height 19
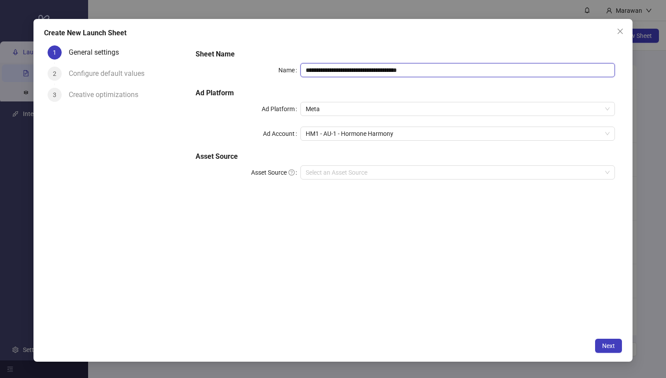
drag, startPoint x: 342, startPoint y: 71, endPoint x: 516, endPoint y: 73, distance: 173.7
click at [516, 73] on input "**********" at bounding box center [458, 70] width 315 height 14
click at [394, 141] on div "**********" at bounding box center [405, 119] width 427 height 148
click at [396, 134] on span "HM1 - AU-1 - Hormone Harmony" at bounding box center [458, 133] width 304 height 13
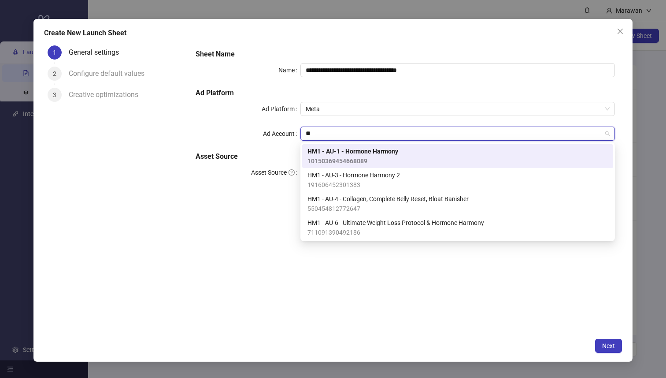
type input "*"
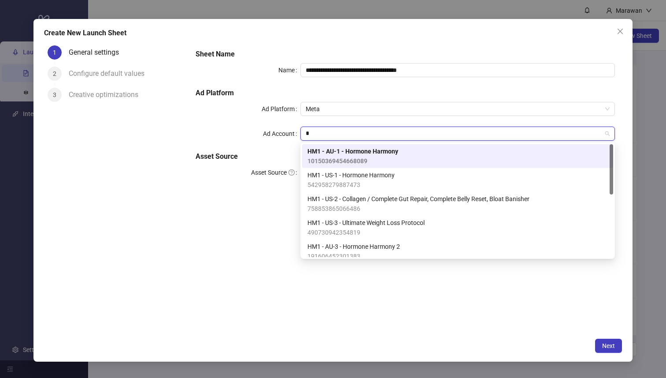
type input "**"
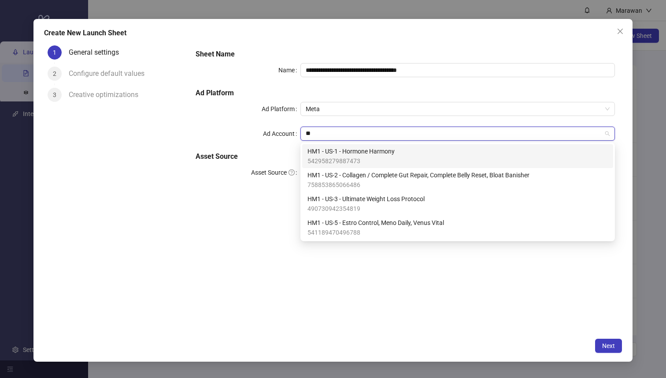
click at [438, 158] on div "HM1 - US-1 - Hormone Harmony 542958279887473" at bounding box center [458, 155] width 301 height 19
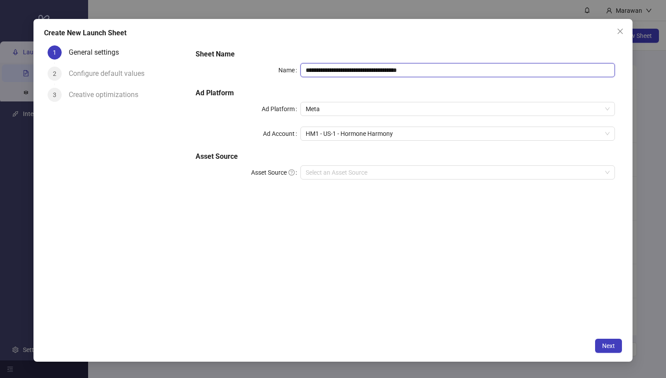
drag, startPoint x: 350, startPoint y: 74, endPoint x: 633, endPoint y: 83, distance: 283.6
click at [633, 83] on div "**********" at bounding box center [333, 189] width 666 height 378
type input "**********"
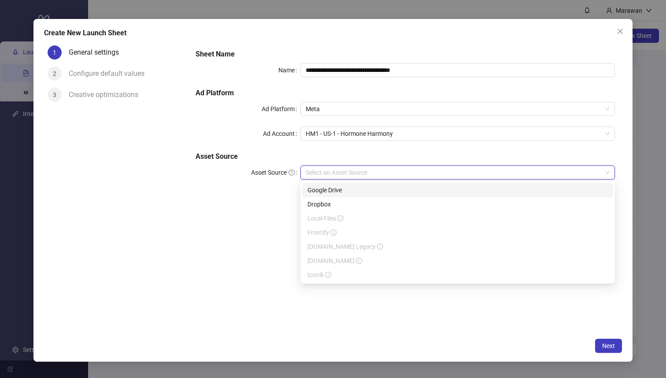
click at [348, 172] on input "Asset Source" at bounding box center [454, 172] width 296 height 13
click at [350, 191] on div "Google Drive" at bounding box center [458, 190] width 301 height 10
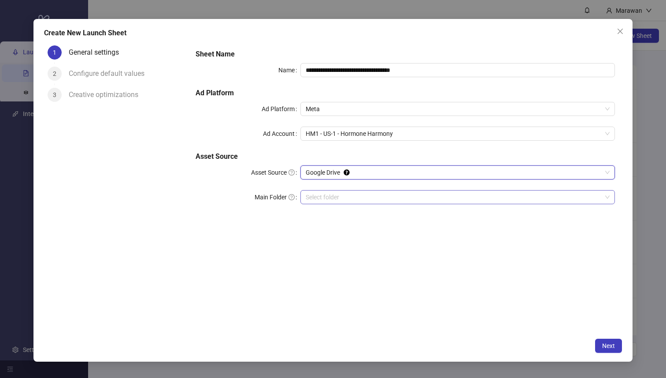
click at [360, 197] on input "Main Folder" at bounding box center [454, 196] width 296 height 13
click at [616, 350] on button "Next" at bounding box center [608, 345] width 27 height 14
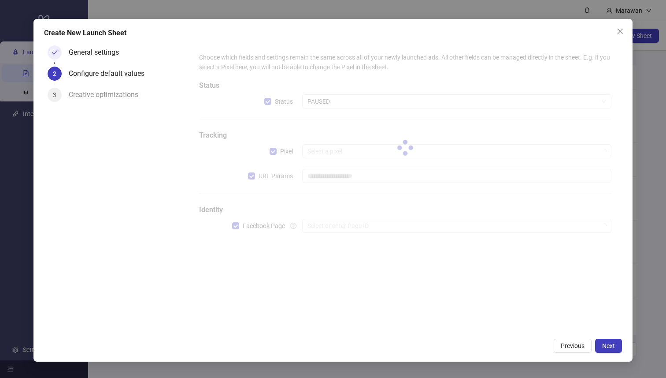
type input "**********"
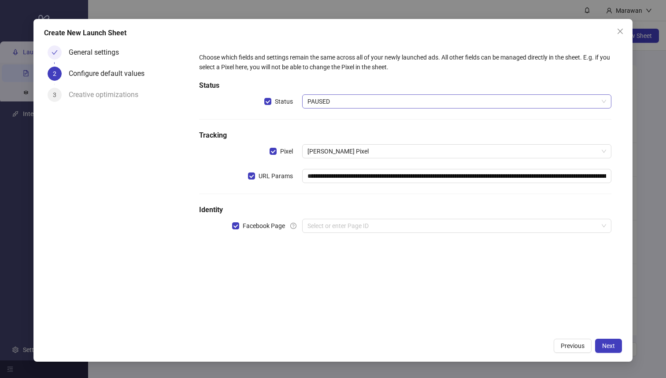
click at [357, 96] on span "PAUSED" at bounding box center [457, 101] width 299 height 13
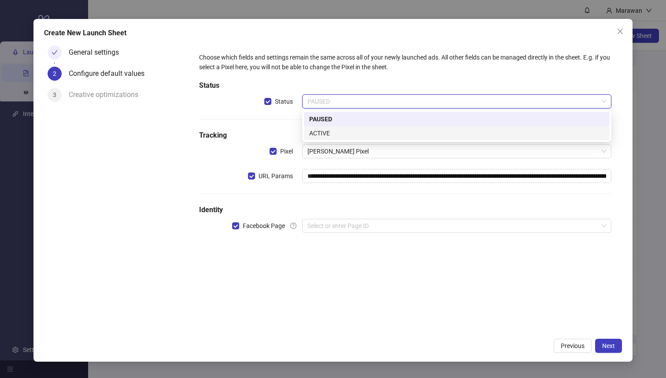
click at [353, 134] on div "ACTIVE" at bounding box center [456, 133] width 295 height 10
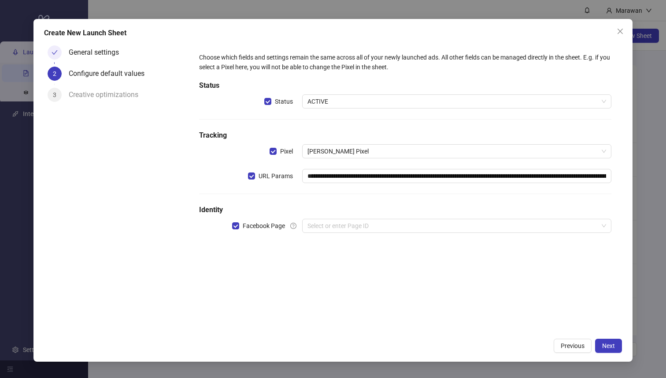
click at [375, 216] on div "**********" at bounding box center [406, 148] width 420 height 198
click at [374, 223] on input "search" at bounding box center [453, 225] width 291 height 13
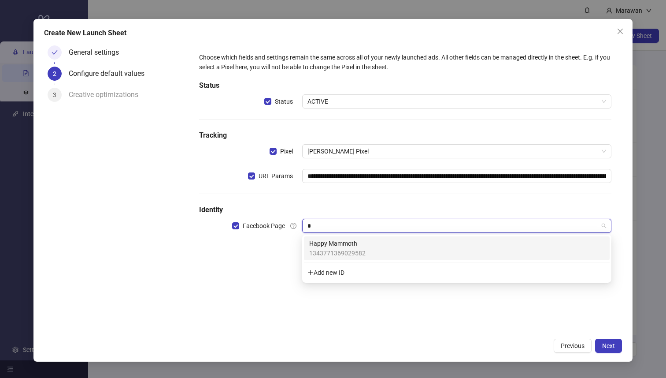
type input "**"
click at [402, 250] on div "Happy Mammoth 1343771369029582" at bounding box center [456, 247] width 295 height 19
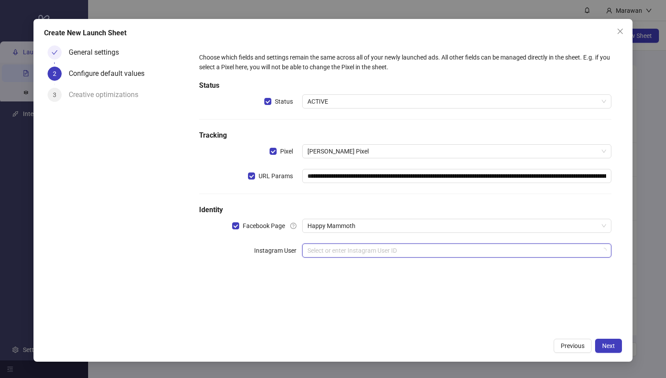
click at [377, 246] on input "search" at bounding box center [453, 250] width 291 height 13
click at [385, 231] on span "Happy Mammoth" at bounding box center [457, 225] width 299 height 13
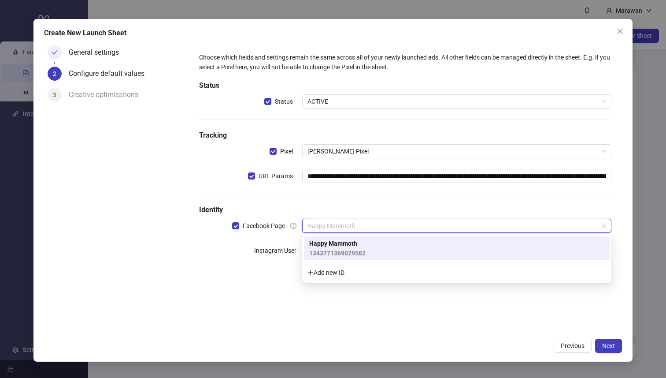
paste input "**********"
type input "**********"
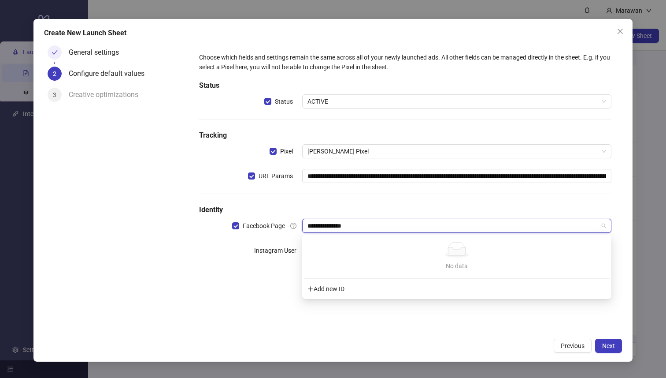
click at [341, 289] on div "Add new ID" at bounding box center [457, 288] width 306 height 17
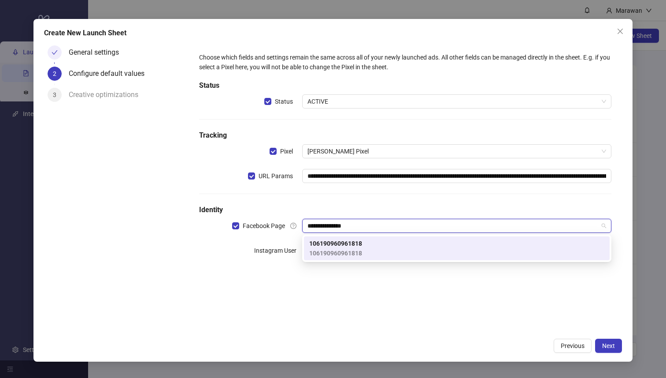
click at [383, 253] on div "106190960961818 106190960961818" at bounding box center [456, 247] width 295 height 19
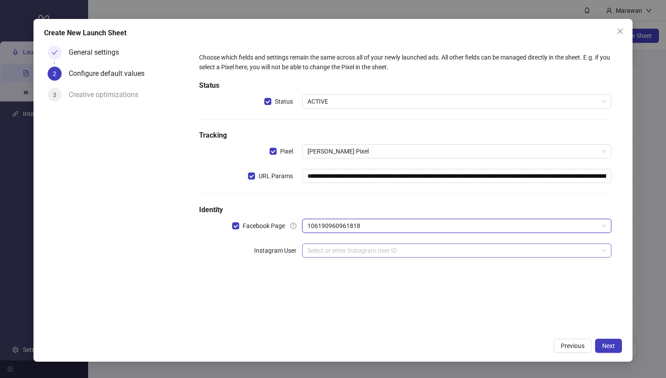
click at [446, 252] on input "search" at bounding box center [453, 250] width 291 height 13
paste input "**********"
type input "**********"
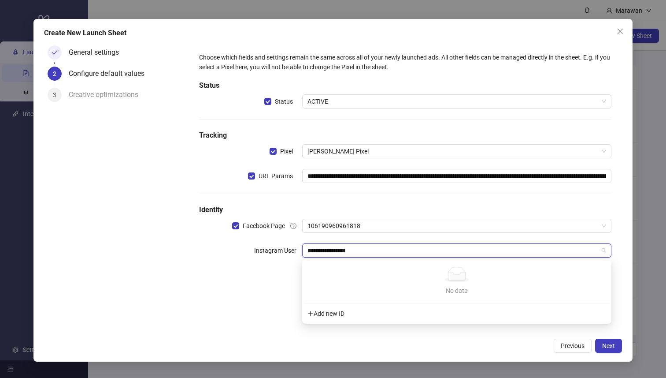
click at [336, 313] on div "Add new ID" at bounding box center [457, 313] width 306 height 17
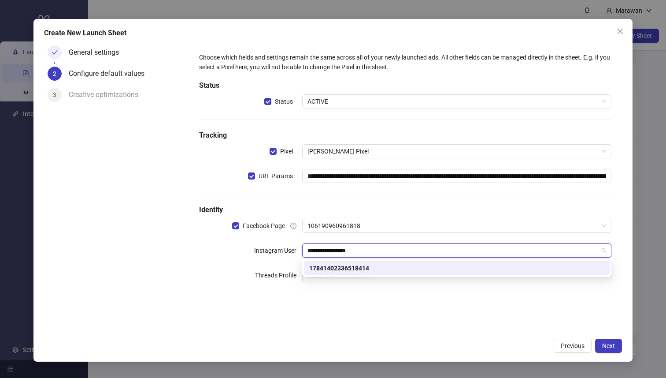
click at [327, 264] on div "17841402336518414" at bounding box center [456, 268] width 295 height 10
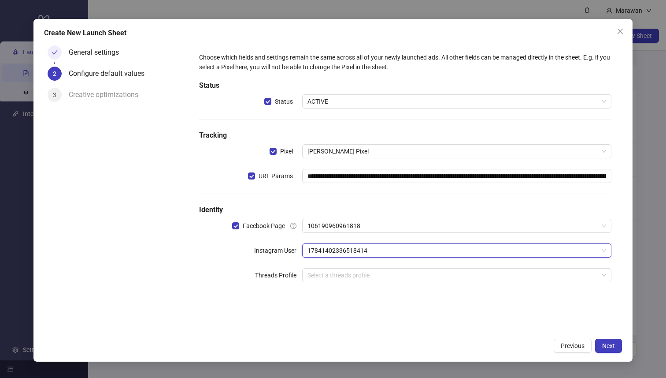
click at [247, 262] on div "**********" at bounding box center [406, 172] width 420 height 247
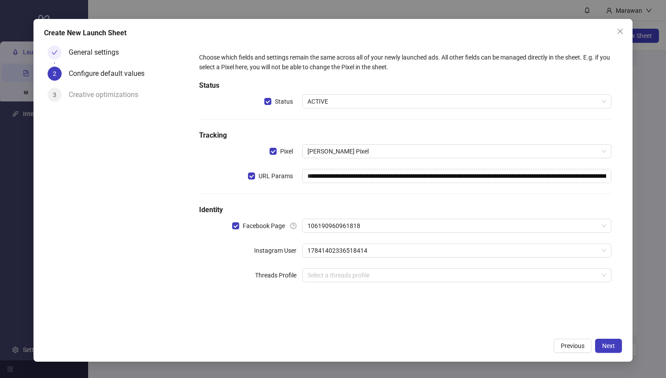
click at [382, 286] on div "**********" at bounding box center [406, 172] width 420 height 247
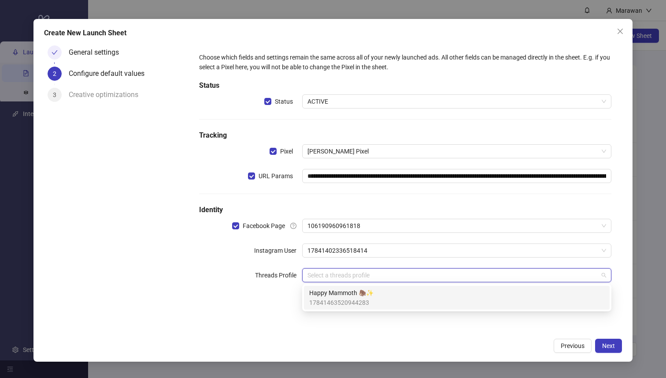
click at [382, 280] on input "search" at bounding box center [453, 274] width 291 height 13
click at [378, 293] on div "Happy Mammoth 🦣✨ 17841463520944283" at bounding box center [456, 297] width 295 height 19
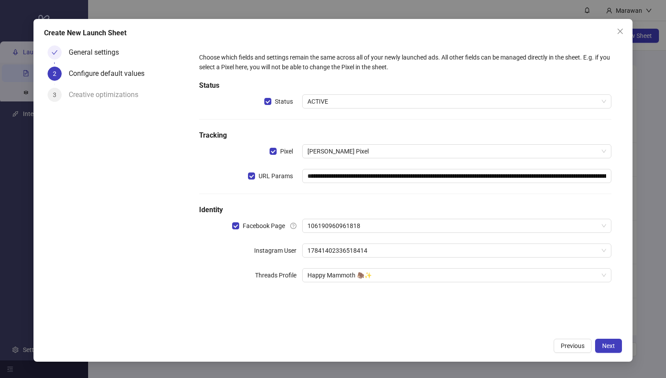
click at [233, 273] on div "Threads Profile" at bounding box center [250, 275] width 103 height 14
click at [607, 346] on span "Next" at bounding box center [609, 345] width 13 height 7
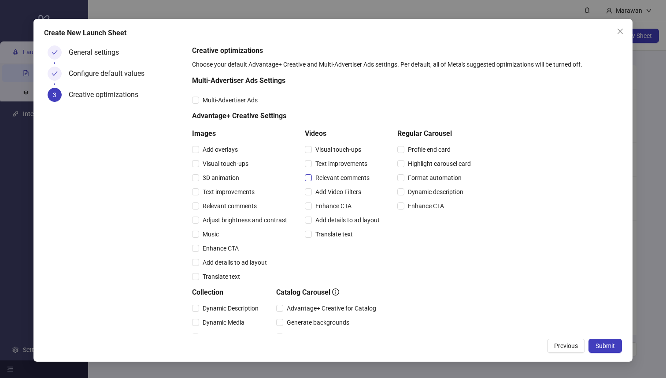
click at [359, 178] on span "Relevant comments" at bounding box center [342, 178] width 61 height 10
click at [246, 208] on span "Relevant comments" at bounding box center [229, 206] width 61 height 10
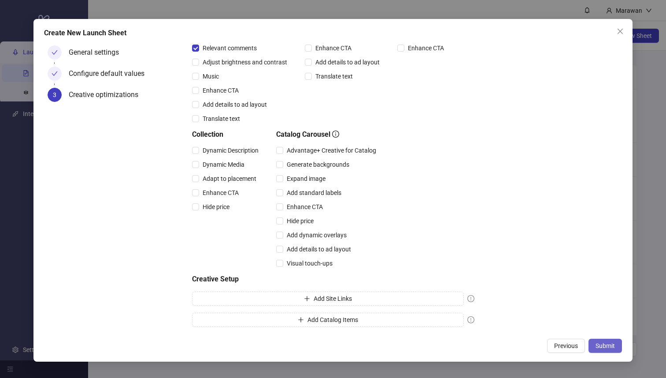
click at [611, 346] on span "Submit" at bounding box center [605, 345] width 19 height 7
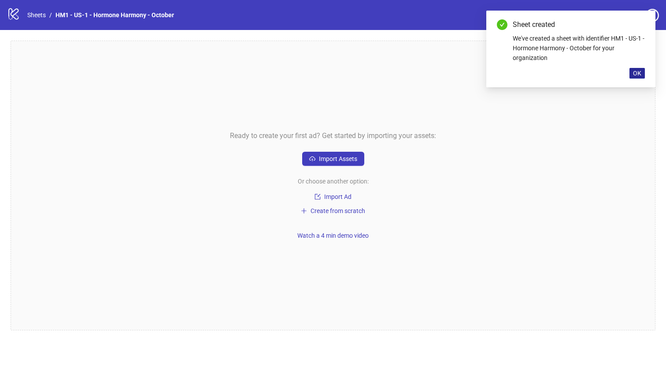
click at [639, 72] on span "OK" at bounding box center [637, 73] width 8 height 7
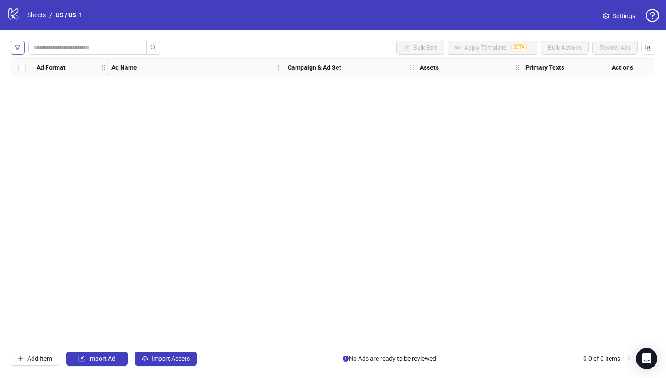
click at [22, 46] on button "button" at bounding box center [18, 48] width 14 height 14
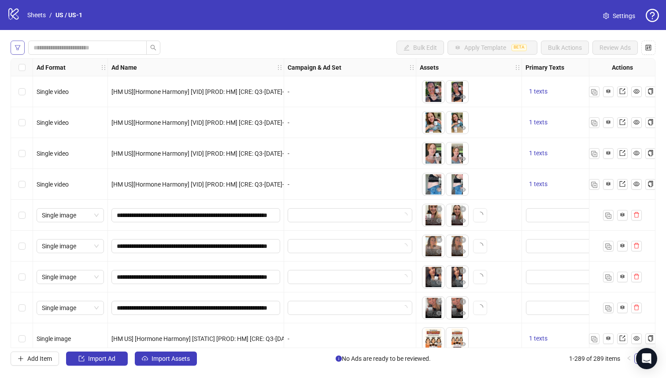
click at [18, 45] on icon "filter" at bounding box center [18, 48] width 6 height 6
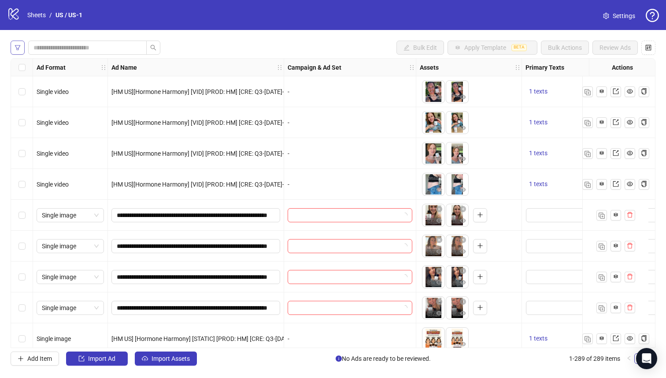
click at [19, 46] on icon "filter" at bounding box center [18, 48] width 6 height 6
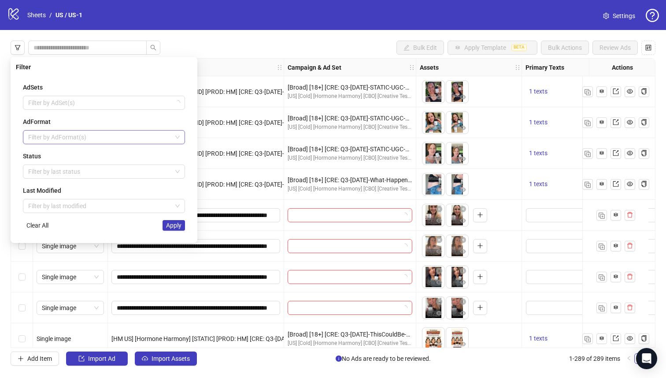
click at [68, 136] on div at bounding box center [99, 137] width 149 height 12
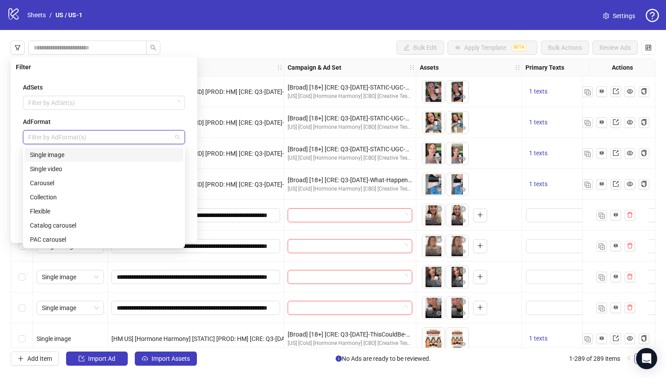
click at [11, 148] on div "Filter AdSets Filter by AdSet(s) AdFormat Filter by AdFormat(s) Status Filter b…" at bounding box center [104, 150] width 187 height 186
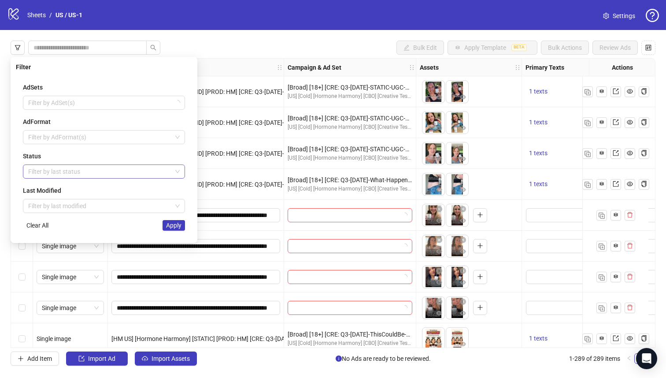
click at [41, 172] on div at bounding box center [99, 171] width 149 height 12
drag, startPoint x: 61, startPoint y: 191, endPoint x: 69, endPoint y: 194, distance: 8.9
click at [61, 191] on div "Draft" at bounding box center [104, 189] width 148 height 10
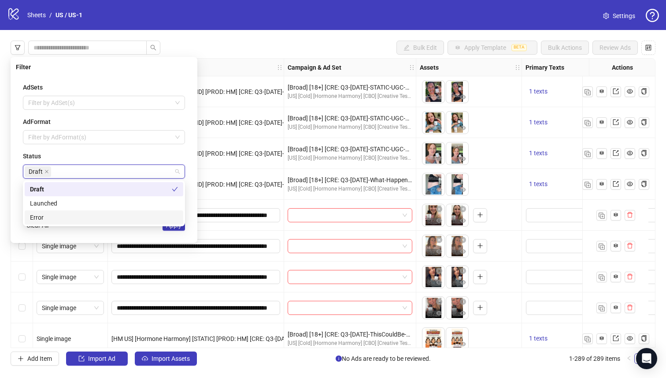
click at [177, 231] on div "AdSets Filter by AdSet(s) AdFormat Filter by AdFormat(s) Status Draft Last Modi…" at bounding box center [104, 156] width 176 height 162
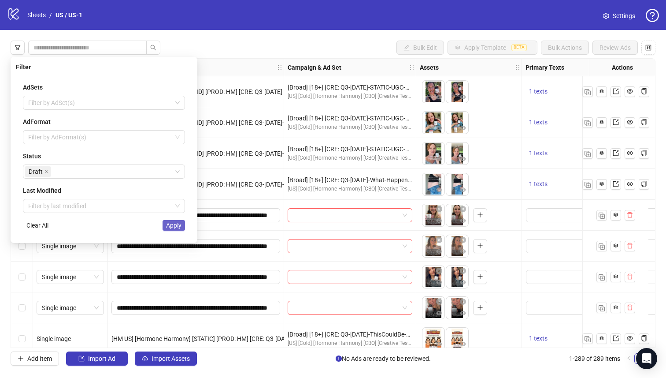
click at [177, 224] on span "Apply" at bounding box center [173, 225] width 15 height 7
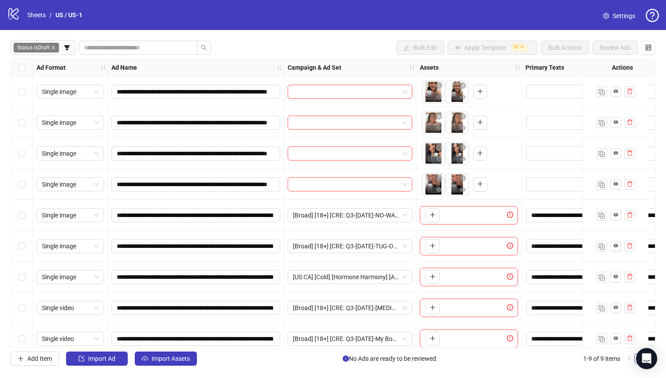
click at [267, 48] on div "Status is Draft Bulk Edit Apply Template BETA Bulk Actions Review Ads" at bounding box center [333, 48] width 645 height 14
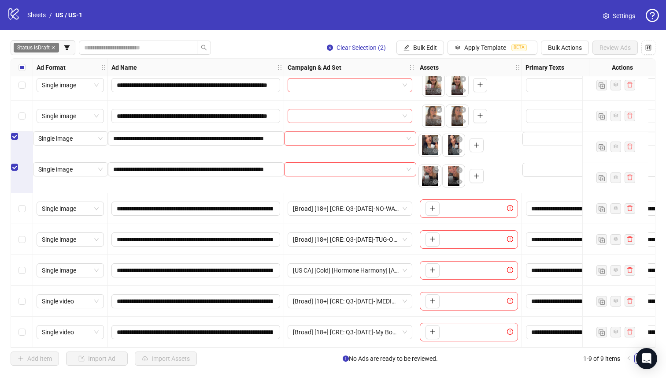
click at [22, 105] on div "Select row 2" at bounding box center [22, 115] width 22 height 31
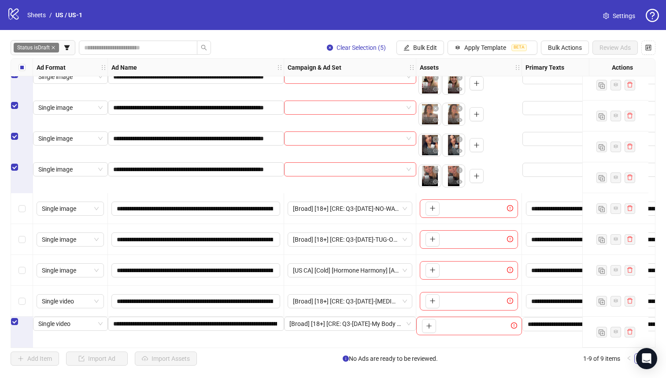
drag, startPoint x: 24, startPoint y: 301, endPoint x: 17, endPoint y: 256, distance: 45.9
click at [23, 301] on label "Select row 8" at bounding box center [22, 301] width 7 height 10
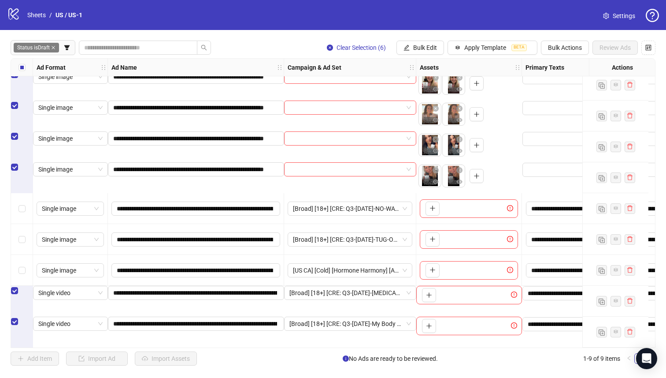
click at [19, 255] on div "Select row 7" at bounding box center [22, 270] width 22 height 31
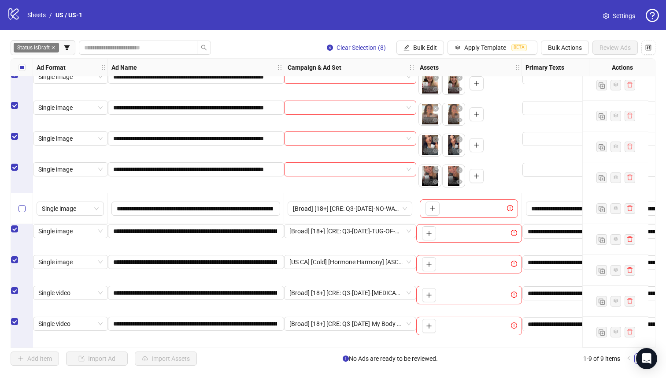
click at [24, 204] on label "Select row 5" at bounding box center [22, 209] width 7 height 10
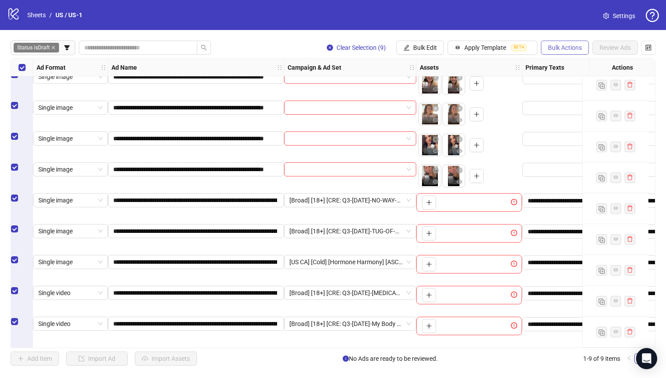
click at [568, 43] on button "Bulk Actions" at bounding box center [565, 48] width 48 height 14
click at [585, 104] on span "Copy to another sheet" at bounding box center [577, 108] width 60 height 10
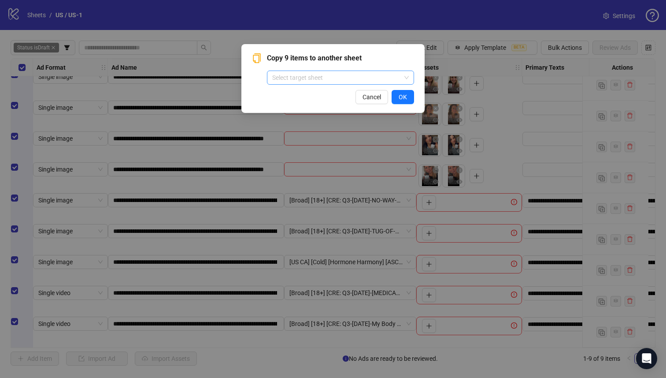
click at [370, 87] on div "Copy 9 items to another sheet Select target sheet Cancel OK" at bounding box center [333, 78] width 162 height 51
click at [365, 79] on input "search" at bounding box center [336, 77] width 129 height 13
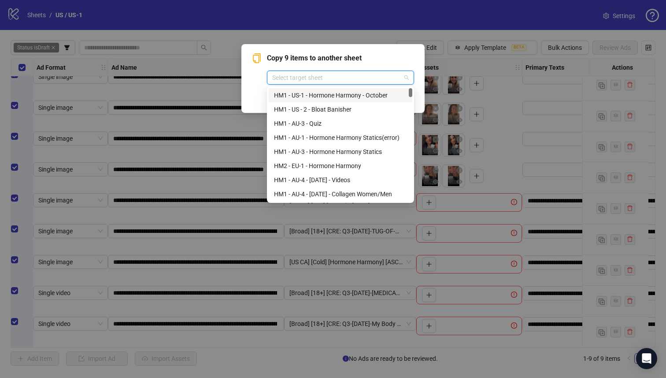
click at [364, 91] on div "HM1 - US-1 - Hormone Harmony - October" at bounding box center [340, 95] width 133 height 10
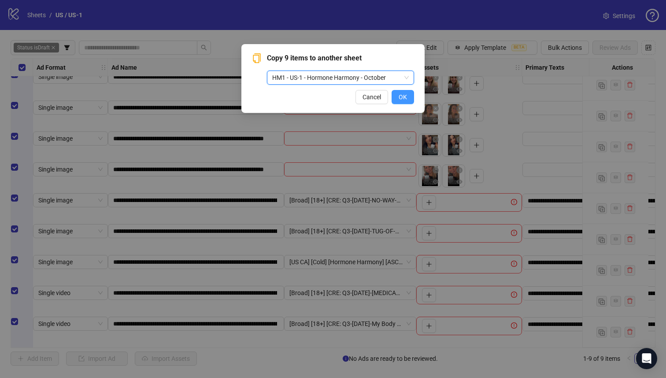
click at [403, 96] on span "OK" at bounding box center [403, 96] width 8 height 7
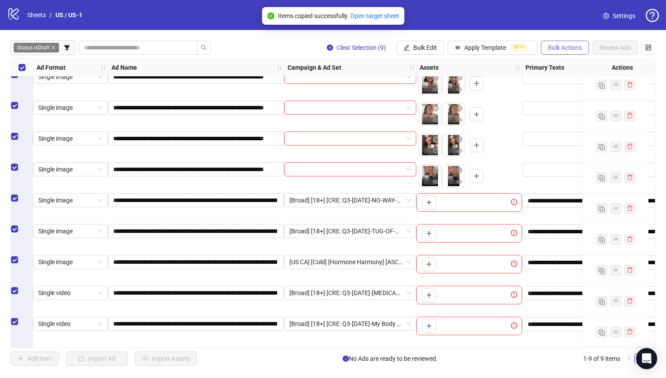
click at [566, 52] on button "Bulk Actions" at bounding box center [565, 48] width 48 height 14
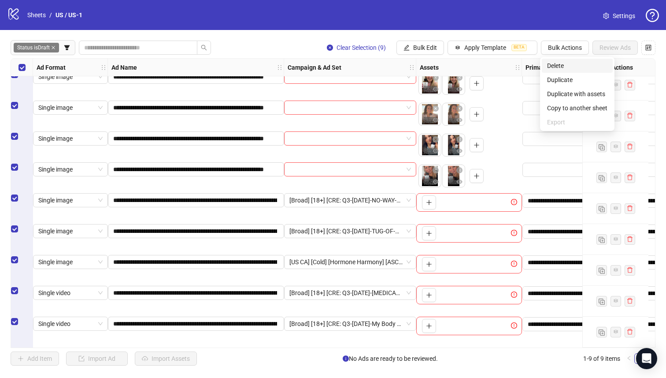
click at [557, 65] on span "Delete" at bounding box center [577, 66] width 60 height 10
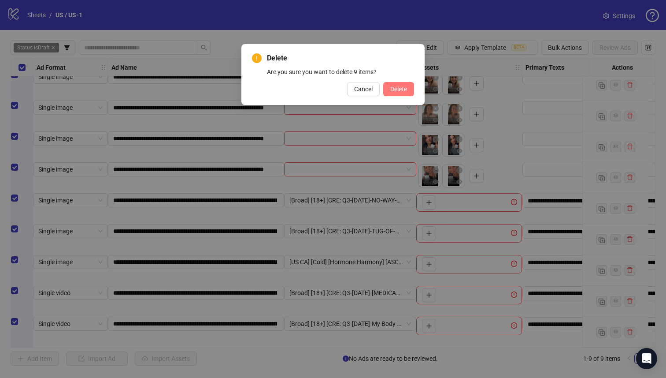
click at [399, 89] on span "Delete" at bounding box center [399, 89] width 17 height 7
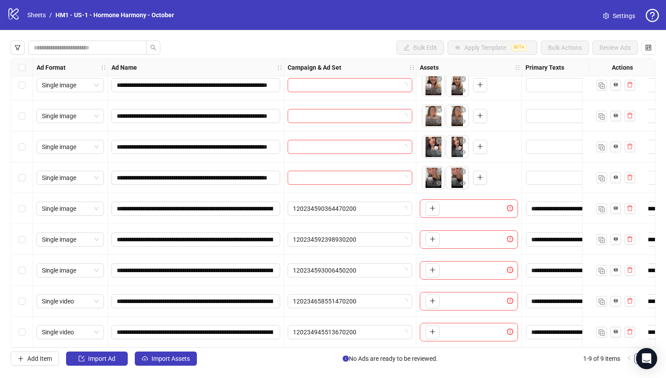
scroll to position [10, 0]
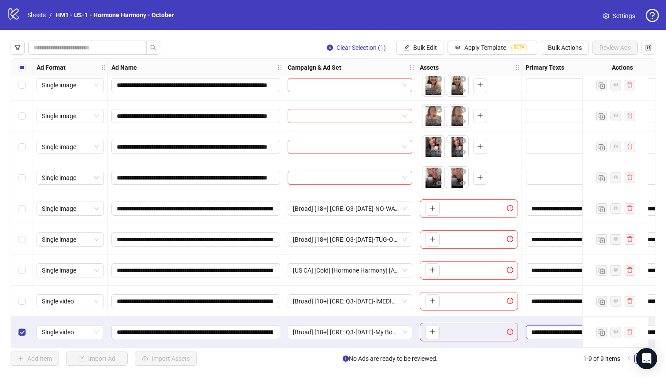
click at [539, 326] on textarea "Edit values" at bounding box center [566, 332] width 80 height 14
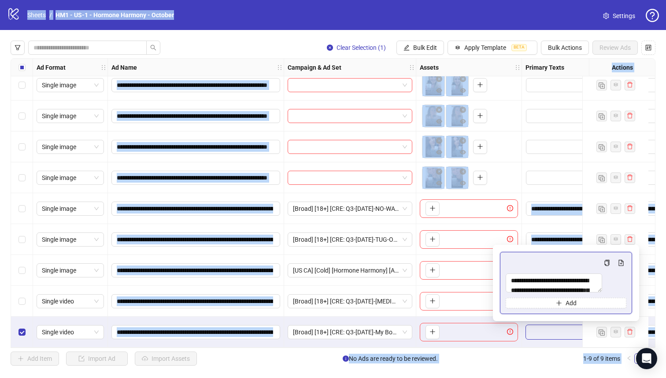
copy body "Sheets / HM1 - US-1 - Hormone Harmony - October Settings Clear Selection (1) Bu…"
click at [535, 274] on textarea "Multi-text input container - paste or copy values" at bounding box center [554, 282] width 97 height 19
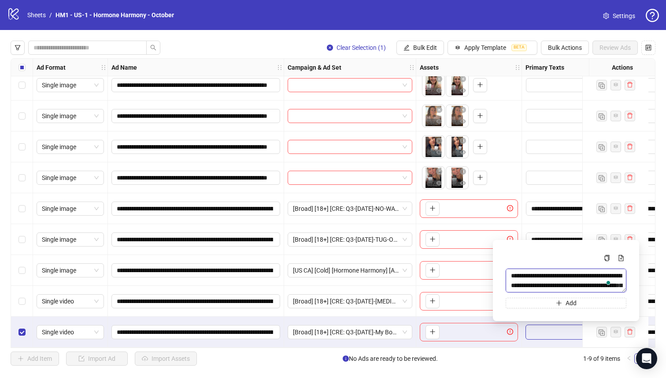
click at [538, 276] on textarea "To enrich screen reader interactions, please activate Accessibility in Grammarl…" at bounding box center [566, 280] width 121 height 24
click at [8, 333] on div "**********" at bounding box center [333, 203] width 666 height 346
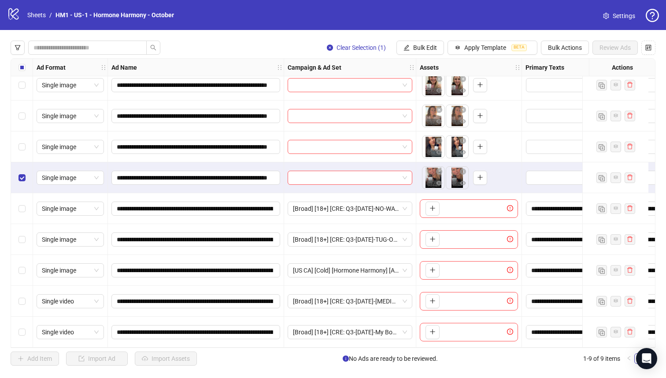
click at [26, 141] on div "Select row 3" at bounding box center [22, 146] width 22 height 31
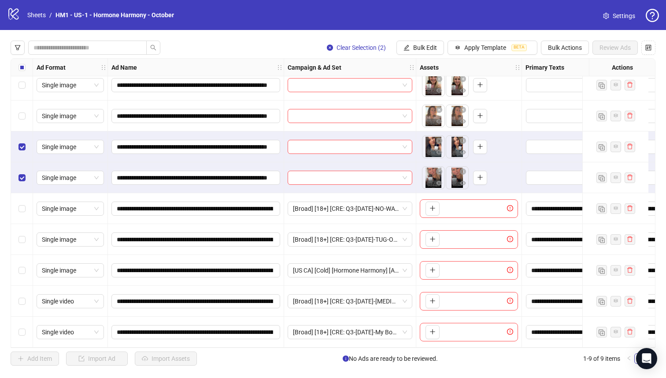
drag, startPoint x: 26, startPoint y: 112, endPoint x: 21, endPoint y: 97, distance: 16.2
click at [26, 112] on div "Select row 2" at bounding box center [22, 115] width 22 height 31
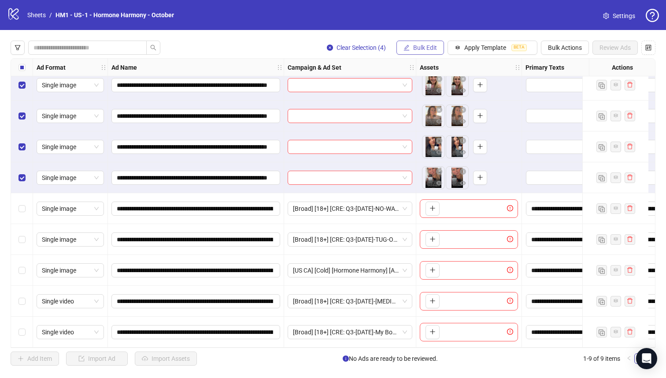
click at [428, 44] on span "Bulk Edit" at bounding box center [425, 47] width 24 height 7
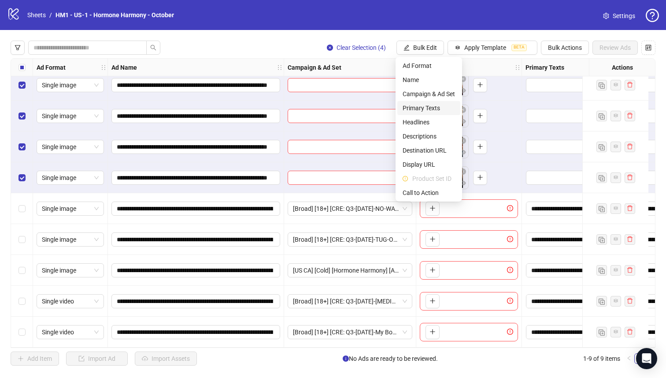
click at [437, 108] on span "Primary Texts" at bounding box center [429, 108] width 52 height 10
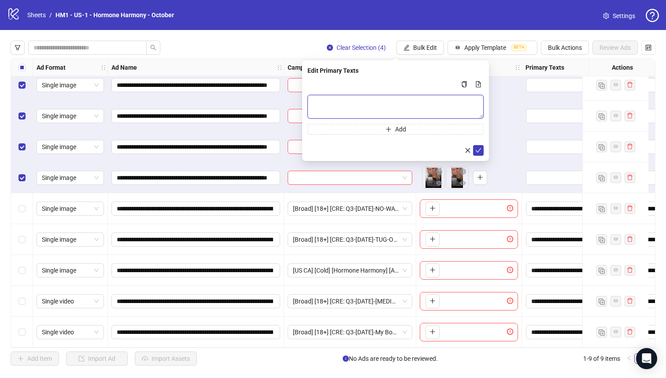
click at [393, 94] on div "Add" at bounding box center [396, 107] width 176 height 56
paste textarea "**********"
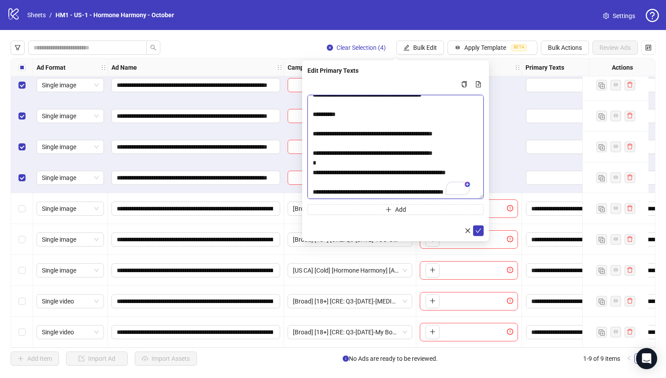
scroll to position [295, 0]
drag, startPoint x: 481, startPoint y: 115, endPoint x: 450, endPoint y: 220, distance: 108.9
click at [476, 199] on textarea "To enrich screen reader interactions, please activate Accessibility in Grammarl…" at bounding box center [396, 147] width 176 height 104
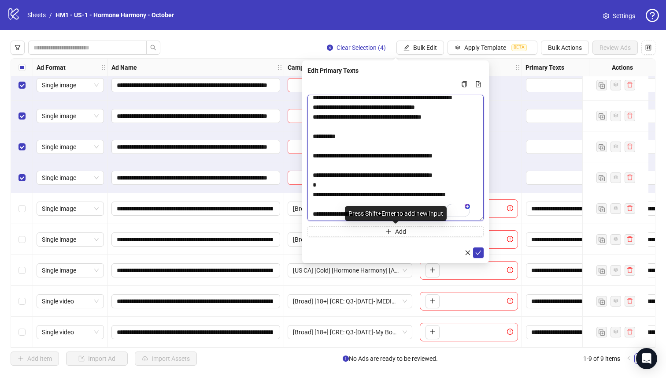
click at [344, 206] on textarea "To enrich screen reader interactions, please activate Accessibility in Grammarl…" at bounding box center [396, 158] width 176 height 126
type textarea "**********"
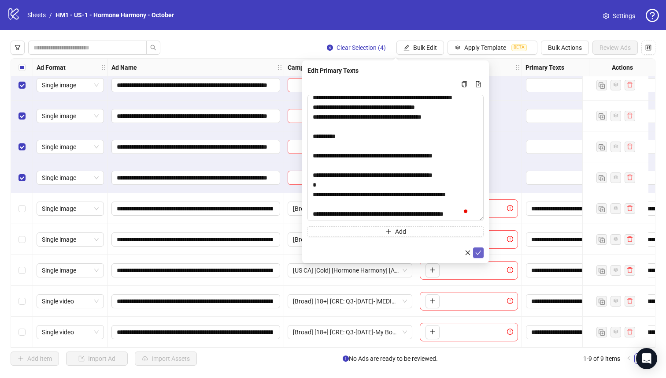
click at [480, 253] on icon "check" at bounding box center [479, 252] width 6 height 6
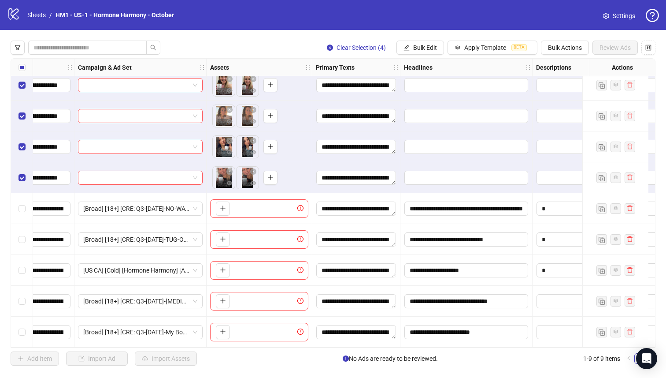
scroll to position [10, 210]
click at [444, 330] on input "**********" at bounding box center [466, 332] width 124 height 14
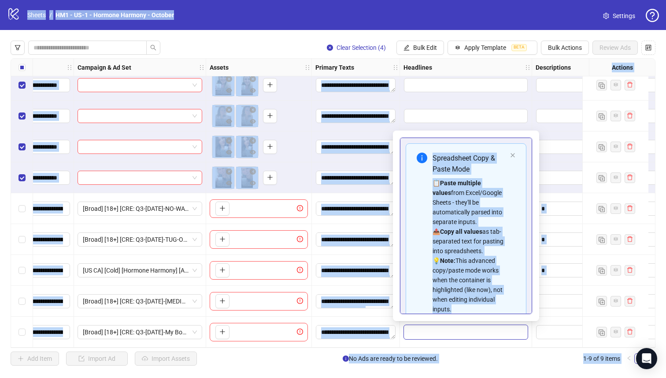
copy body "**********"
click at [466, 211] on div "📋 Paste multiple values from Excel/Google Sheets - they'll be automatically par…" at bounding box center [470, 246] width 74 height 136
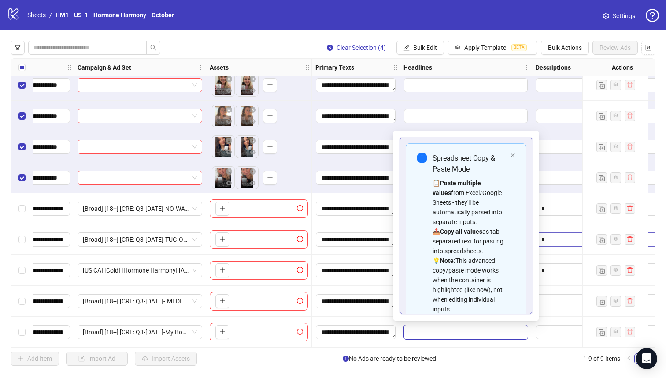
click at [557, 242] on textarea "Edit values" at bounding box center [598, 239] width 124 height 14
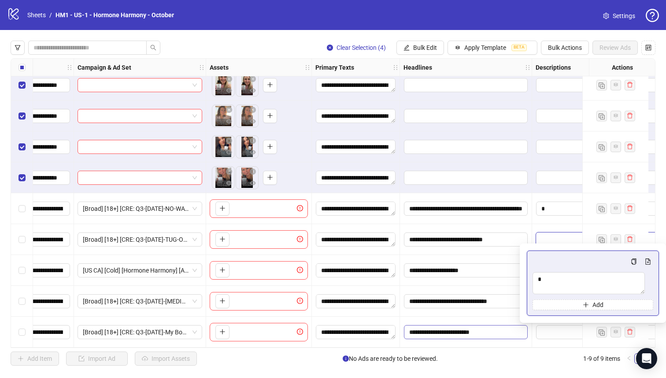
click at [439, 329] on input "**********" at bounding box center [466, 332] width 124 height 14
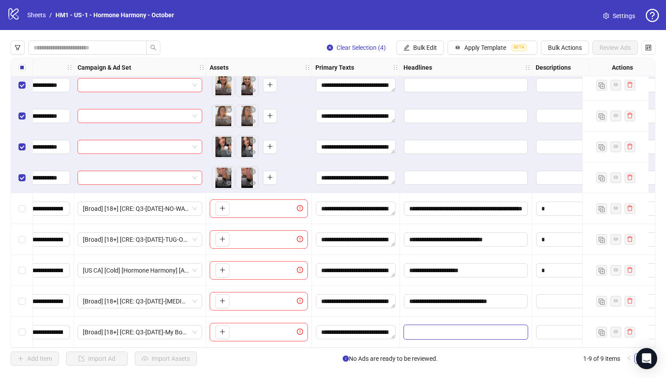
click at [439, 329] on input "**********" at bounding box center [466, 332] width 124 height 14
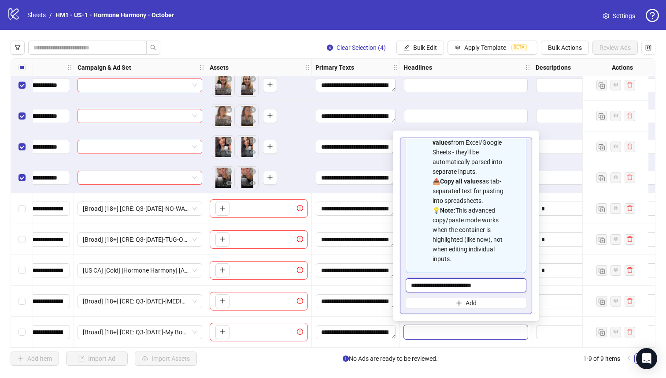
click at [487, 286] on input "**********" at bounding box center [466, 285] width 121 height 14
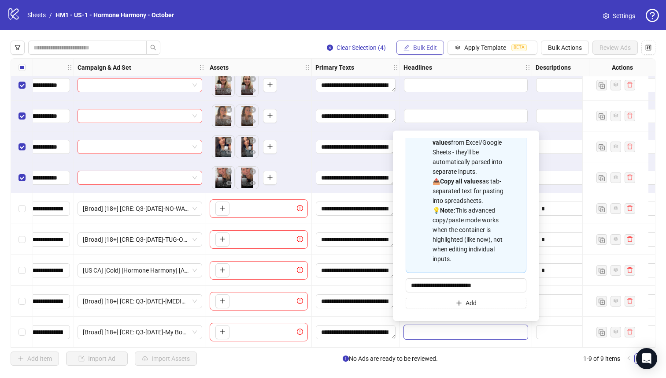
click at [413, 41] on button "Bulk Edit" at bounding box center [421, 48] width 48 height 14
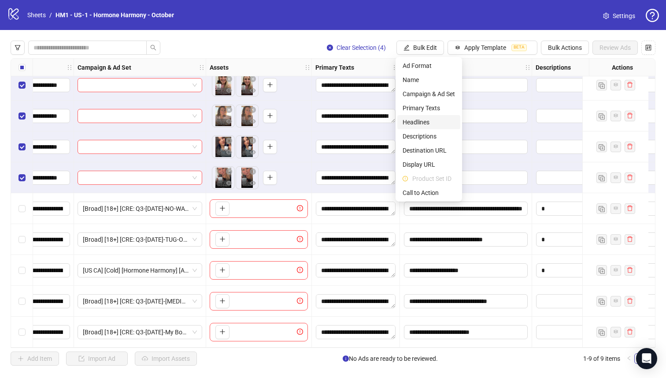
click at [427, 125] on span "Headlines" at bounding box center [429, 122] width 52 height 10
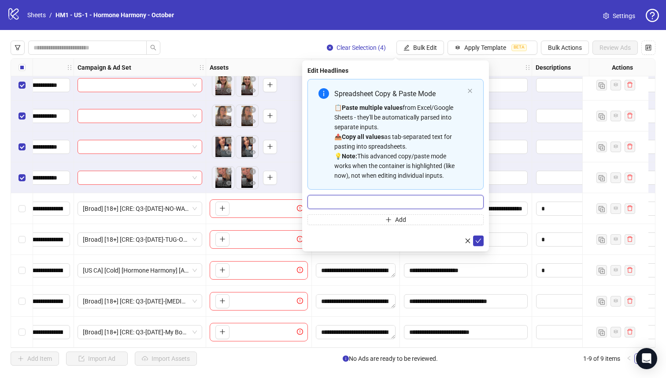
click at [417, 198] on input "Multi-input container - paste or copy values" at bounding box center [396, 202] width 176 height 14
paste input "**********"
type input "**********"
click at [480, 240] on icon "check" at bounding box center [479, 241] width 6 height 6
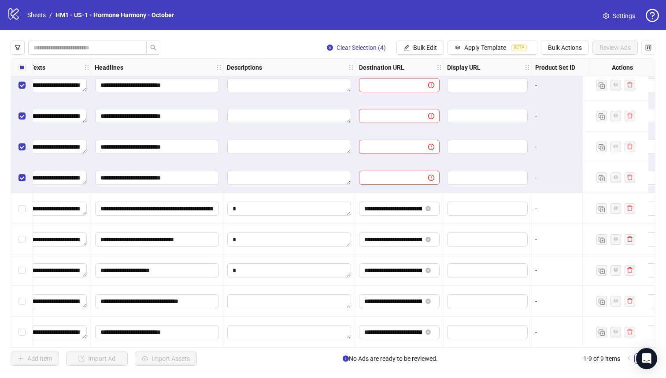
scroll to position [10, 518]
click at [403, 330] on input "**********" at bounding box center [395, 332] width 58 height 10
click at [432, 46] on span "Bulk Edit" at bounding box center [425, 47] width 24 height 7
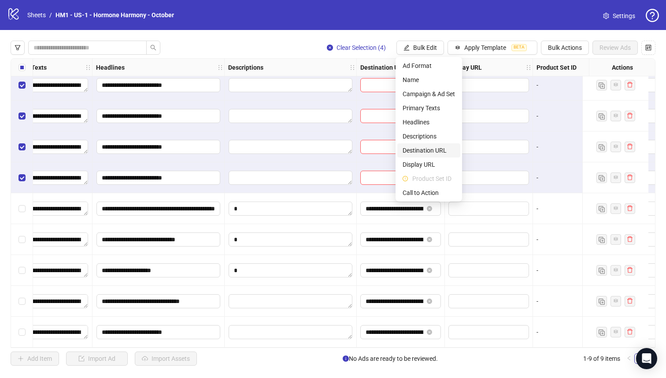
click at [449, 149] on span "Destination URL" at bounding box center [429, 150] width 52 height 10
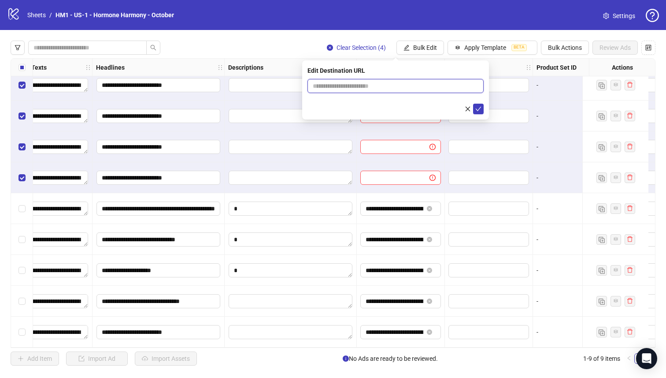
drag, startPoint x: 410, startPoint y: 87, endPoint x: 423, endPoint y: 94, distance: 14.6
click at [410, 88] on input "text" at bounding box center [392, 86] width 159 height 10
paste input "**********"
type input "**********"
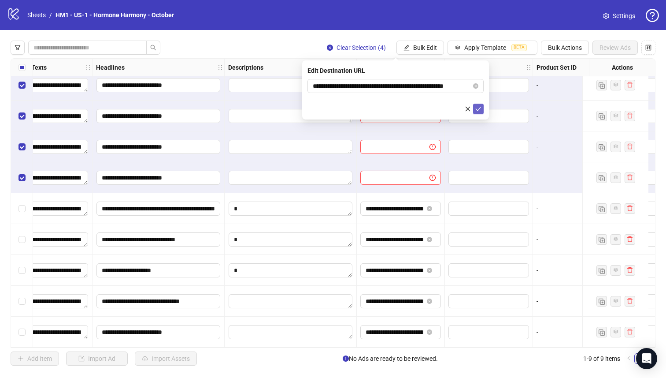
click at [478, 104] on button "submit" at bounding box center [478, 109] width 11 height 11
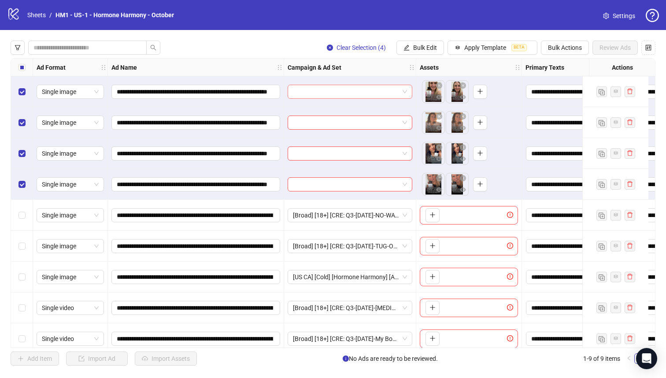
scroll to position [0, 0]
click at [419, 47] on span "Bulk Edit" at bounding box center [425, 47] width 24 height 7
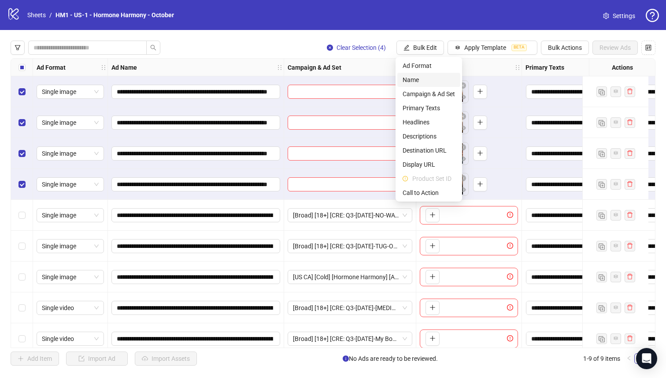
click at [415, 79] on span "Name" at bounding box center [429, 80] width 52 height 10
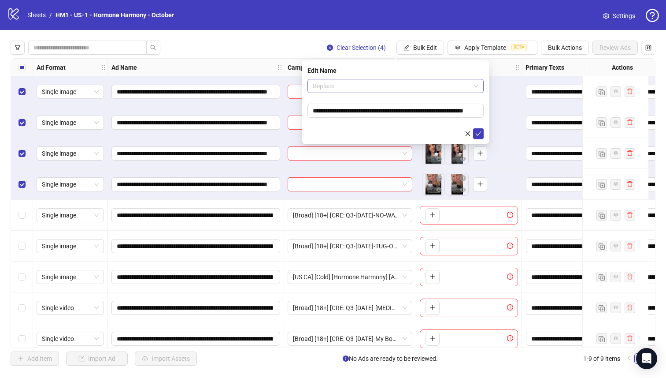
click at [372, 84] on span "Replace" at bounding box center [396, 85] width 166 height 13
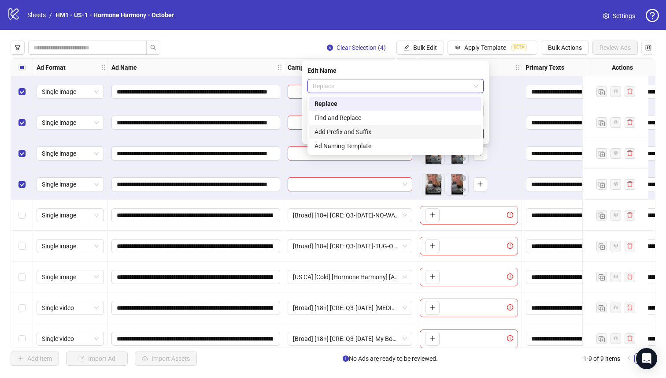
click at [365, 131] on div "Add Prefix and Suffix" at bounding box center [396, 132] width 162 height 10
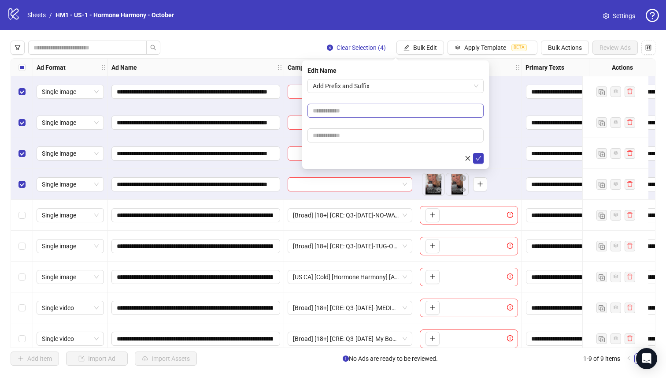
click at [361, 116] on input "text" at bounding box center [396, 111] width 176 height 14
type input "**********"
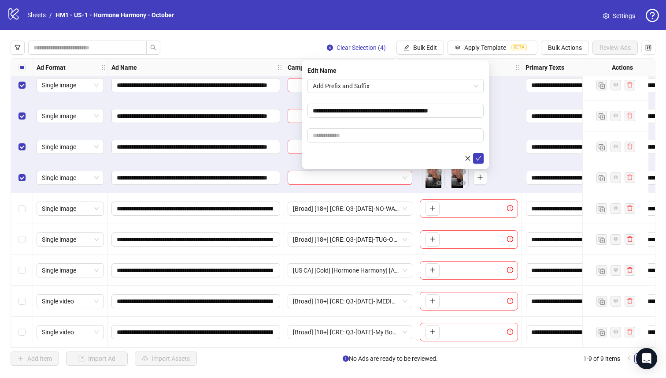
scroll to position [10, 0]
click at [208, 329] on input "**********" at bounding box center [195, 332] width 156 height 10
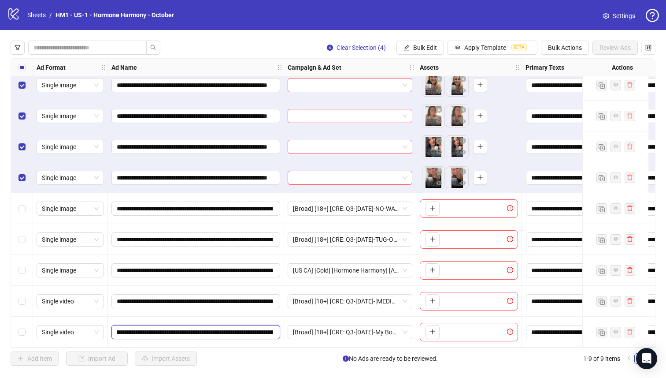
scroll to position [0, 12]
drag, startPoint x: 208, startPoint y: 329, endPoint x: 235, endPoint y: 329, distance: 26.9
click at [235, 330] on input "**********" at bounding box center [195, 332] width 156 height 10
click at [235, 329] on input "**********" at bounding box center [195, 332] width 156 height 10
drag, startPoint x: 243, startPoint y: 329, endPoint x: 269, endPoint y: 330, distance: 25.6
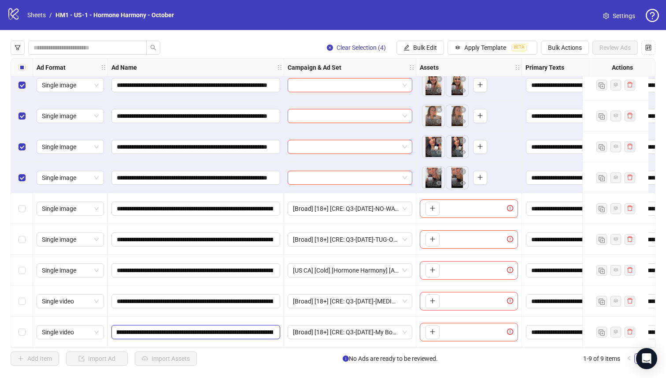
click at [269, 330] on input "**********" at bounding box center [195, 332] width 156 height 10
click at [228, 320] on div "**********" at bounding box center [196, 331] width 176 height 31
drag, startPoint x: 238, startPoint y: 328, endPoint x: 267, endPoint y: 331, distance: 29.2
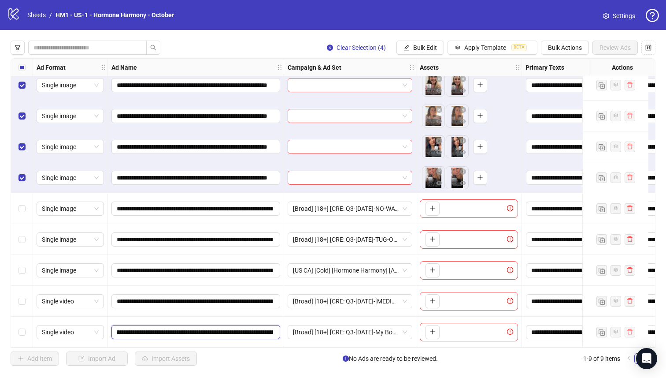
click at [267, 331] on input "**********" at bounding box center [195, 332] width 156 height 10
click at [226, 329] on input "**********" at bounding box center [195, 332] width 156 height 10
drag, startPoint x: 224, startPoint y: 330, endPoint x: 374, endPoint y: 316, distance: 150.4
click at [374, 52] on div "**********" at bounding box center [654, 52] width 1287 height 0
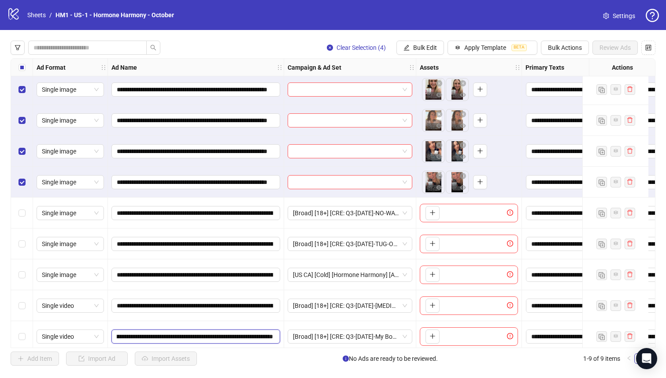
scroll to position [0, 0]
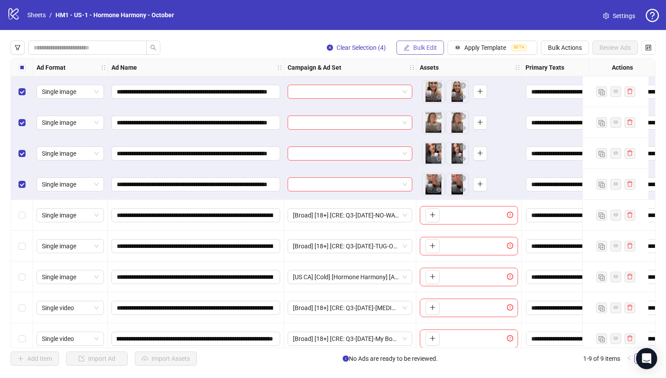
click at [416, 46] on span "Bulk Edit" at bounding box center [425, 47] width 24 height 7
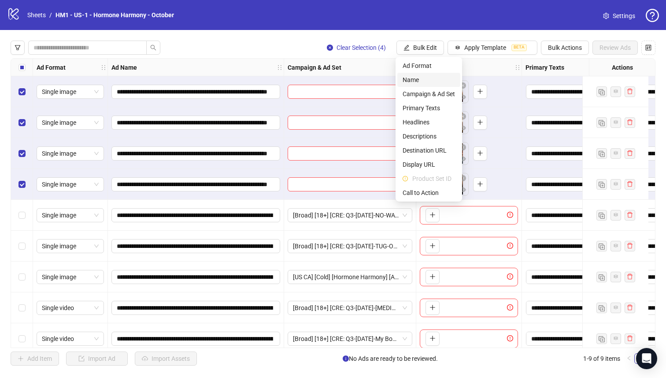
click at [416, 78] on span "Name" at bounding box center [429, 80] width 52 height 10
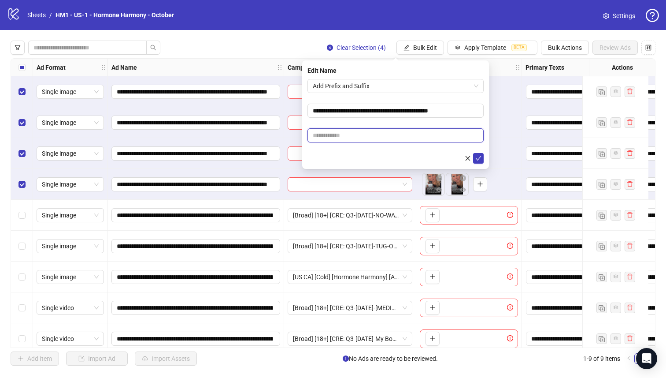
click at [391, 139] on input "text" at bounding box center [396, 135] width 176 height 14
paste input "**********"
type input "**********"
click at [480, 163] on button "submit" at bounding box center [478, 158] width 11 height 11
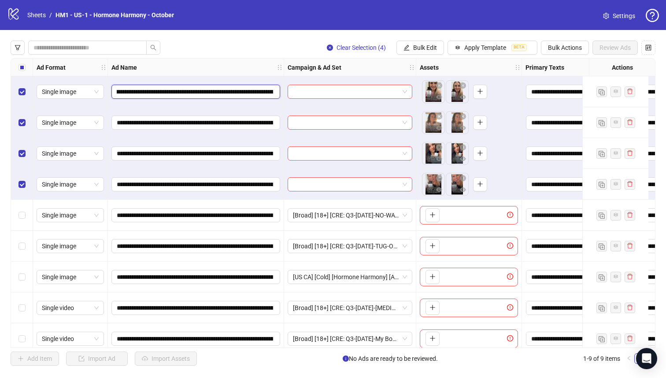
scroll to position [0, 0]
click at [269, 93] on input "**********" at bounding box center [195, 92] width 156 height 10
click at [234, 93] on input "**********" at bounding box center [195, 92] width 156 height 10
drag, startPoint x: 225, startPoint y: 93, endPoint x: 243, endPoint y: 92, distance: 17.7
click at [243, 92] on input "**********" at bounding box center [195, 92] width 156 height 10
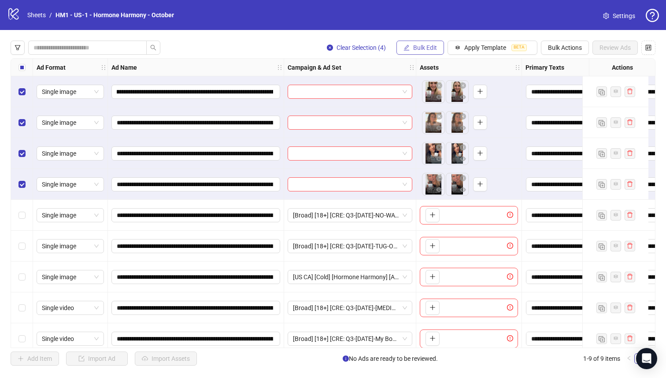
click at [417, 45] on span "Bulk Edit" at bounding box center [425, 47] width 24 height 7
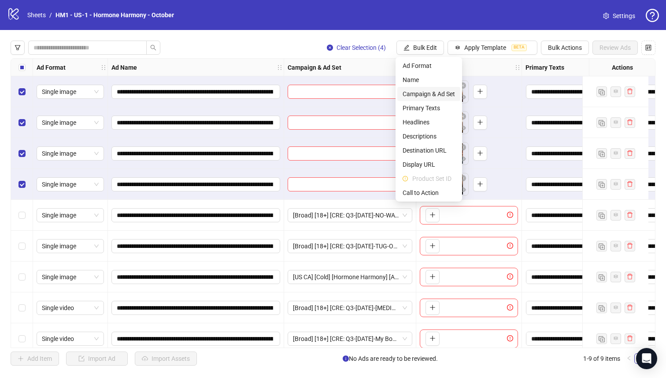
click at [443, 96] on span "Campaign & Ad Set" at bounding box center [429, 94] width 52 height 10
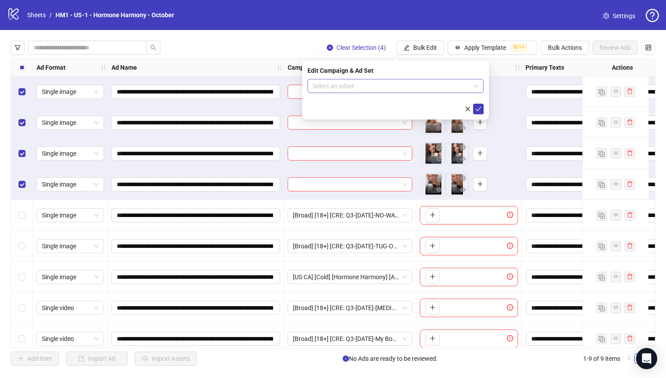
click at [395, 89] on input "search" at bounding box center [392, 85] width 158 height 13
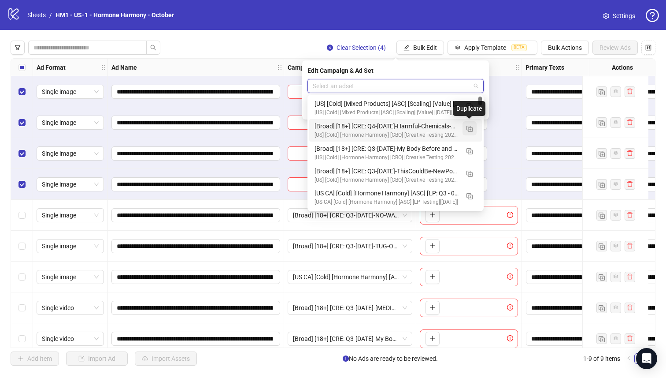
click at [470, 129] on img "button" at bounding box center [470, 129] width 6 height 6
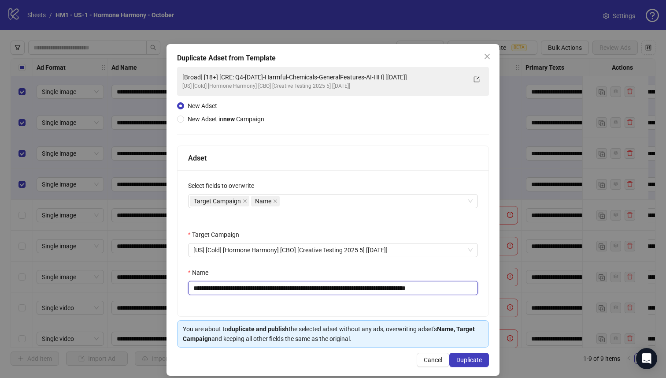
drag, startPoint x: 408, startPoint y: 290, endPoint x: 245, endPoint y: 290, distance: 162.6
click at [245, 290] on input "**********" at bounding box center [333, 288] width 290 height 14
paste input "*********"
type input "**********"
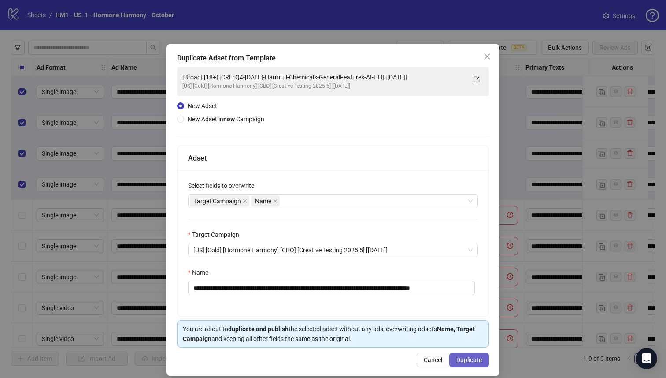
click at [457, 357] on span "Duplicate" at bounding box center [470, 359] width 26 height 7
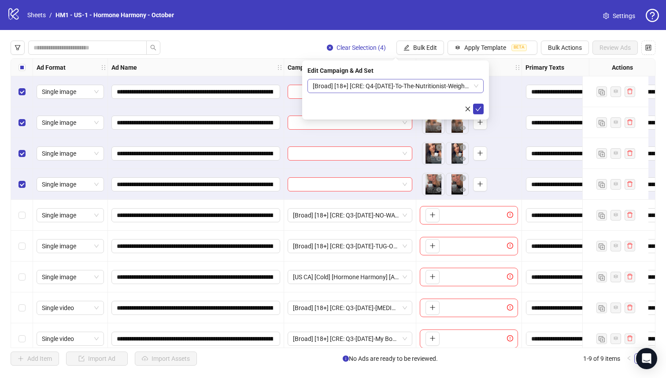
click at [439, 91] on span "[Broad] [18+] [CRE: Q4-[DATE]-To-The-Nutritionist-WeightLoss-UGC-DesignTest-HH]…" at bounding box center [396, 85] width 166 height 13
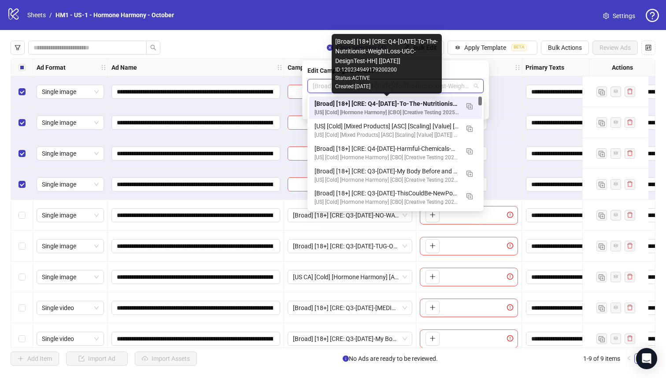
click at [443, 103] on div "[Broad] [18+] [CRE: Q4-[DATE]-To-The-Nutritionist-WeightLoss-UGC-DesignTest-HH]…" at bounding box center [387, 104] width 145 height 10
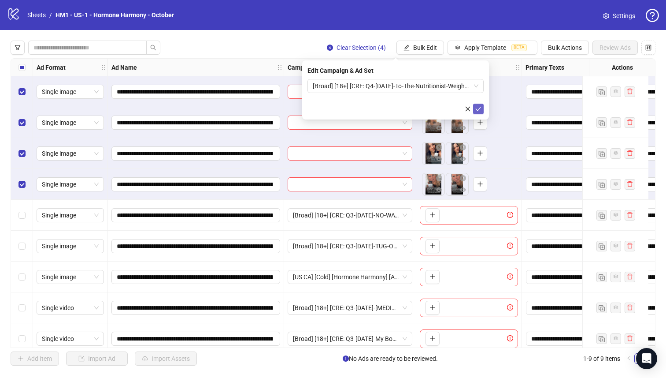
click at [481, 110] on icon "check" at bounding box center [479, 109] width 6 height 6
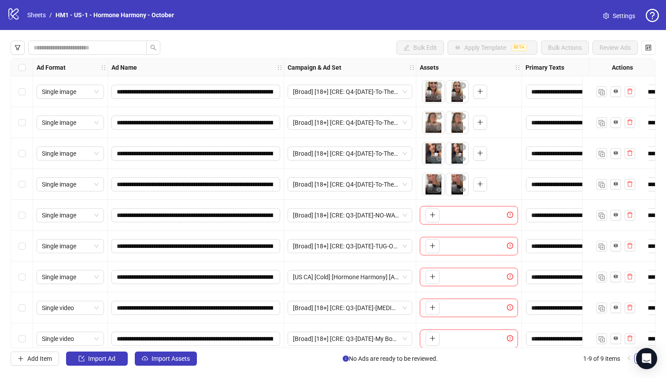
click at [26, 181] on div "Select row 4" at bounding box center [22, 184] width 22 height 31
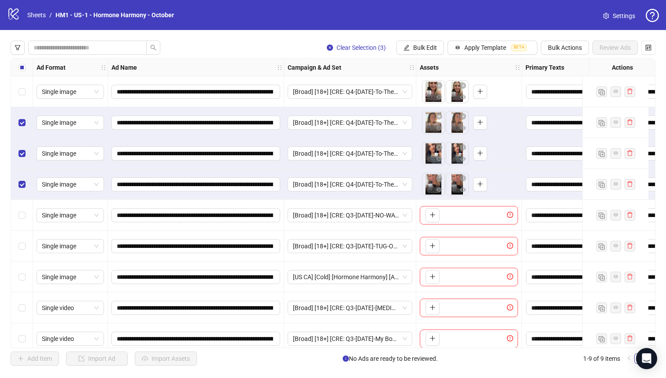
click at [15, 80] on div "Select row 1" at bounding box center [22, 91] width 22 height 31
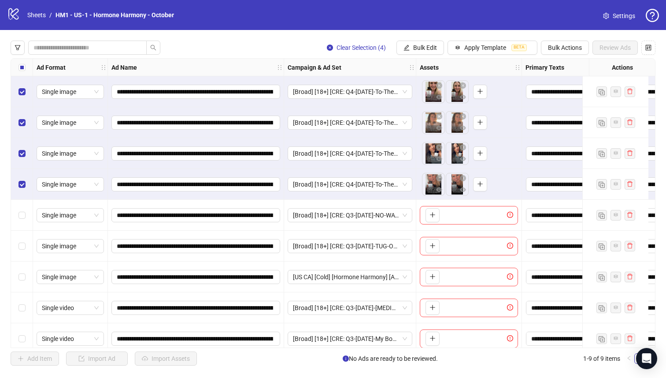
drag, startPoint x: 272, startPoint y: 348, endPoint x: 279, endPoint y: 346, distance: 6.7
click at [279, 346] on div "**********" at bounding box center [333, 203] width 645 height 290
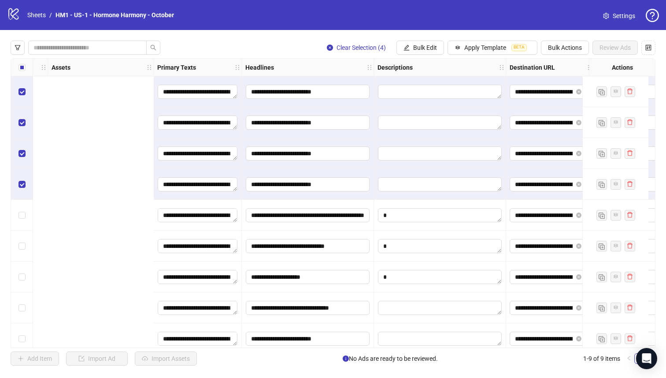
scroll to position [0, 671]
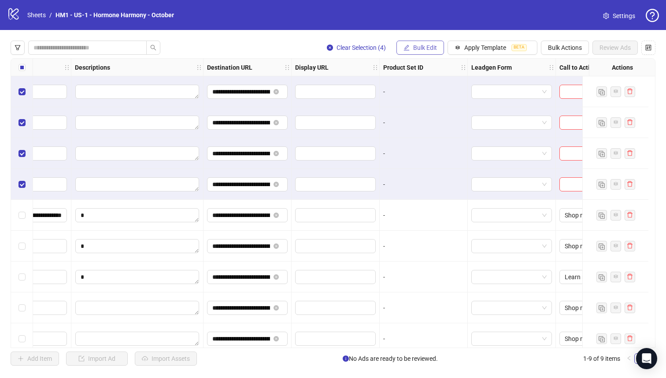
click at [413, 44] on button "Bulk Edit" at bounding box center [421, 48] width 48 height 14
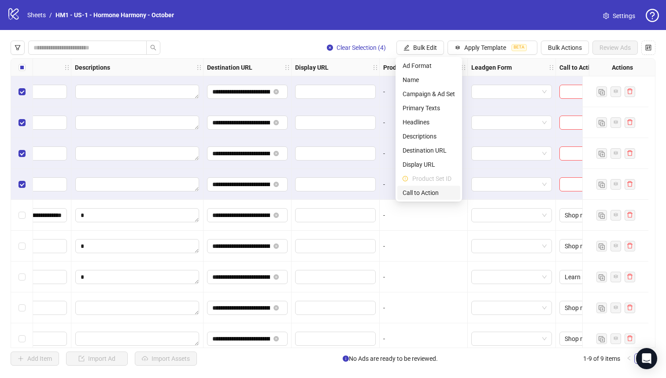
click at [421, 193] on span "Call to Action" at bounding box center [429, 193] width 52 height 10
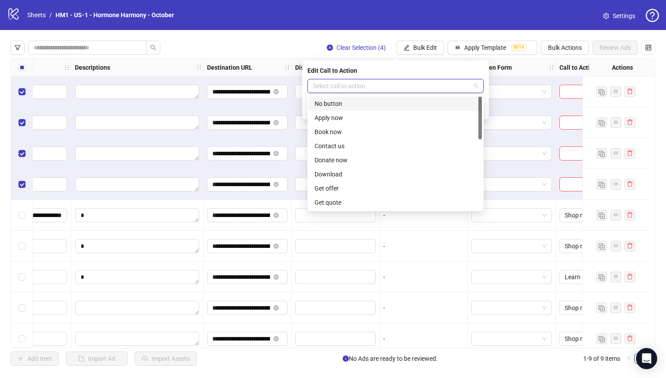
click at [407, 88] on input "search" at bounding box center [392, 85] width 158 height 13
type input "**"
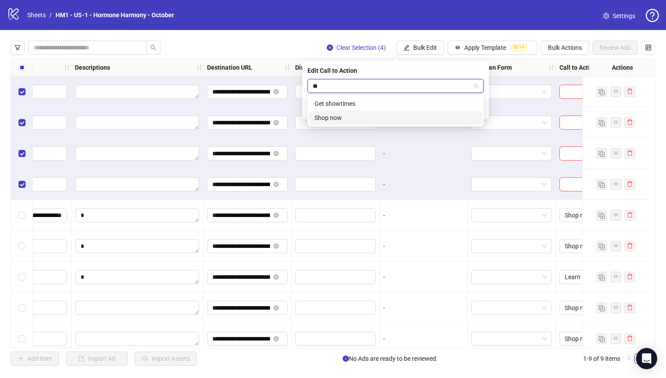
click at [387, 117] on div "Shop now" at bounding box center [396, 118] width 162 height 10
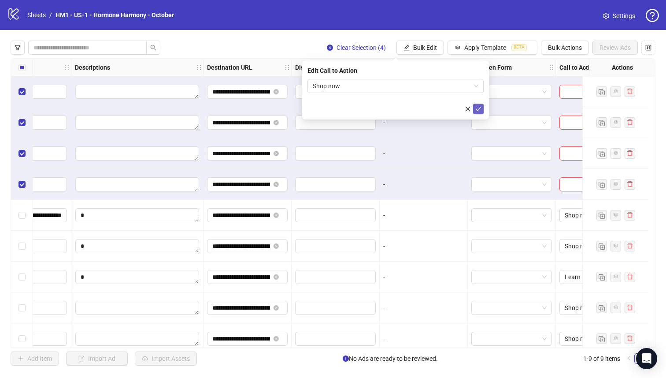
click at [480, 113] on button "submit" at bounding box center [478, 109] width 11 height 11
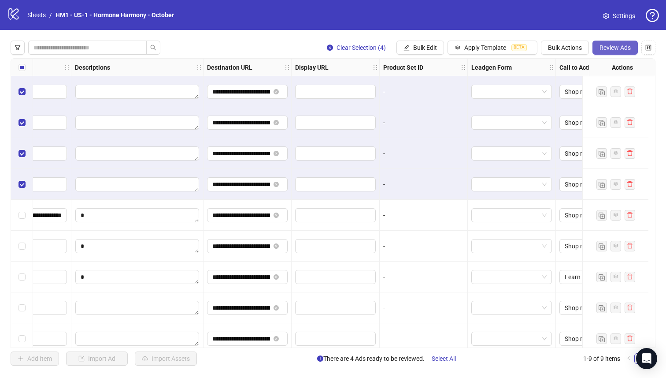
click at [610, 51] on span "Review Ads" at bounding box center [615, 47] width 31 height 7
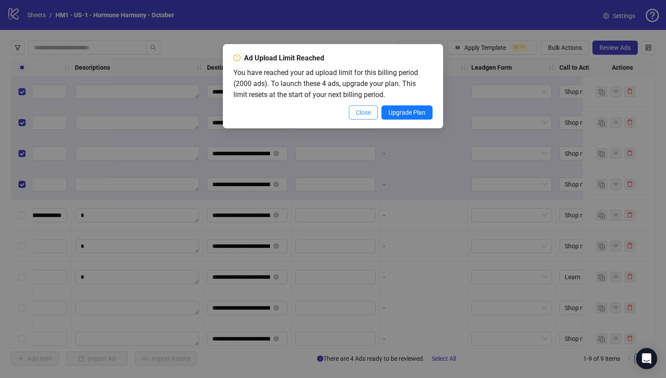
click at [367, 112] on span "Close" at bounding box center [363, 112] width 15 height 7
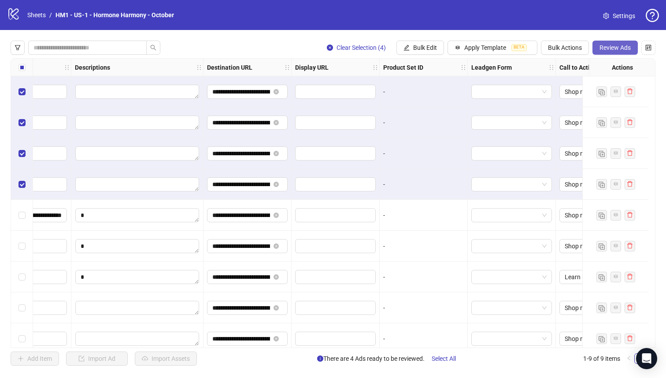
click at [596, 51] on button "Review Ads" at bounding box center [615, 48] width 45 height 14
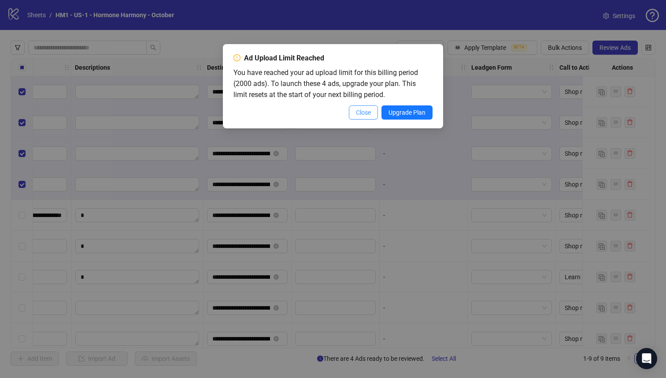
click at [362, 116] on button "Close" at bounding box center [363, 112] width 29 height 14
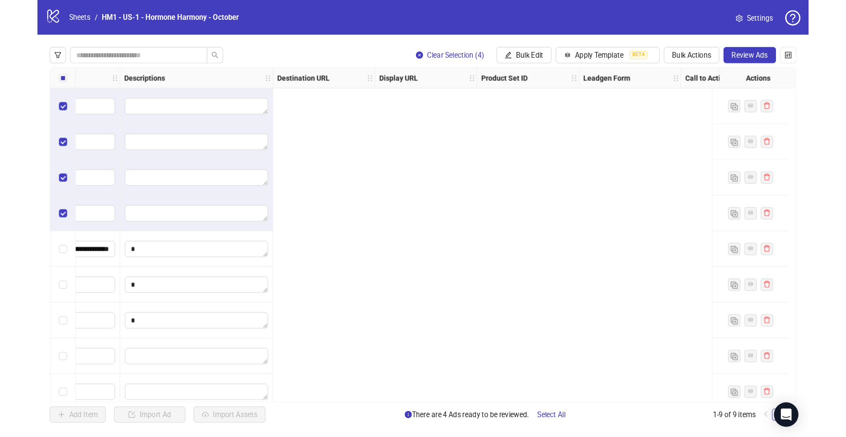
scroll to position [0, 0]
